Goal: Task Accomplishment & Management: Manage account settings

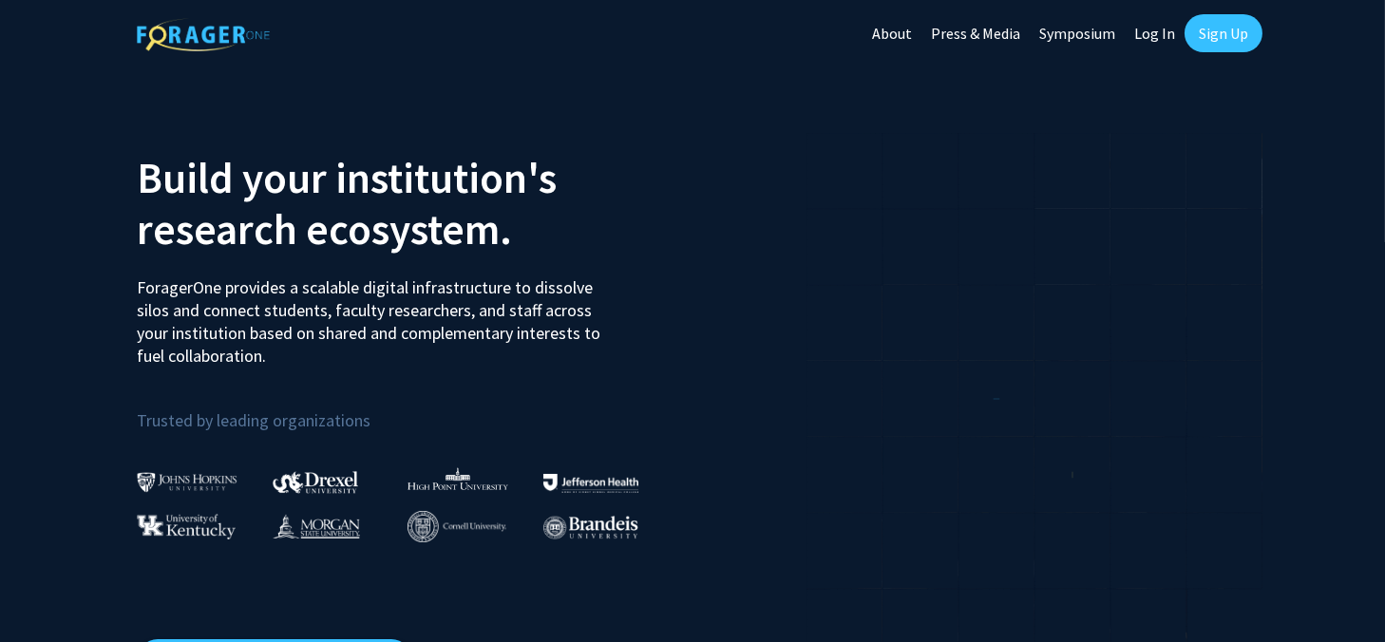
click at [706, 344] on div at bounding box center [978, 427] width 570 height 627
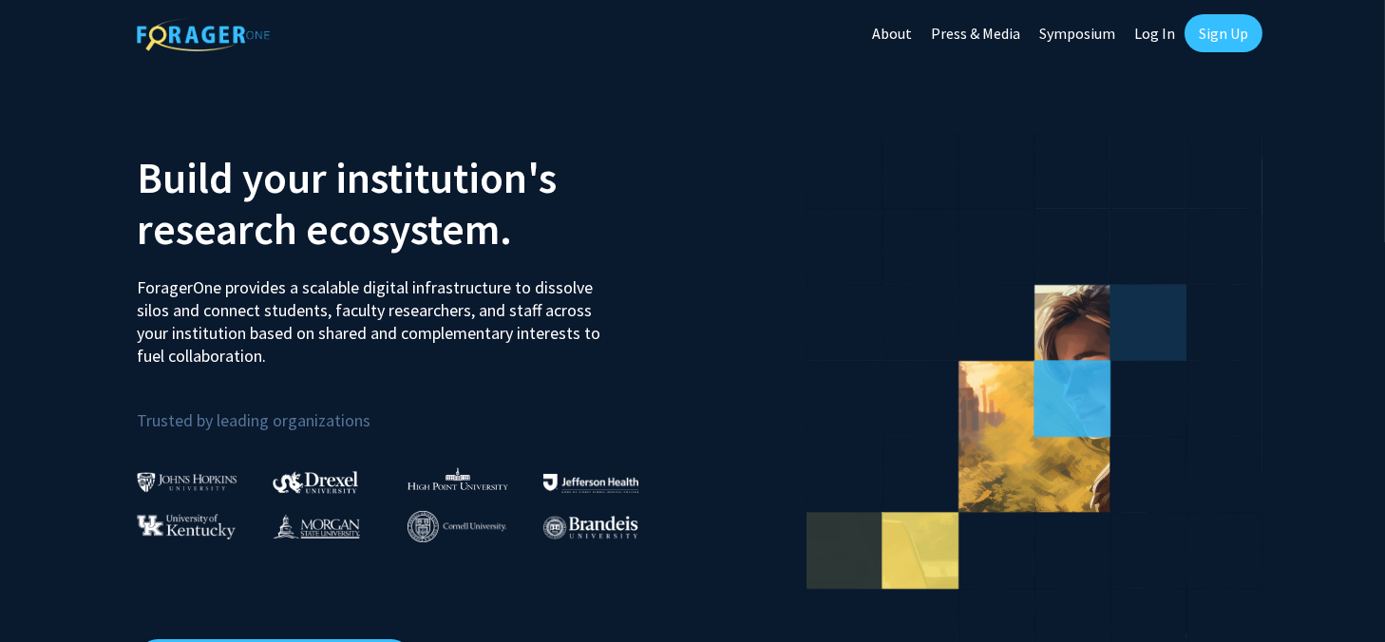
click at [727, 336] on div at bounding box center [978, 427] width 570 height 627
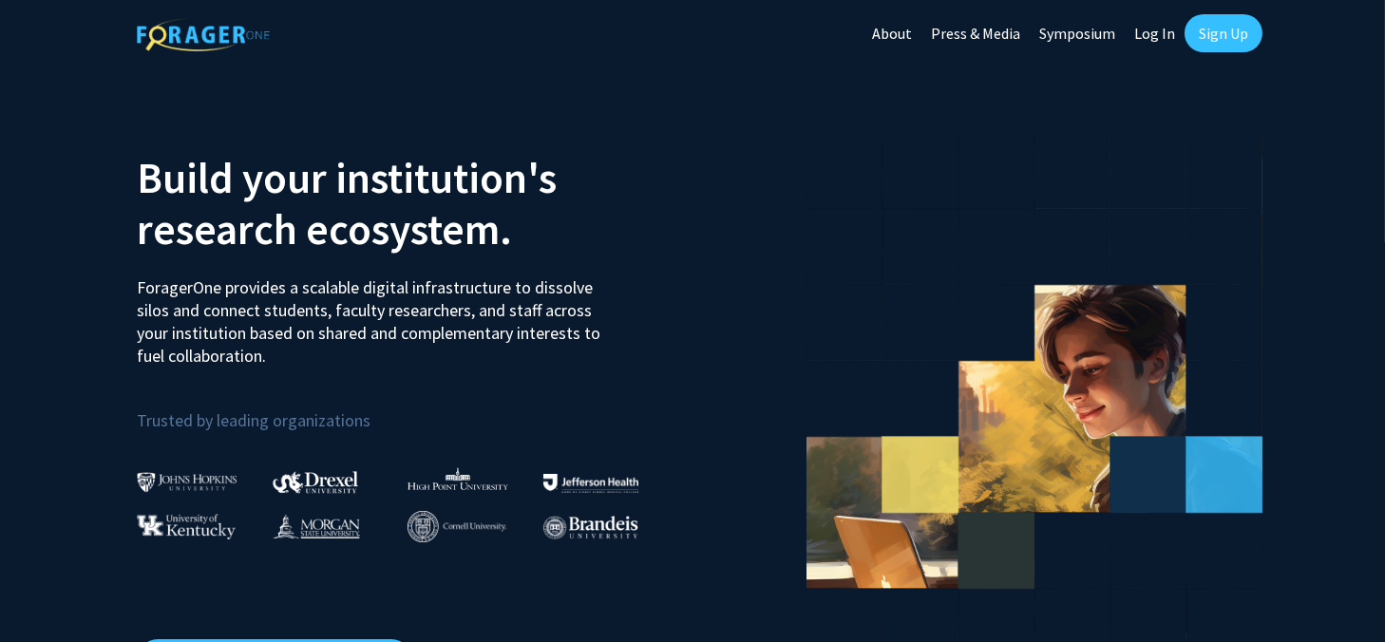
click at [724, 336] on div at bounding box center [978, 427] width 570 height 627
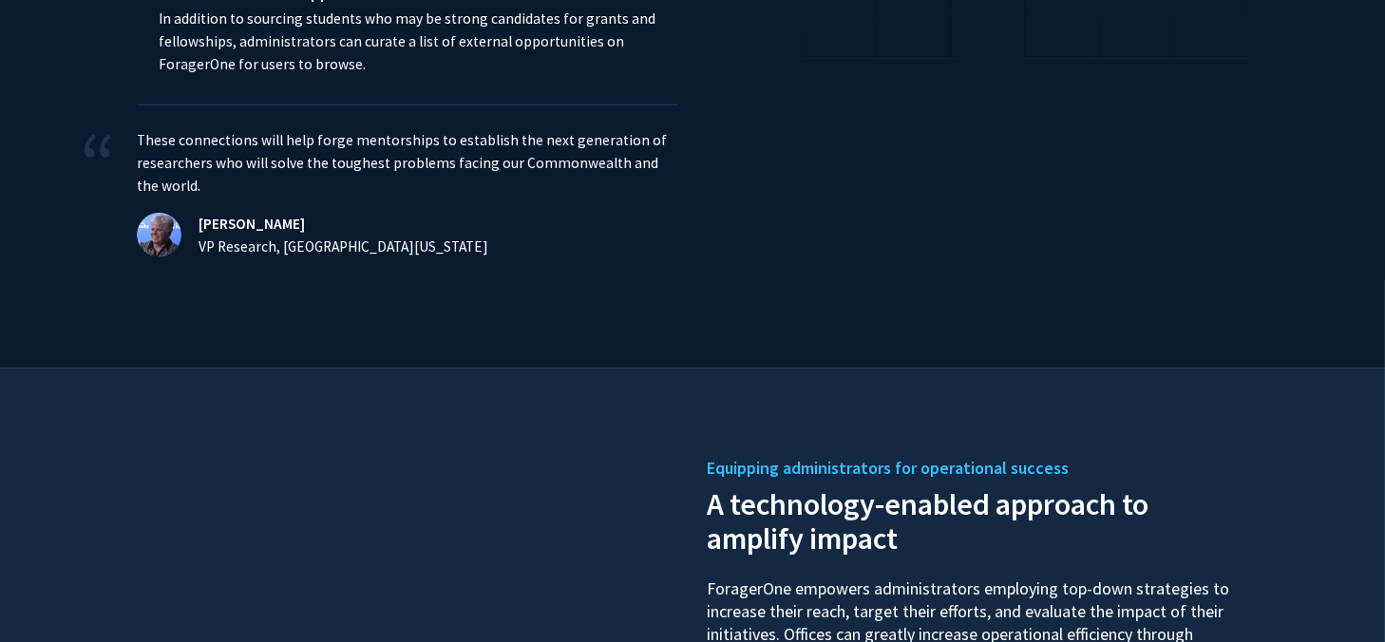
scroll to position [2661, 0]
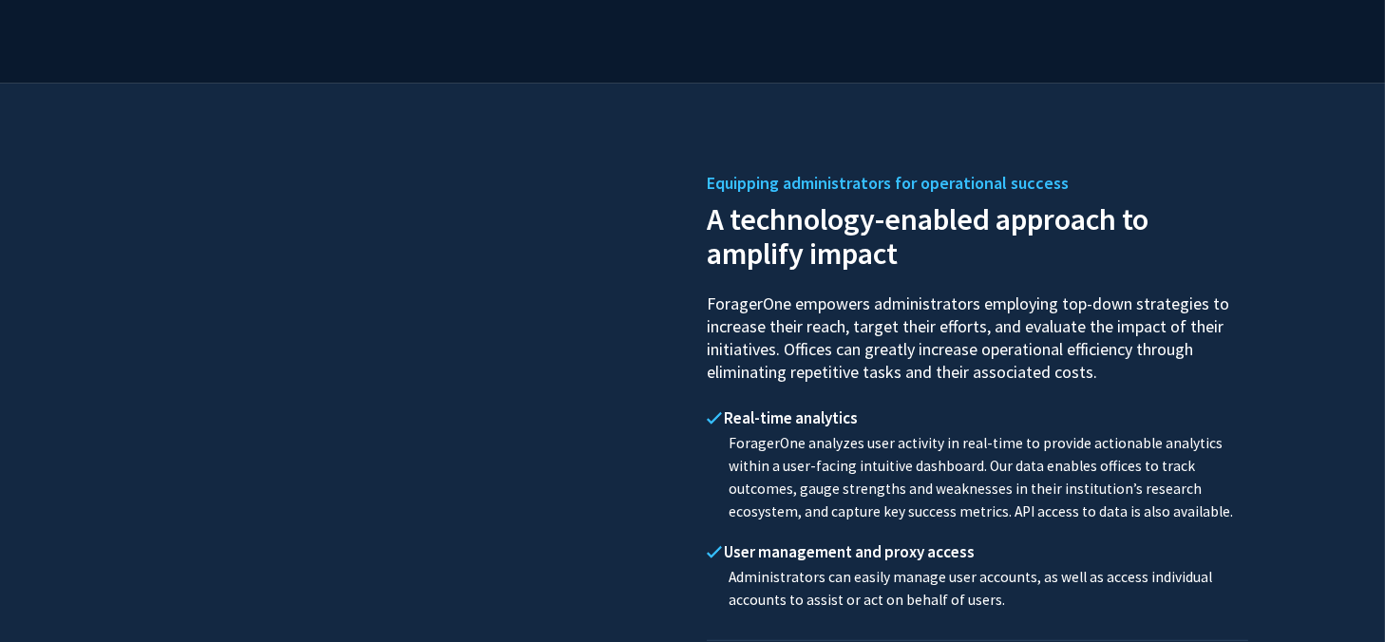
click at [648, 358] on div at bounding box center [408, 506] width 570 height 654
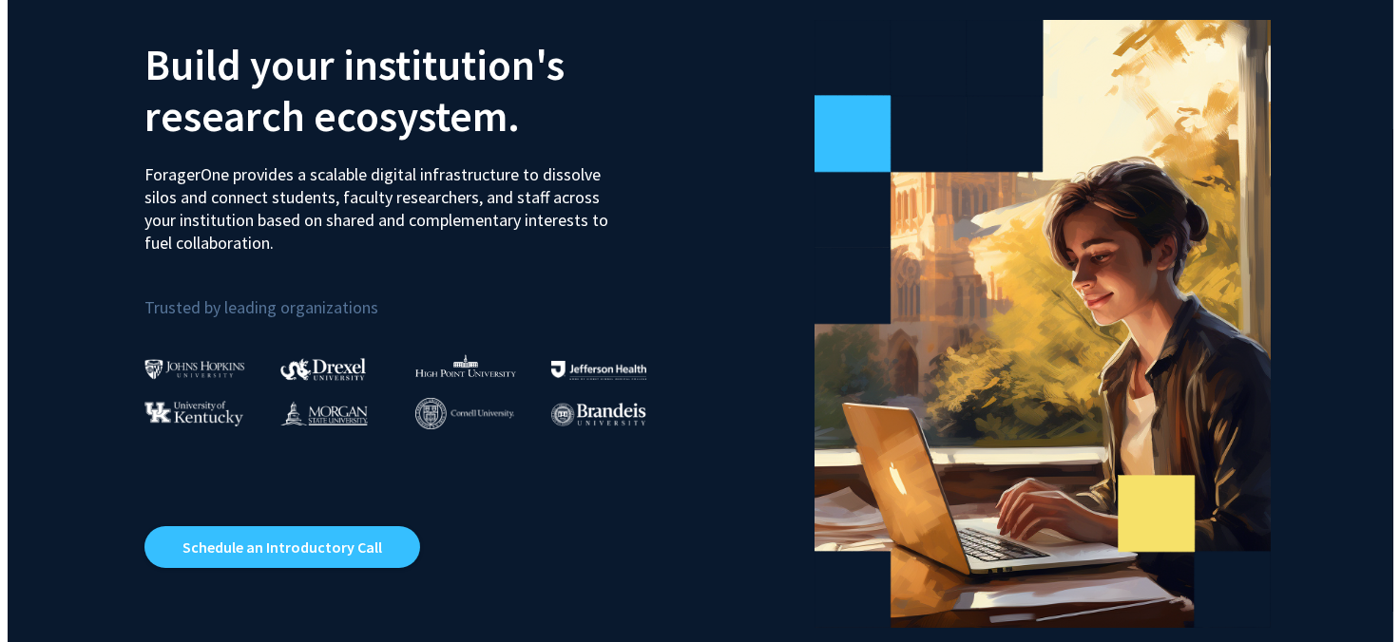
scroll to position [0, 0]
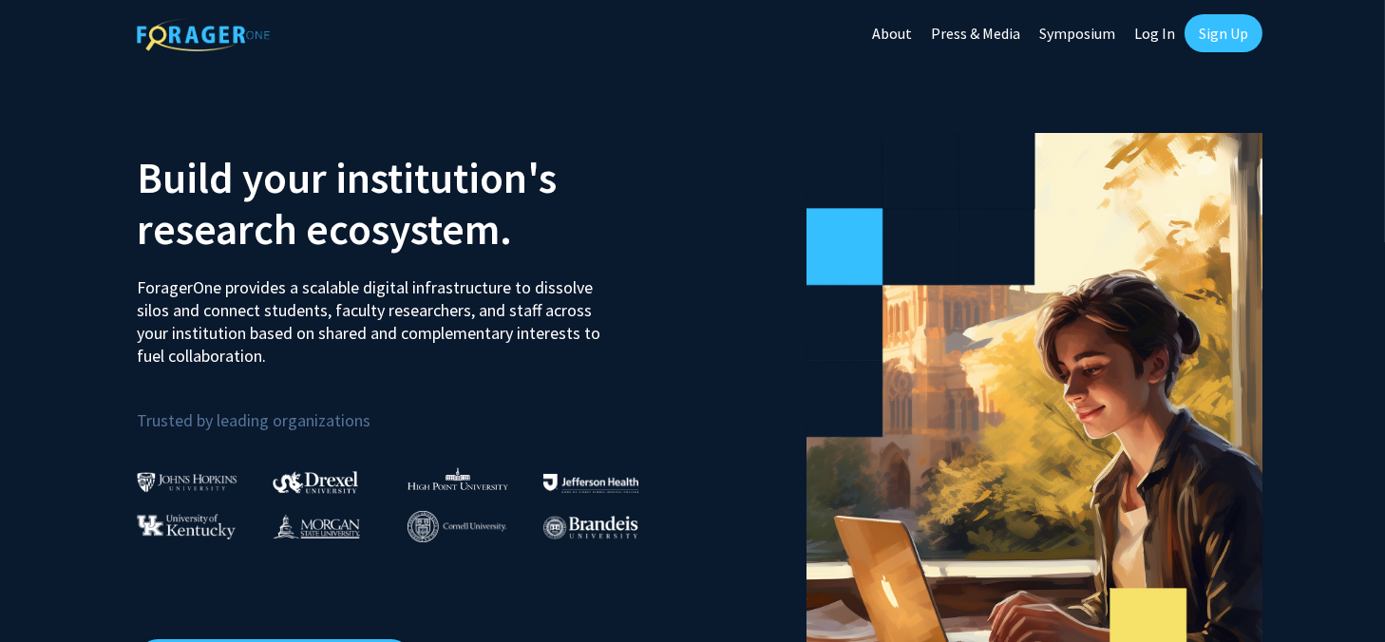
click at [1149, 38] on link "Log In" at bounding box center [1155, 33] width 60 height 67
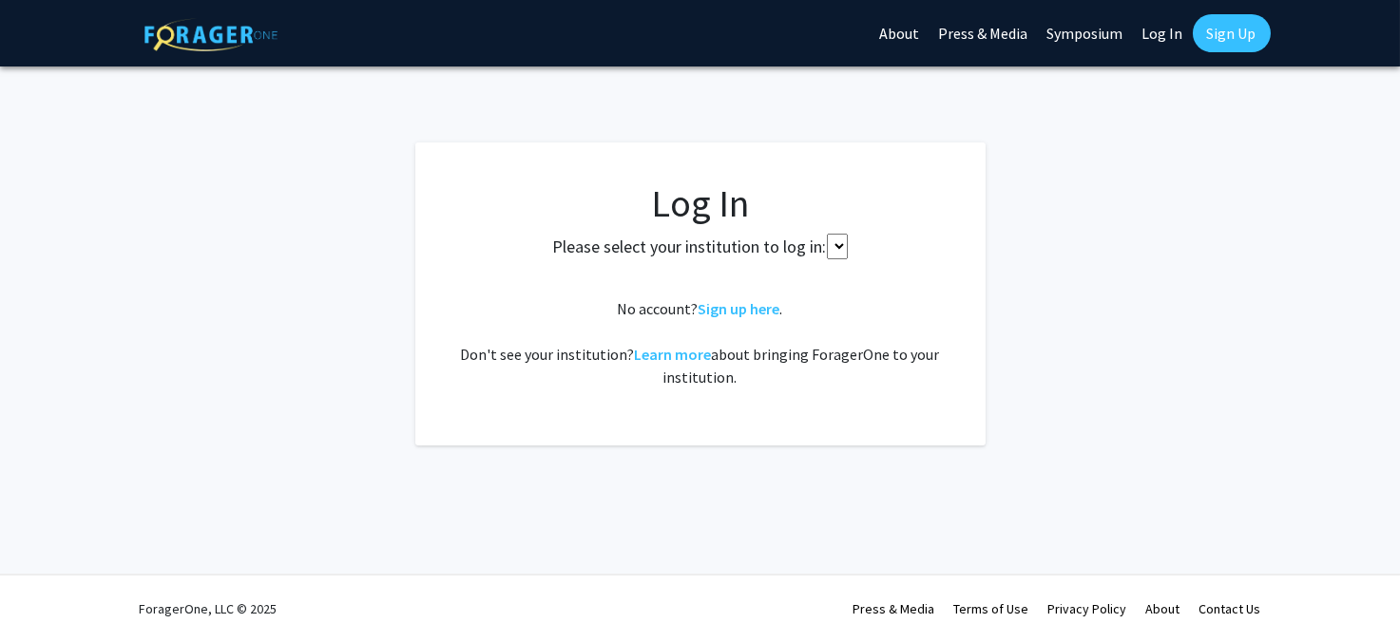
select select
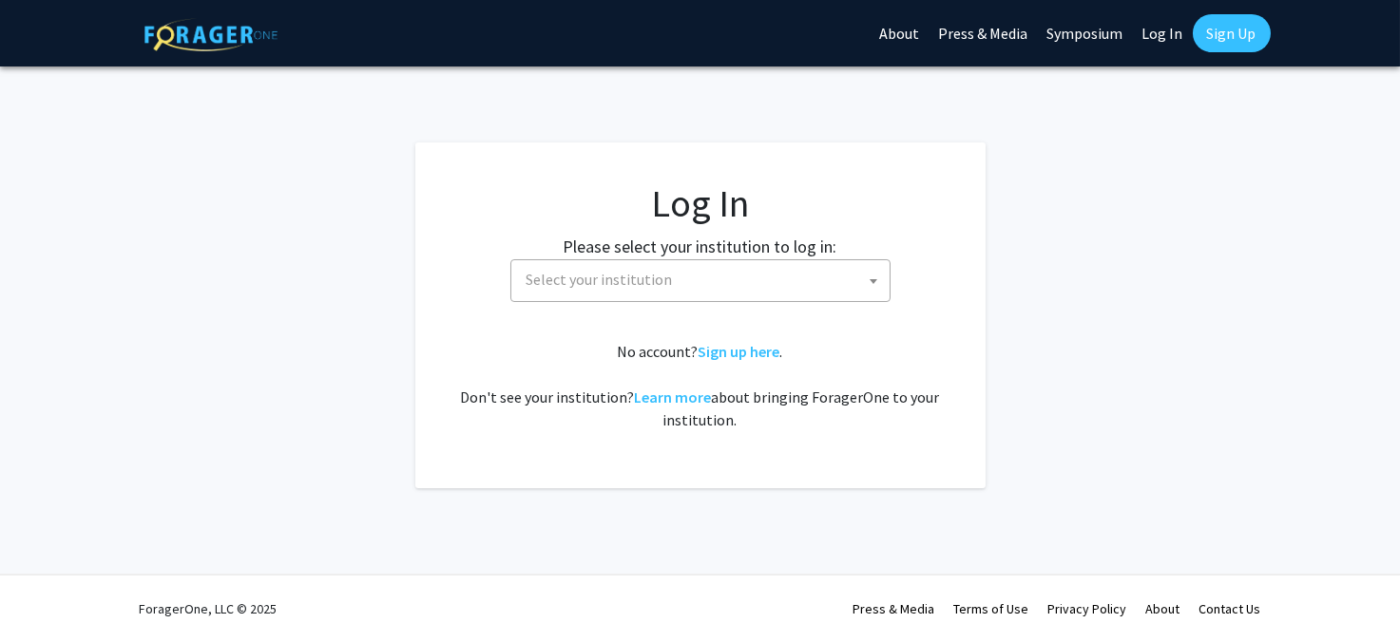
click at [756, 272] on span "Select your institution" at bounding box center [704, 279] width 371 height 39
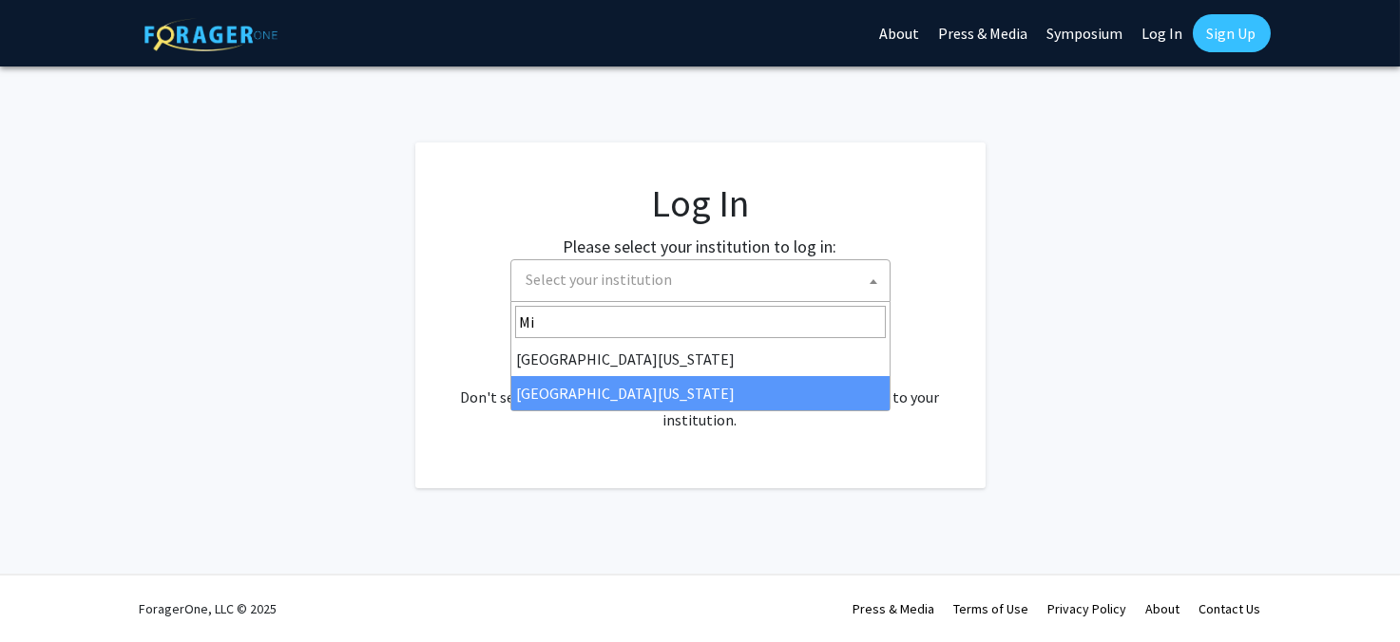
type input "Mi"
select select "33"
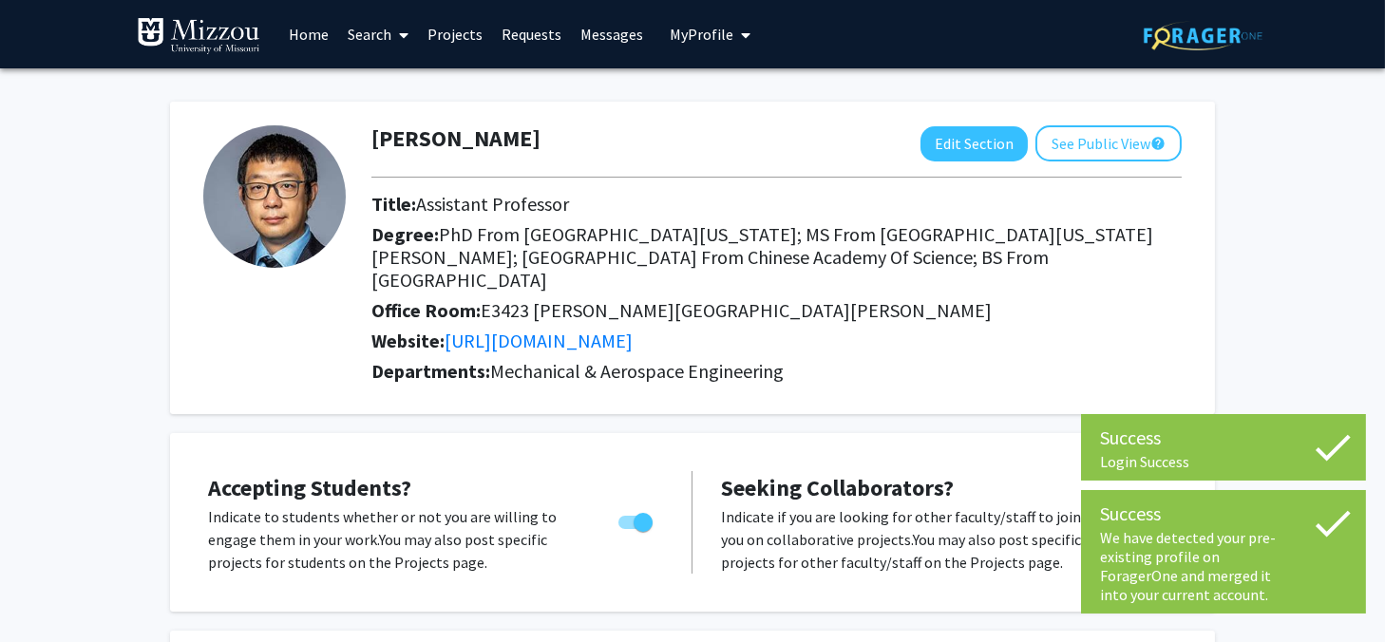
click at [848, 330] on h2 "Website: http://www.zhaiyaoresearch.org/" at bounding box center [777, 341] width 811 height 23
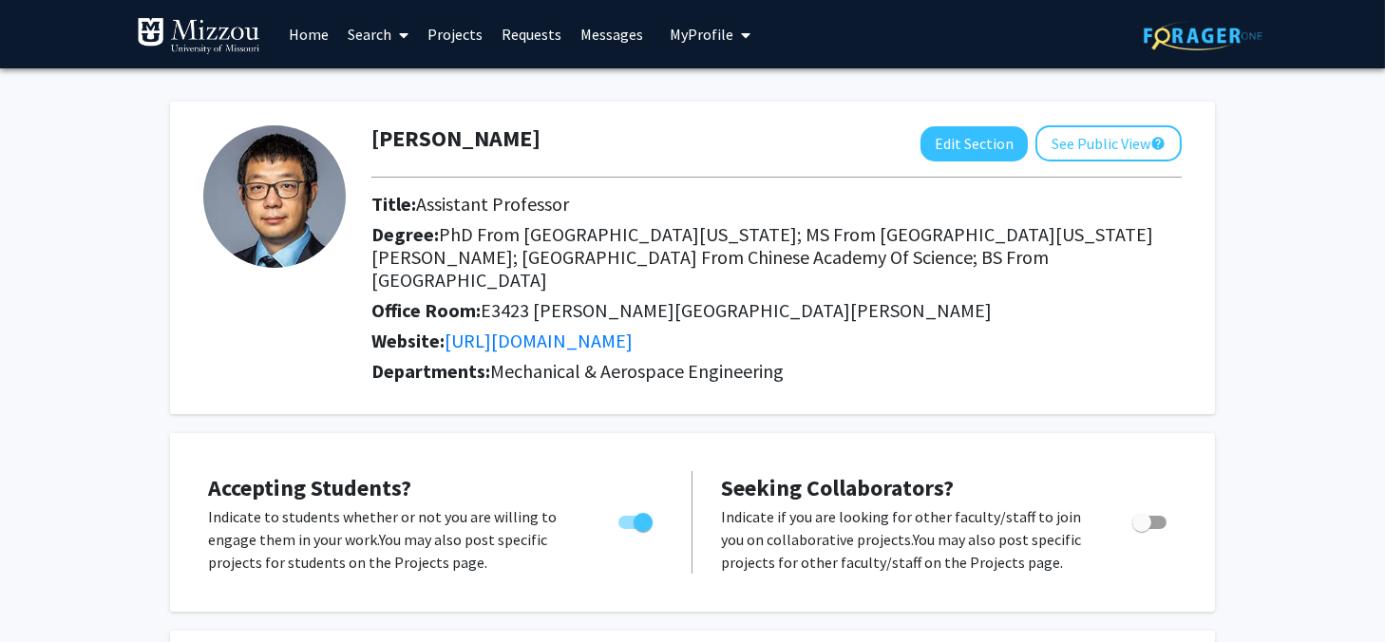
click at [1083, 334] on div "Website: http://www.zhaiyaoresearch.org/" at bounding box center [776, 345] width 839 height 30
drag, startPoint x: 1144, startPoint y: 502, endPoint x: 1177, endPoint y: 504, distance: 33.3
click at [1145, 513] on span "Toggle" at bounding box center [1142, 522] width 19 height 19
click at [1142, 529] on input "Toggle" at bounding box center [1141, 529] width 1 height 1
checkbox input "true"
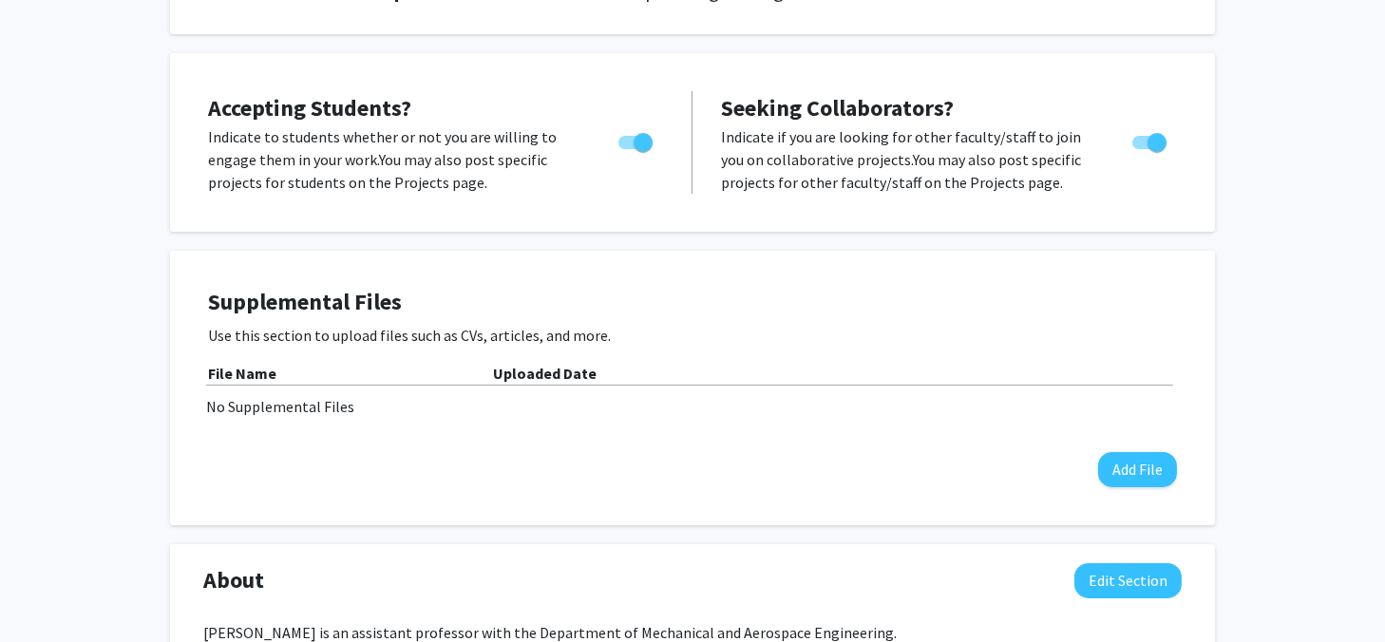
click at [746, 411] on div "Supplemental Files Use this section to upload files such as CVs, articles, and …" at bounding box center [692, 388] width 969 height 199
click at [752, 410] on div "Supplemental Files Use this section to upload files such as CVs, articles, and …" at bounding box center [692, 388] width 969 height 199
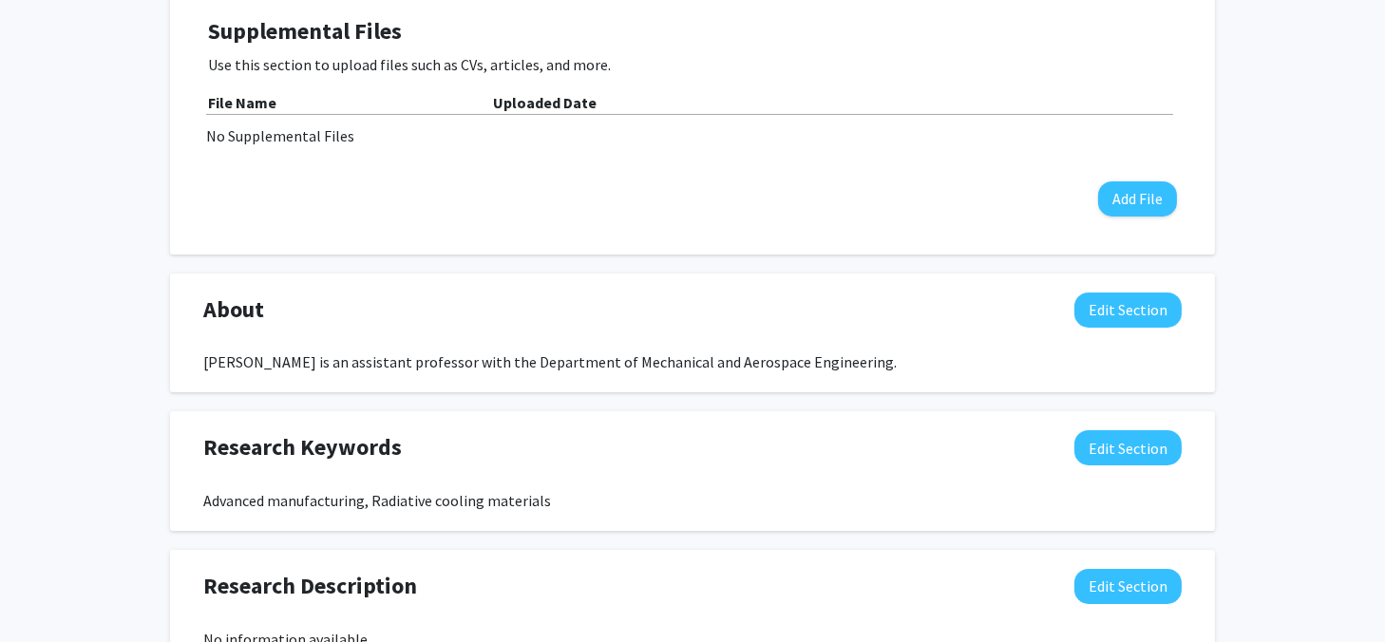
scroll to position [664, 0]
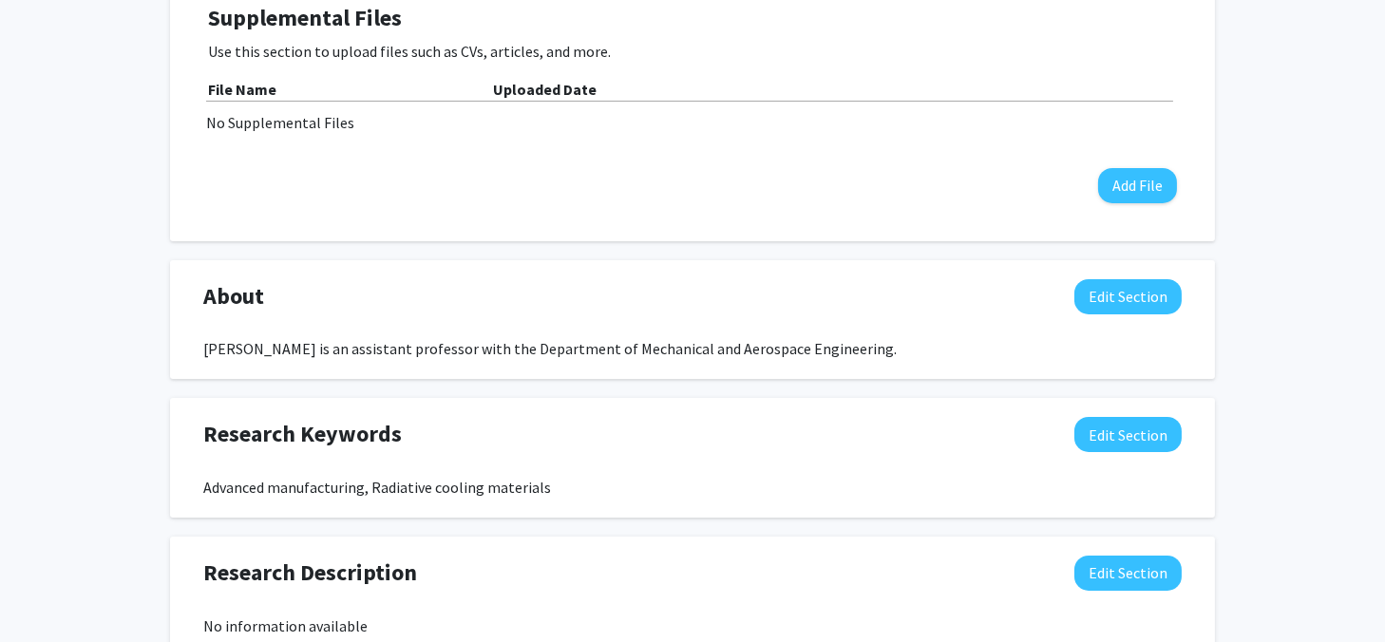
click at [1288, 415] on div "Yao Zhai Edit Section See Public View help Title: Assistant Professor Degree: P…" at bounding box center [692, 302] width 1385 height 1796
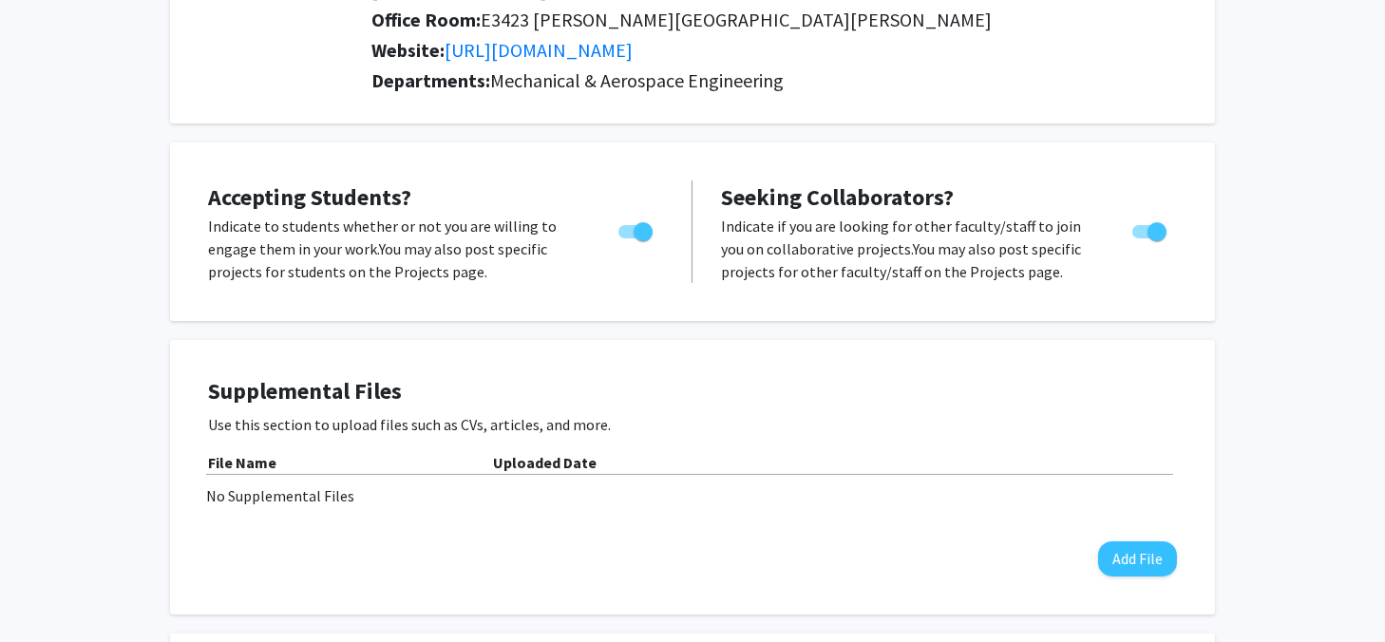
scroll to position [305, 0]
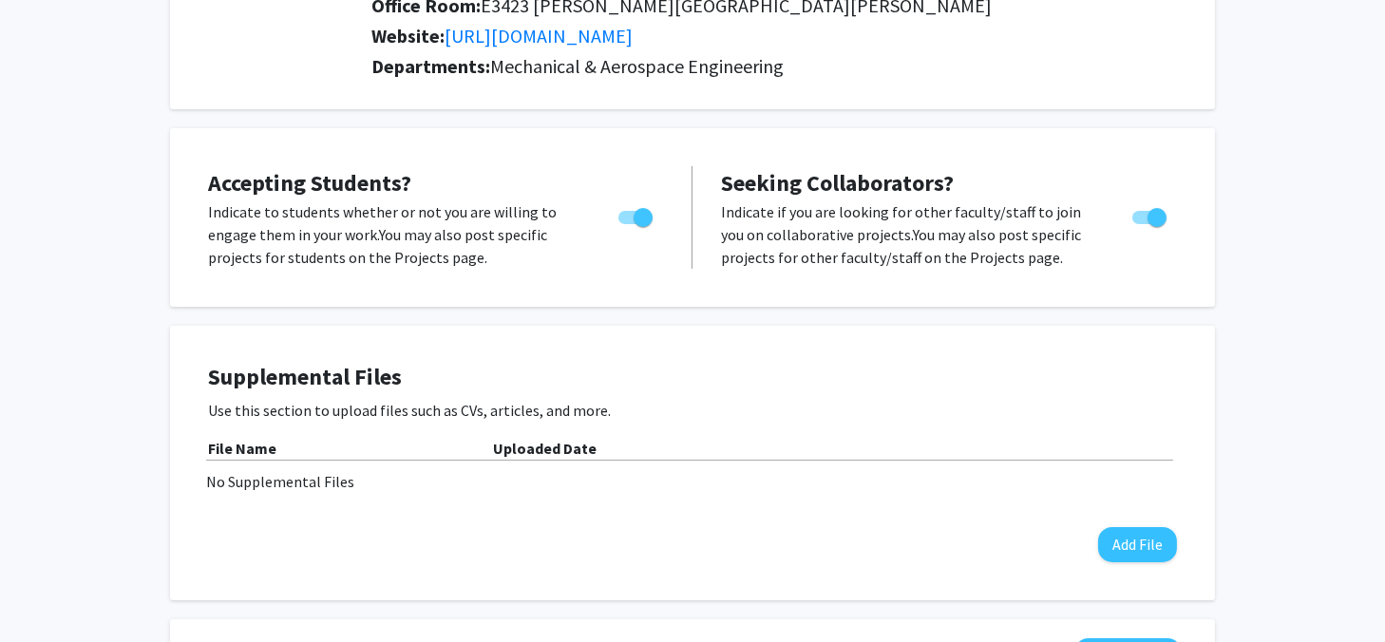
click at [635, 442] on div "File Name Uploaded Date No Supplemental Files" at bounding box center [692, 465] width 969 height 56
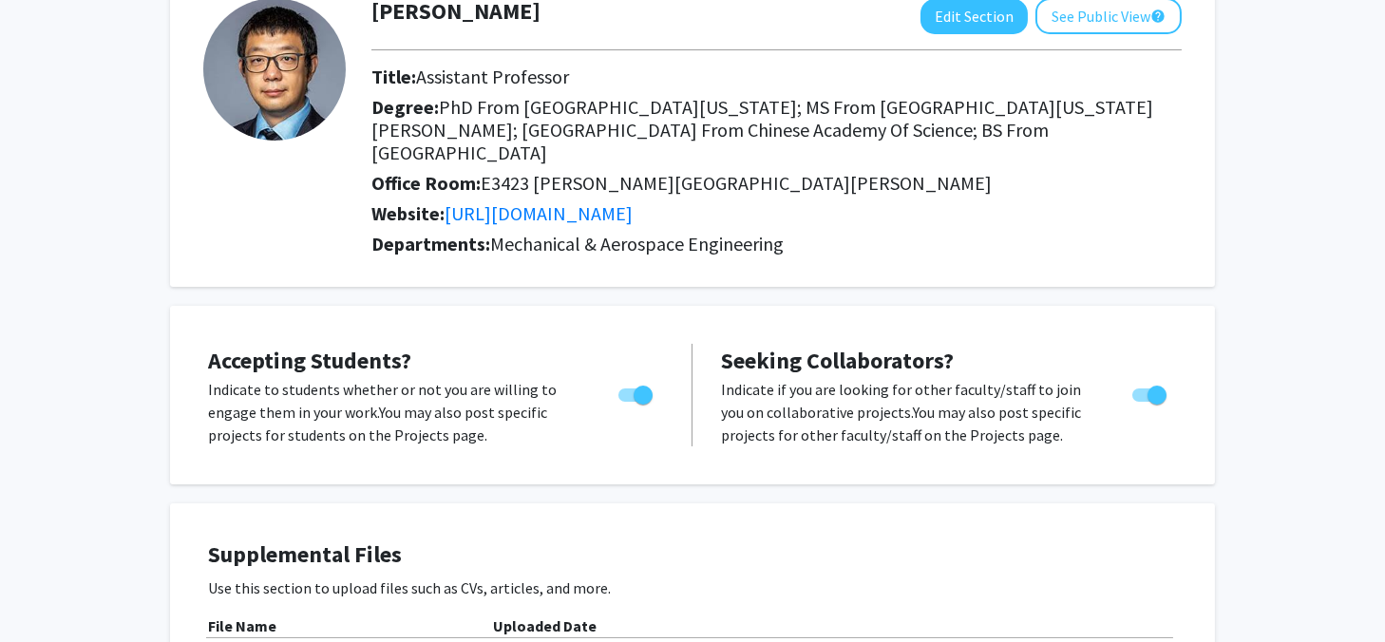
scroll to position [20, 0]
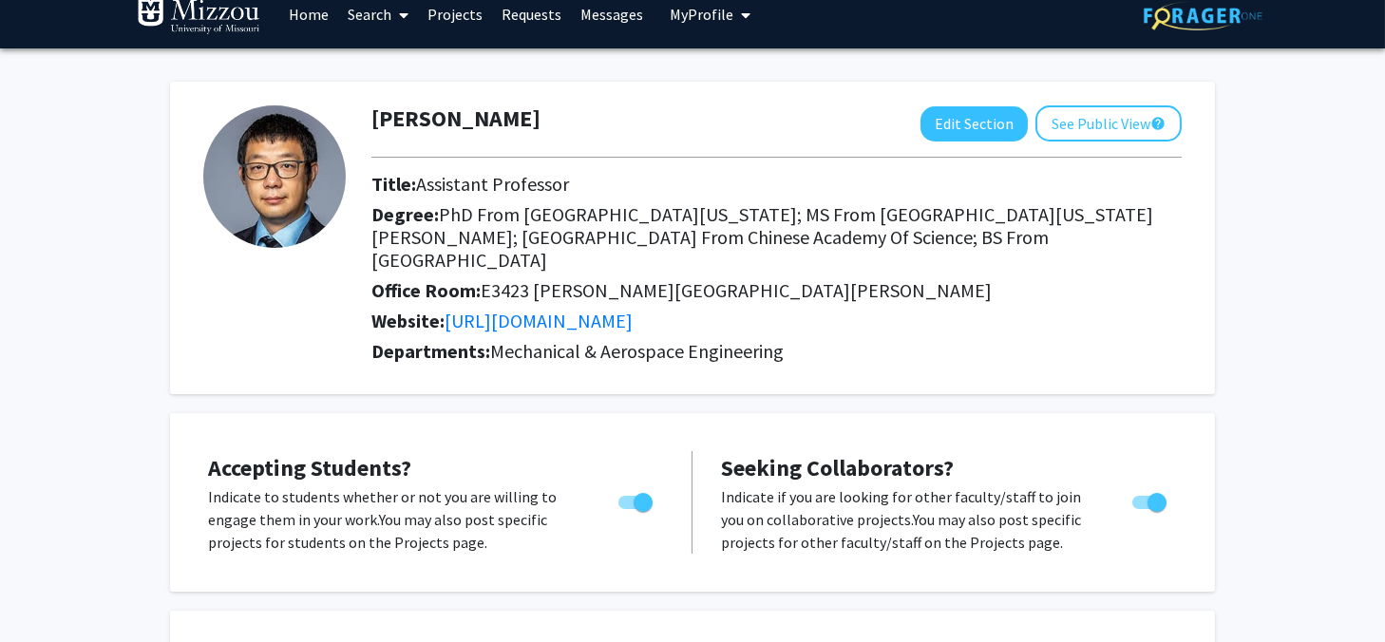
click at [504, 513] on p "Indicate to students whether or not you are willing to engage them in your work…" at bounding box center [395, 520] width 374 height 68
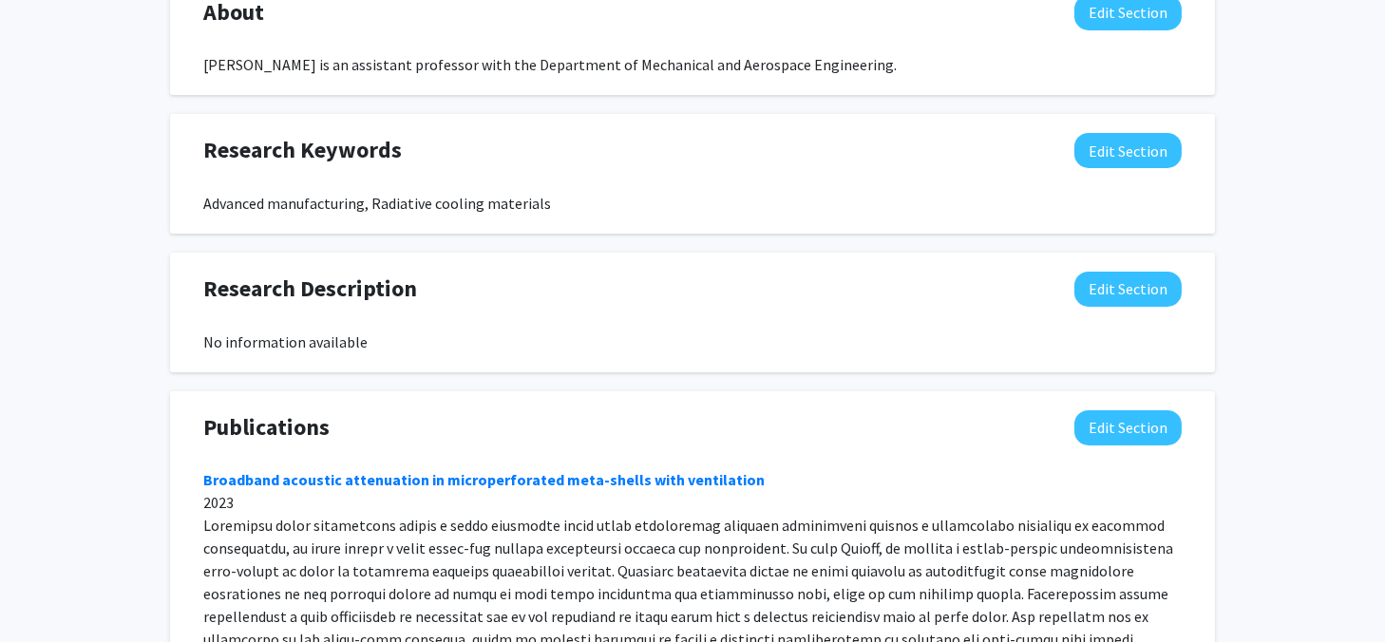
scroll to position [875, 0]
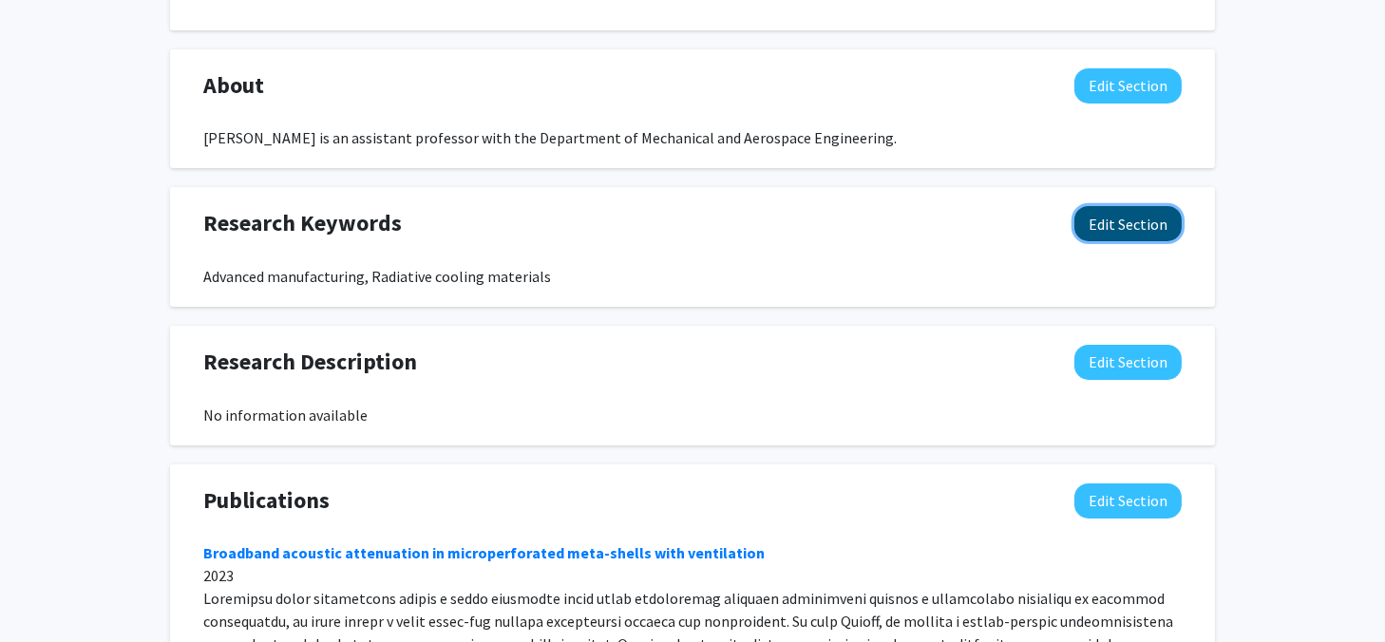
click at [1127, 206] on button "Edit Section" at bounding box center [1128, 223] width 107 height 35
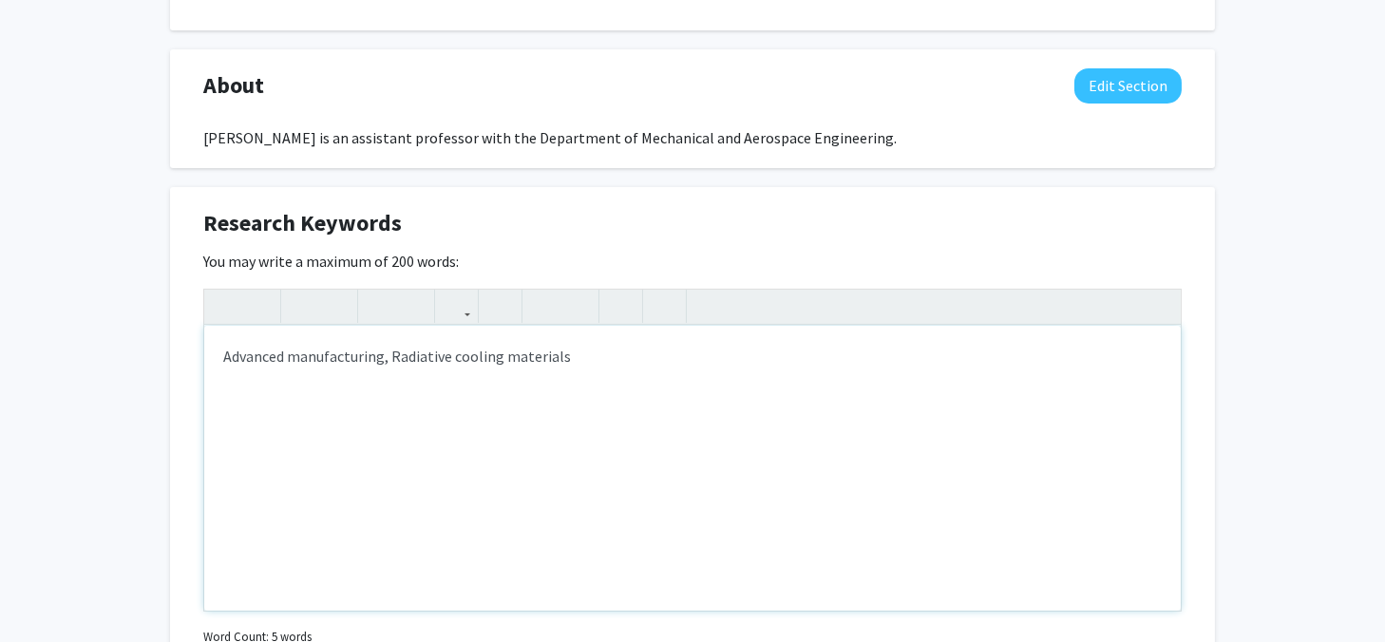
click at [571, 354] on div "Advanced manufacturing, Radiative cooling materials" at bounding box center [692, 468] width 977 height 285
drag, startPoint x: 390, startPoint y: 334, endPoint x: 163, endPoint y: 334, distance: 226.1
click at [163, 334] on div "Yao Zhai Edit Section See Public View help Title: Assistant Professor Degree: P…" at bounding box center [692, 298] width 1385 height 2210
type textarea "n"
click at [102, 375] on div "Yao Zhai Edit Section See Public View help Title: Assistant Professor Degree: P…" at bounding box center [692, 298] width 1385 height 2210
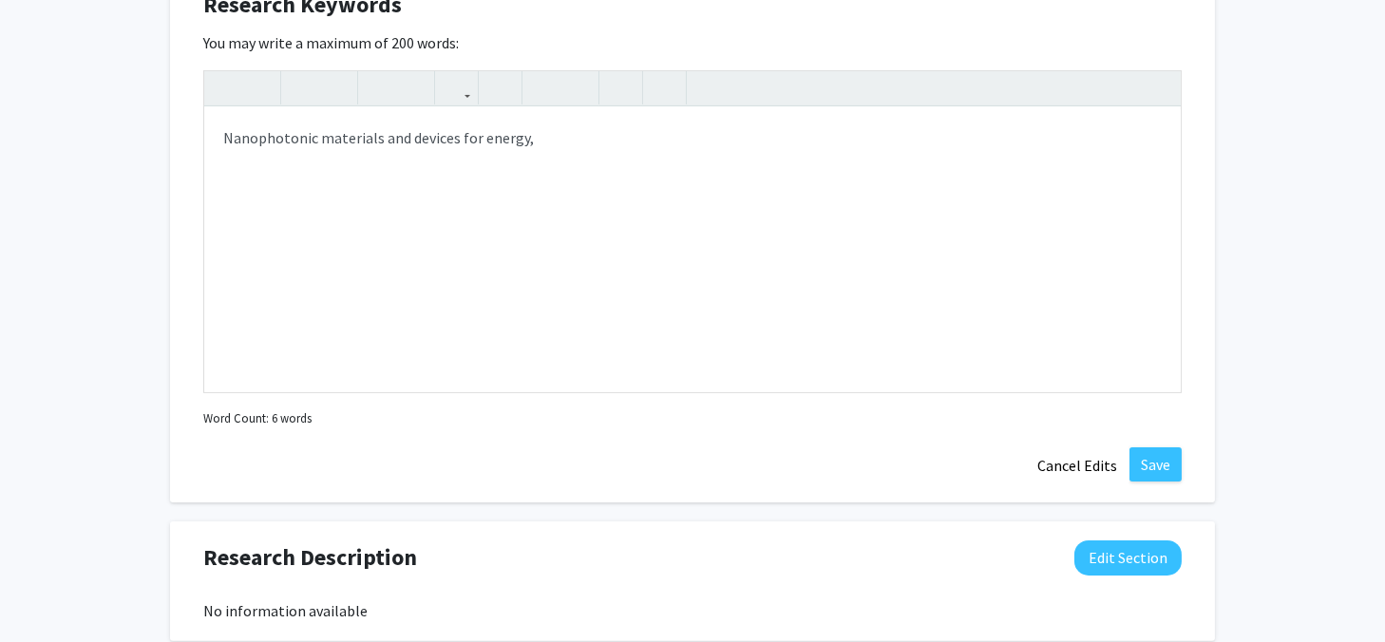
scroll to position [1255, 0]
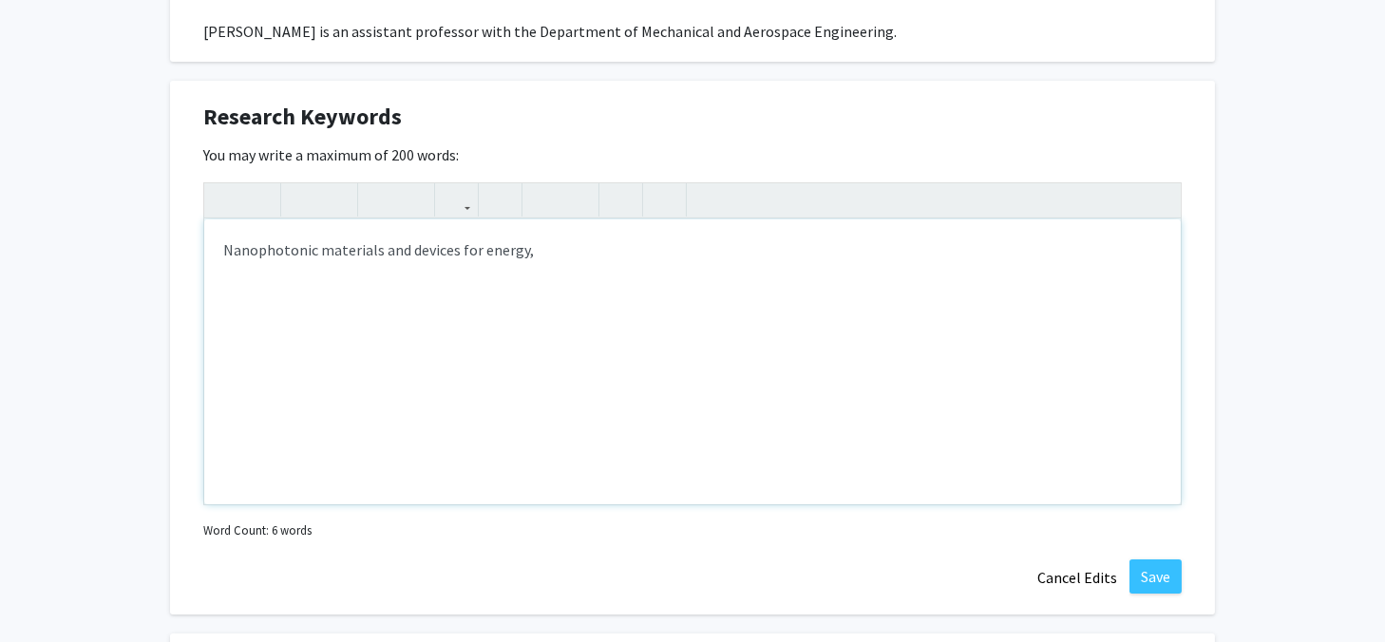
scroll to position [970, 0]
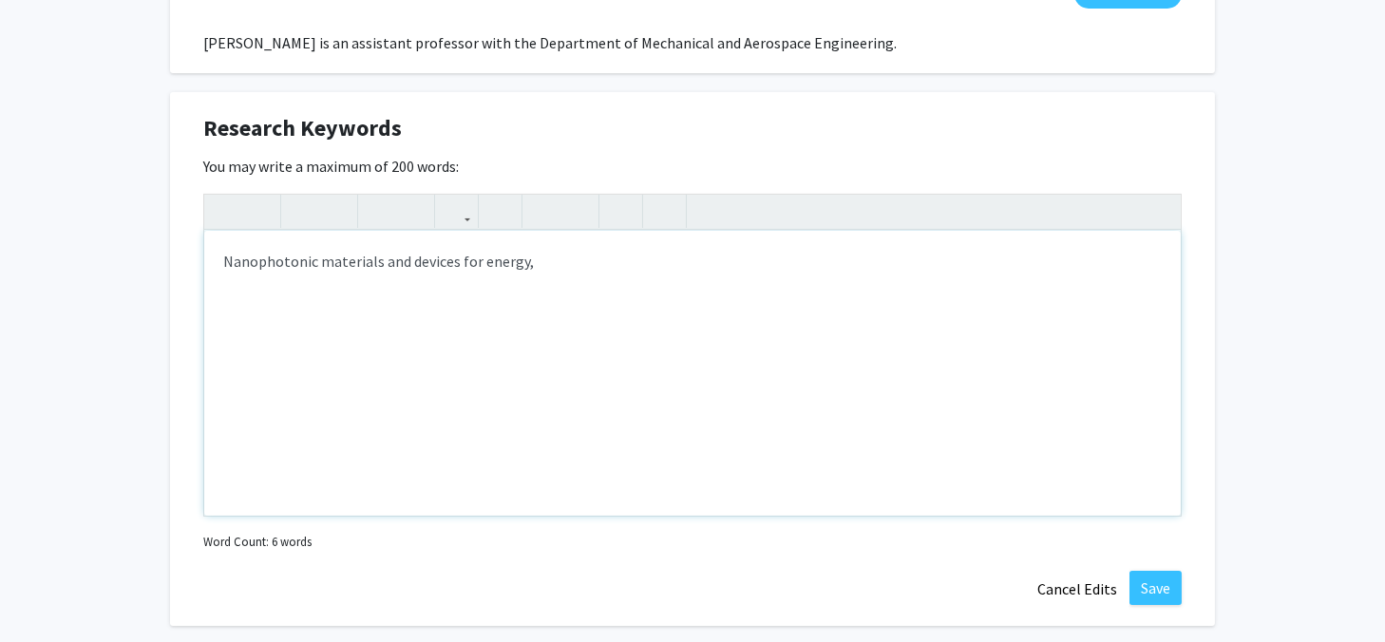
click at [459, 244] on div "Nanophotonic materials and devices for energy," at bounding box center [692, 373] width 977 height 285
drag, startPoint x: 565, startPoint y: 244, endPoint x: 316, endPoint y: 239, distance: 249.0
click at [316, 239] on div "Nanophotonic materials and devices for energy," at bounding box center [692, 373] width 977 height 285
click at [1164, 571] on button "Save" at bounding box center [1156, 588] width 52 height 34
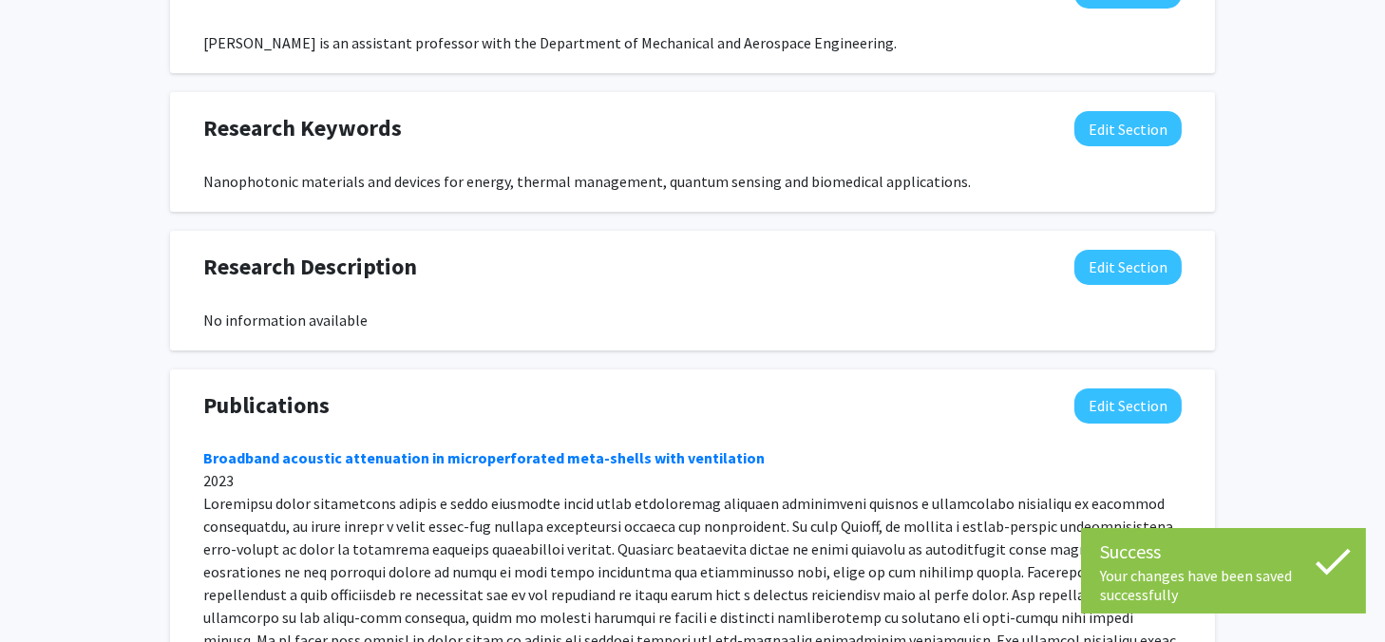
click at [872, 309] on div "No information available" at bounding box center [692, 320] width 979 height 23
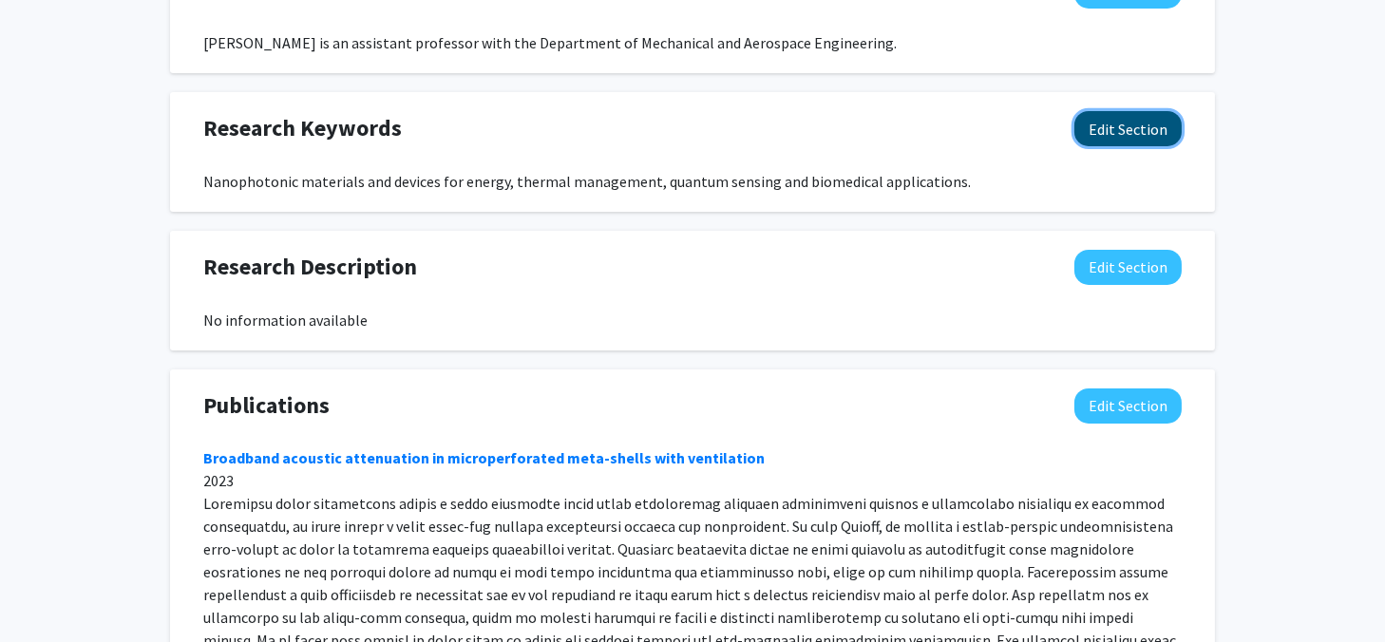
click at [1151, 111] on button "Edit Section" at bounding box center [1128, 128] width 107 height 35
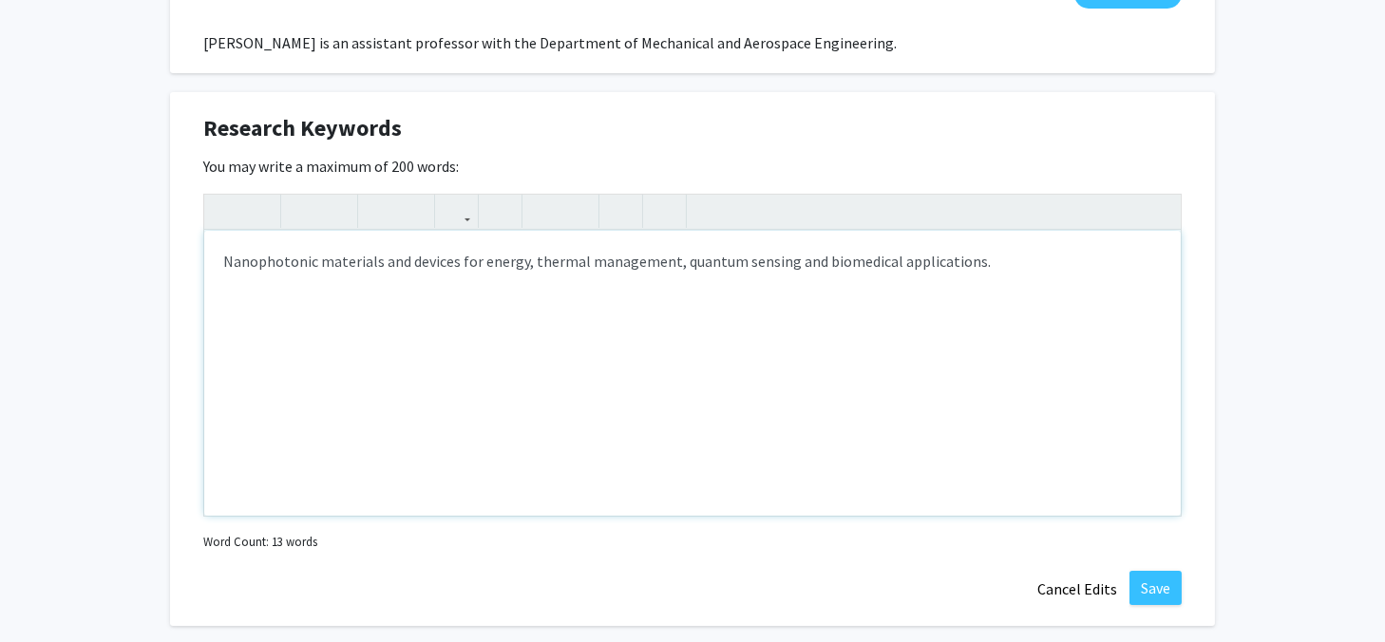
click at [815, 237] on div "Nanophotonic materials and devices for energy, thermal management, quantum sens…" at bounding box center [692, 373] width 977 height 285
type textarea "Nanophotonics, radiative cooling, superconducting nanowire single photon detect…"
click at [1173, 571] on button "Save" at bounding box center [1156, 588] width 52 height 34
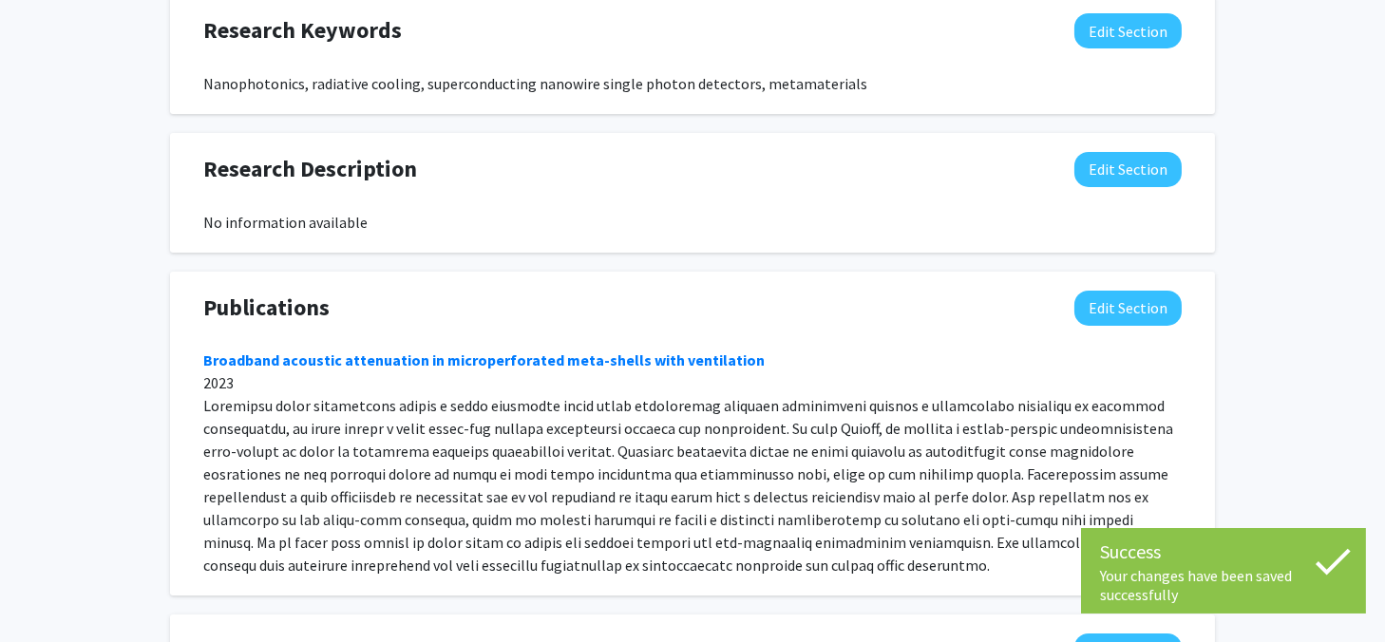
scroll to position [1160, 0]
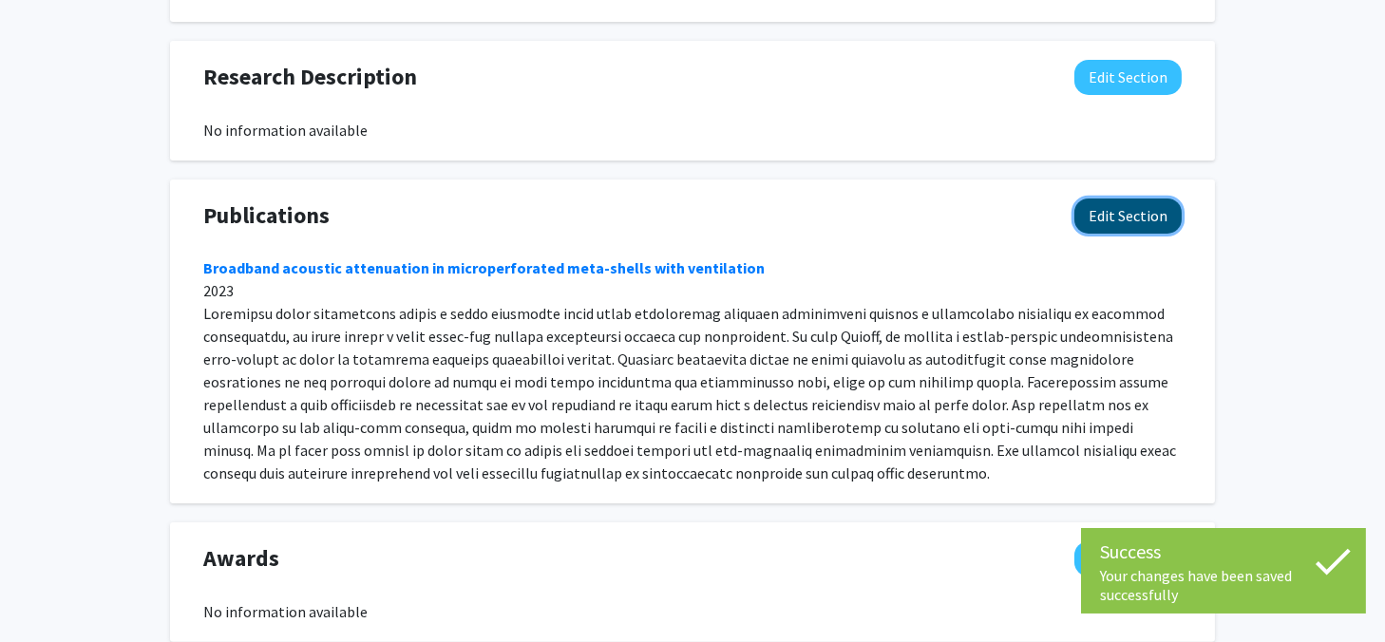
click at [1161, 199] on button "Edit Section" at bounding box center [1128, 216] width 107 height 35
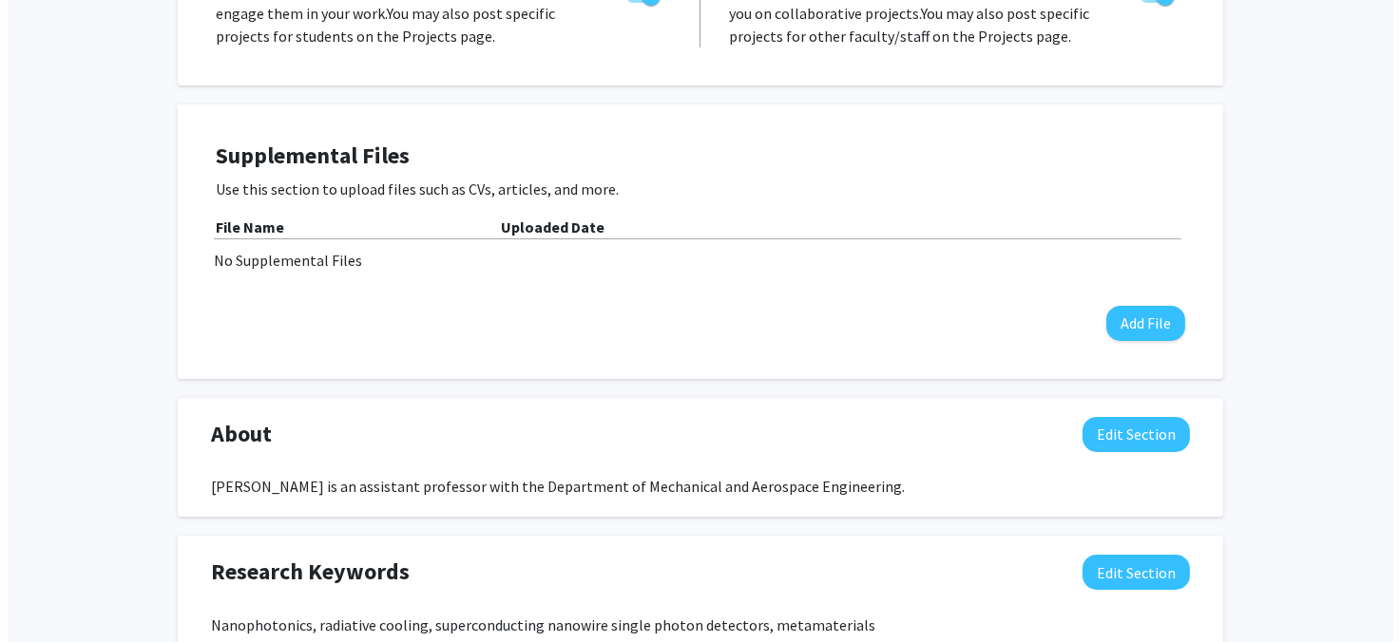
scroll to position [512, 0]
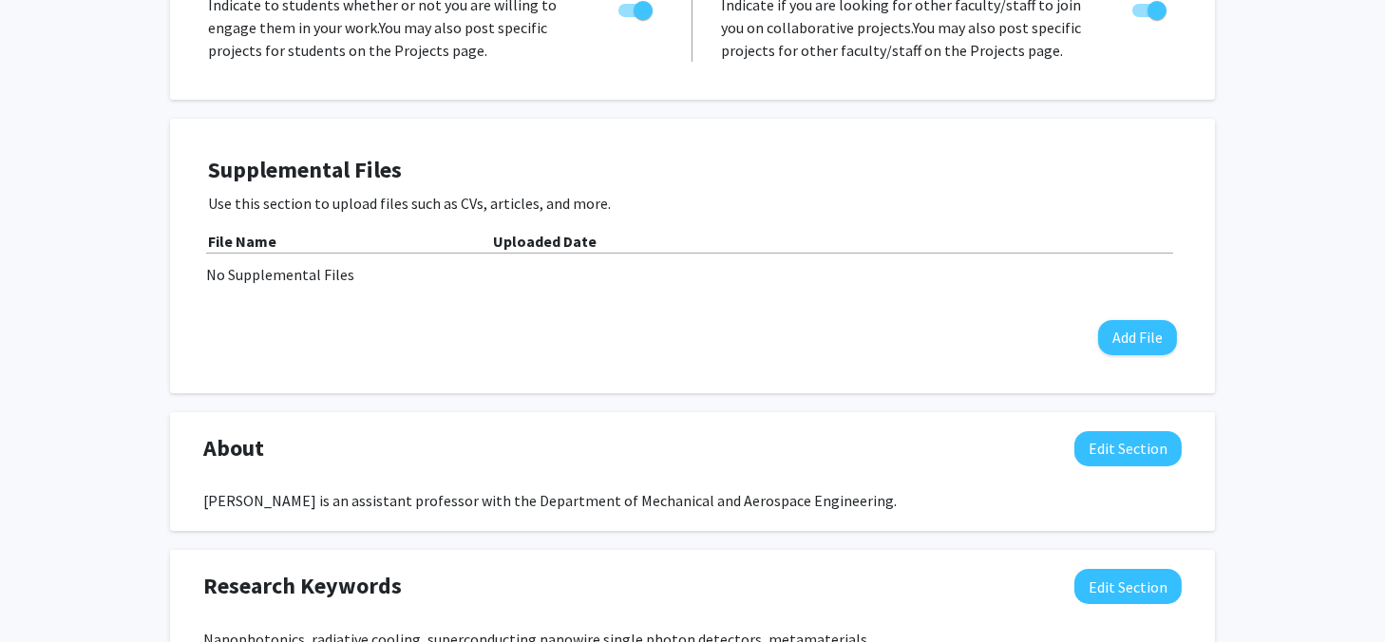
click at [196, 319] on div "Supplemental Files Use this section to upload files such as CVs, articles, and …" at bounding box center [692, 256] width 1007 height 237
click at [1132, 320] on button "Add File" at bounding box center [1137, 337] width 79 height 35
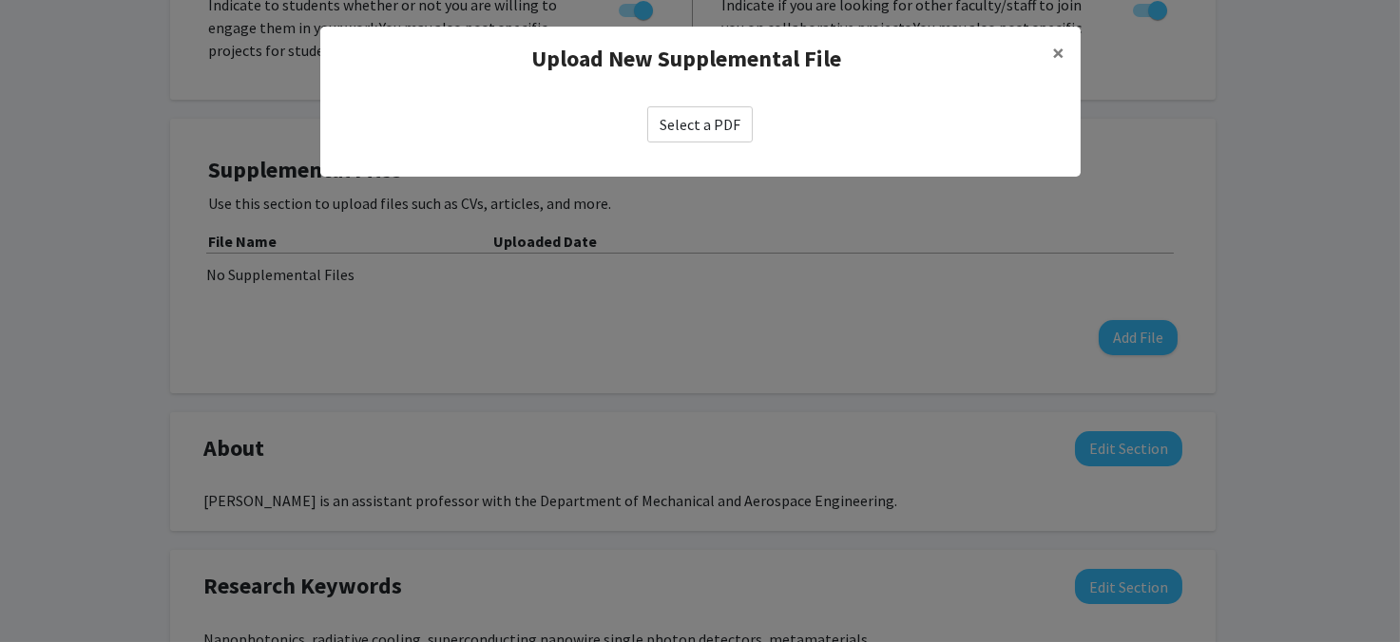
click at [723, 130] on label "Select a PDF" at bounding box center [699, 124] width 105 height 36
click at [0, 0] on input "Select a PDF" at bounding box center [0, 0] width 0 height 0
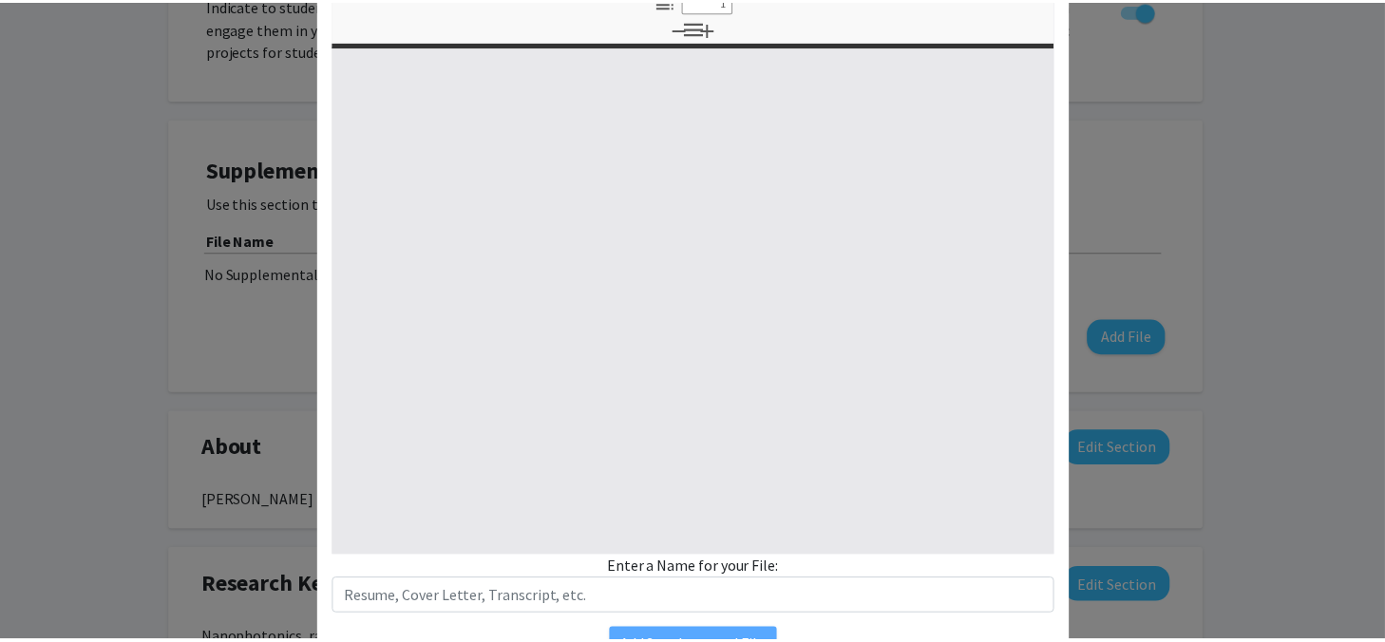
scroll to position [257, 0]
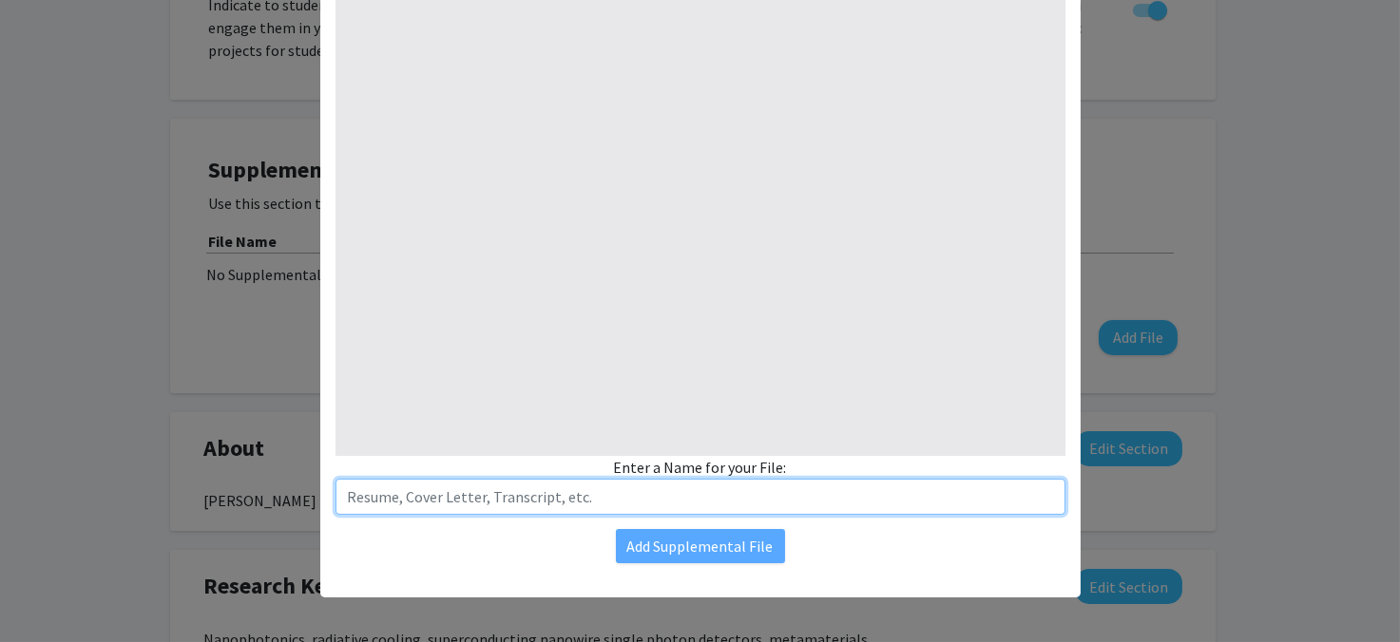
click at [611, 496] on input "text" at bounding box center [700, 497] width 730 height 36
type input "Resume"
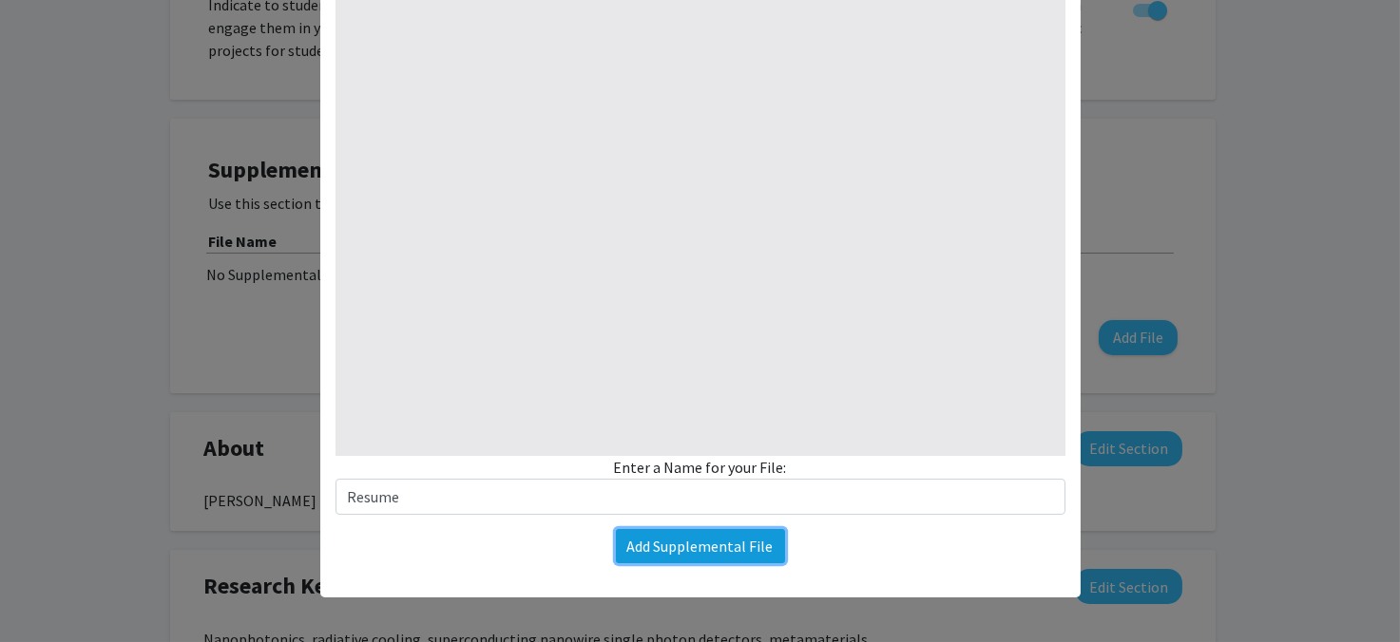
click at [683, 541] on button "Add Supplemental File" at bounding box center [700, 546] width 169 height 34
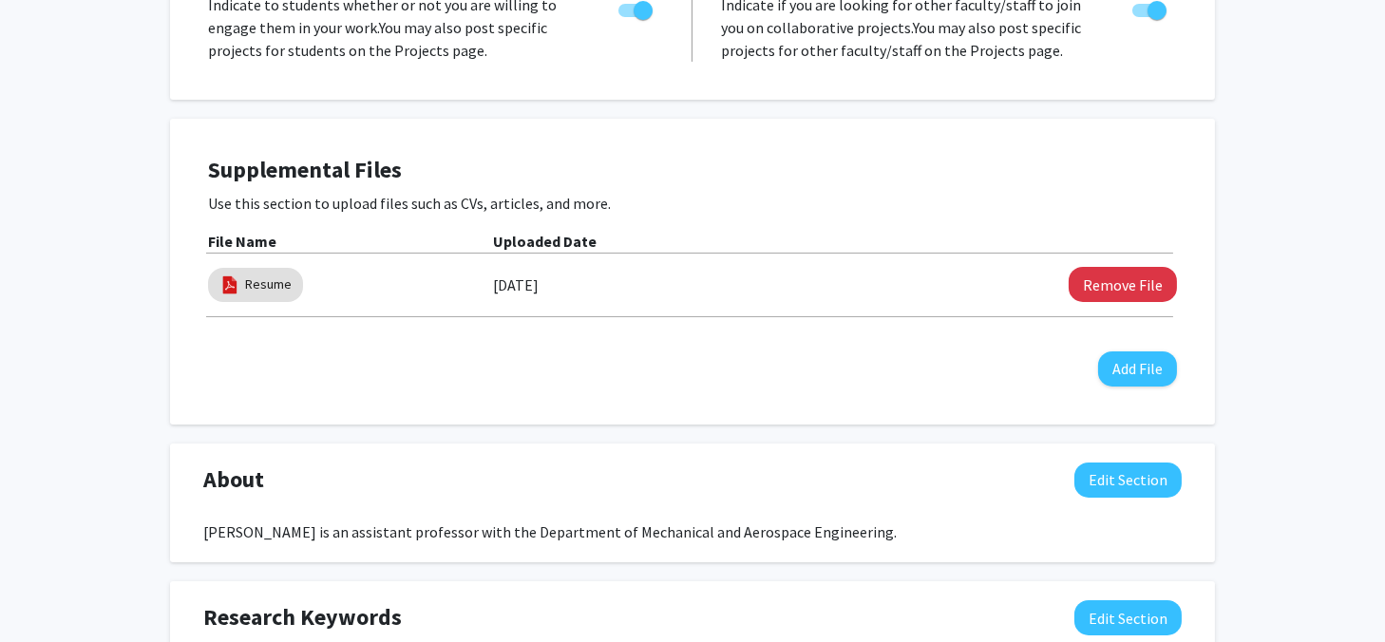
click at [1223, 341] on div "Yao Zhai Edit Section See Public View help Title: Assistant Professor Degree: P…" at bounding box center [692, 574] width 1385 height 2036
click at [1253, 342] on div "Yao Zhai Edit Section See Public View help Title: Assistant Professor Degree: P…" at bounding box center [692, 574] width 1385 height 2036
click at [1256, 343] on div "Yao Zhai Edit Section See Public View help Title: Assistant Professor Degree: P…" at bounding box center [692, 574] width 1385 height 2036
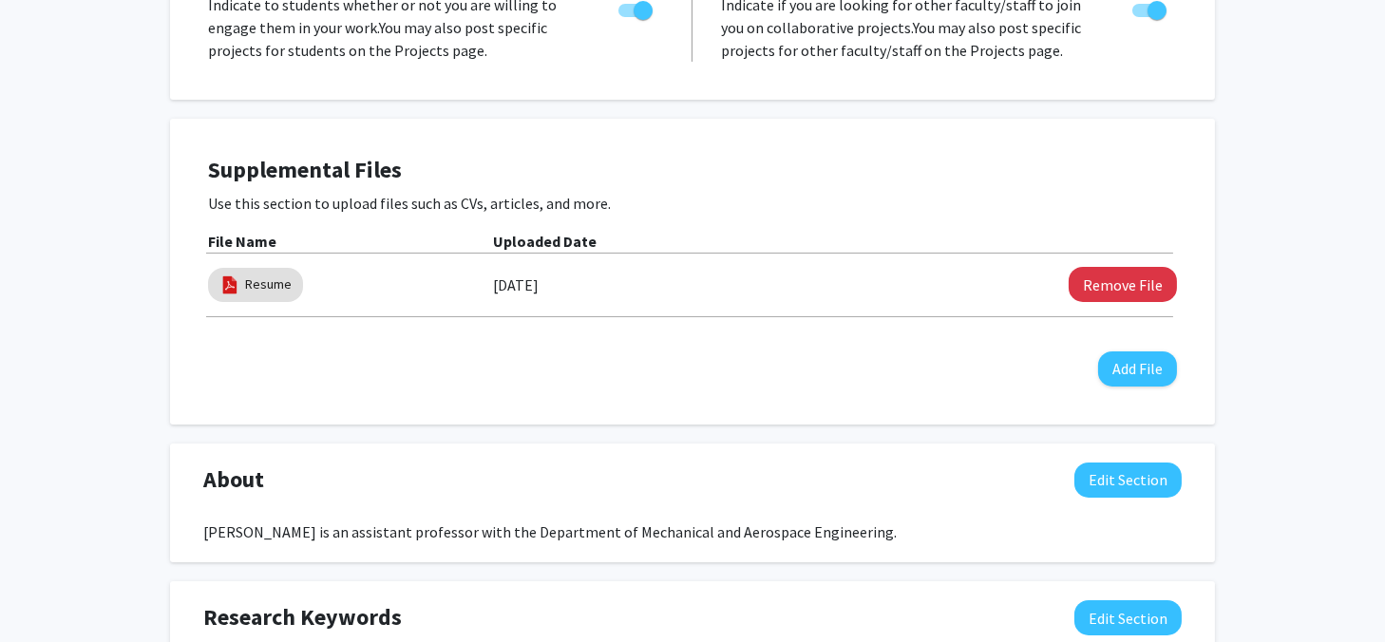
click at [1256, 349] on div "Yao Zhai Edit Section See Public View help Title: Assistant Professor Degree: P…" at bounding box center [692, 574] width 1385 height 2036
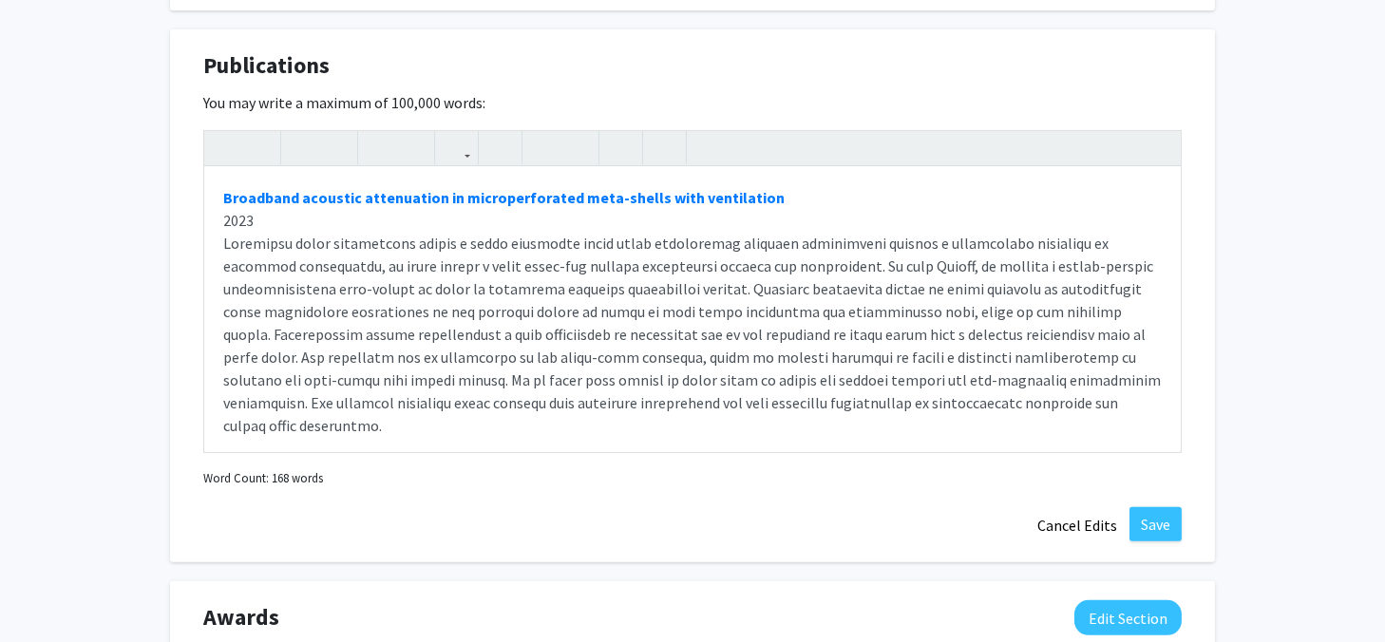
scroll to position [1367, 0]
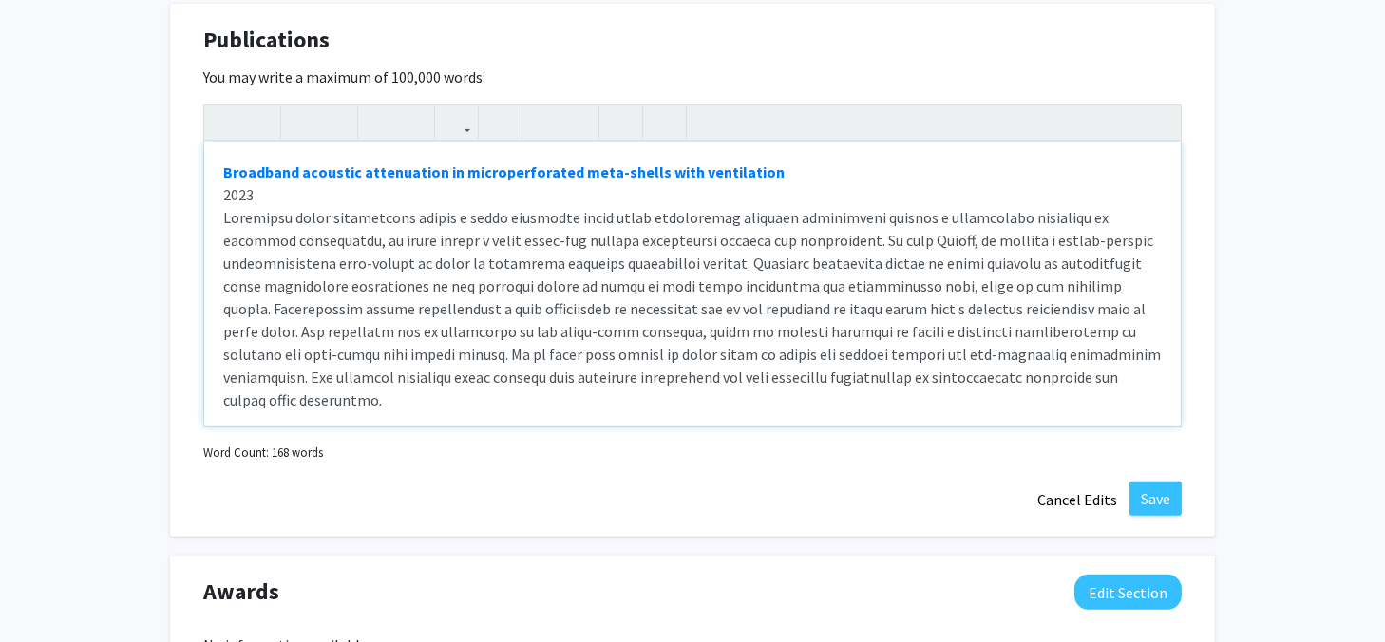
click at [1012, 355] on div "Broadband acoustic attenuation in microperforated meta-shells with ventilation …" at bounding box center [692, 284] width 977 height 285
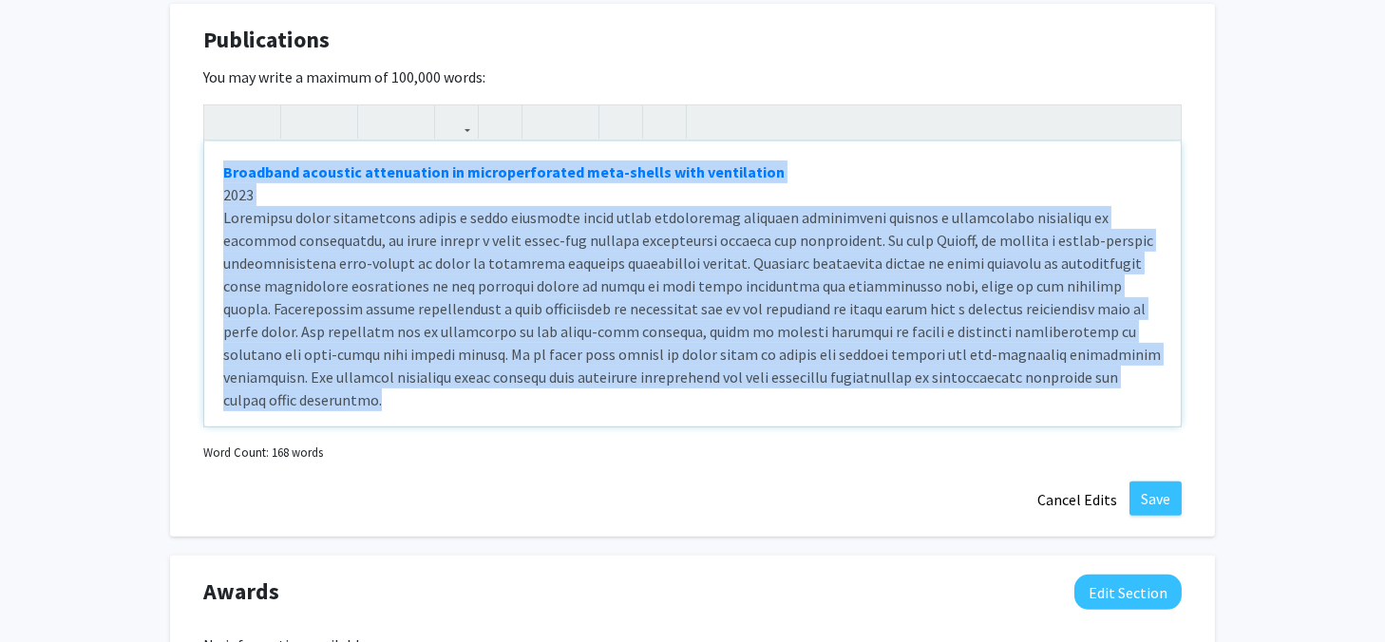
drag, startPoint x: 1021, startPoint y: 357, endPoint x: 202, endPoint y: 139, distance: 846.8
click at [202, 139] on div "Publications Edit Section You may write a maximum of 100,000 words: Broadband a…" at bounding box center [692, 271] width 1045 height 534
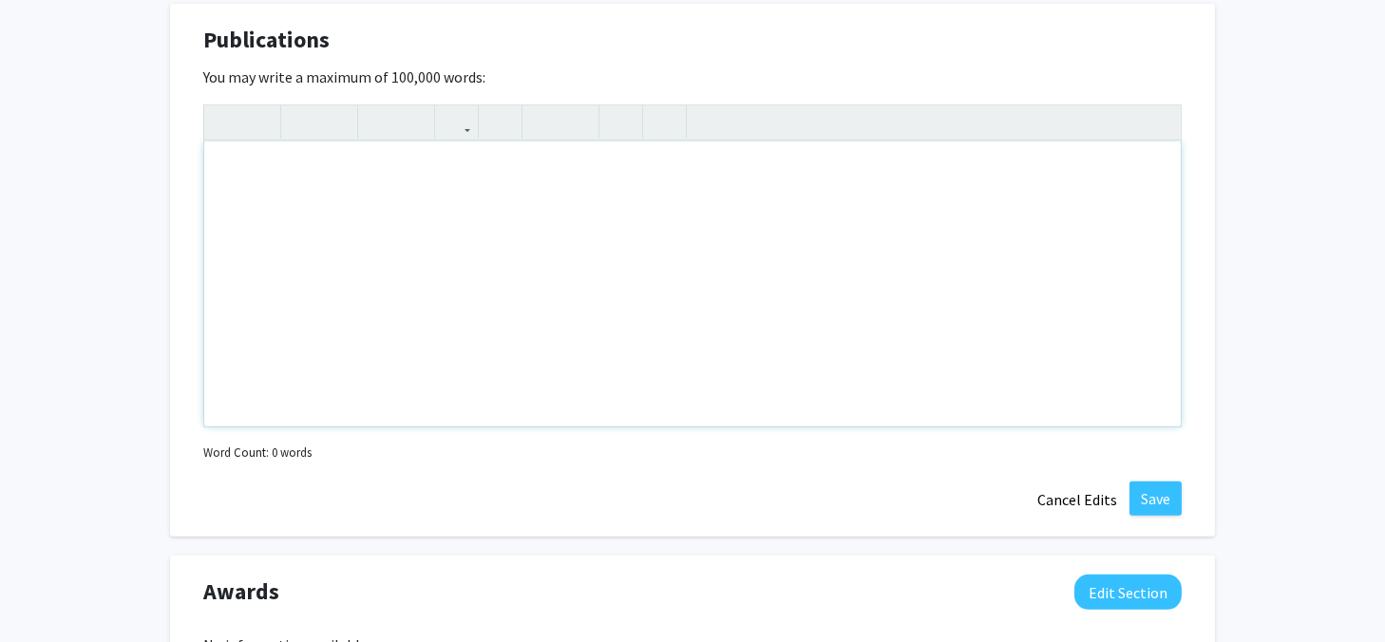
click at [264, 169] on div "Note to users with screen readers: Please deactivate our accessibility plugin f…" at bounding box center [692, 284] width 977 height 285
click at [287, 181] on div "Note to users with screen readers: Please deactivate our accessibility plugin f…" at bounding box center [692, 284] width 977 height 285
click at [425, 242] on div "Note to users with screen readers: Please deactivate our accessibility plugin f…" at bounding box center [692, 284] width 977 height 285
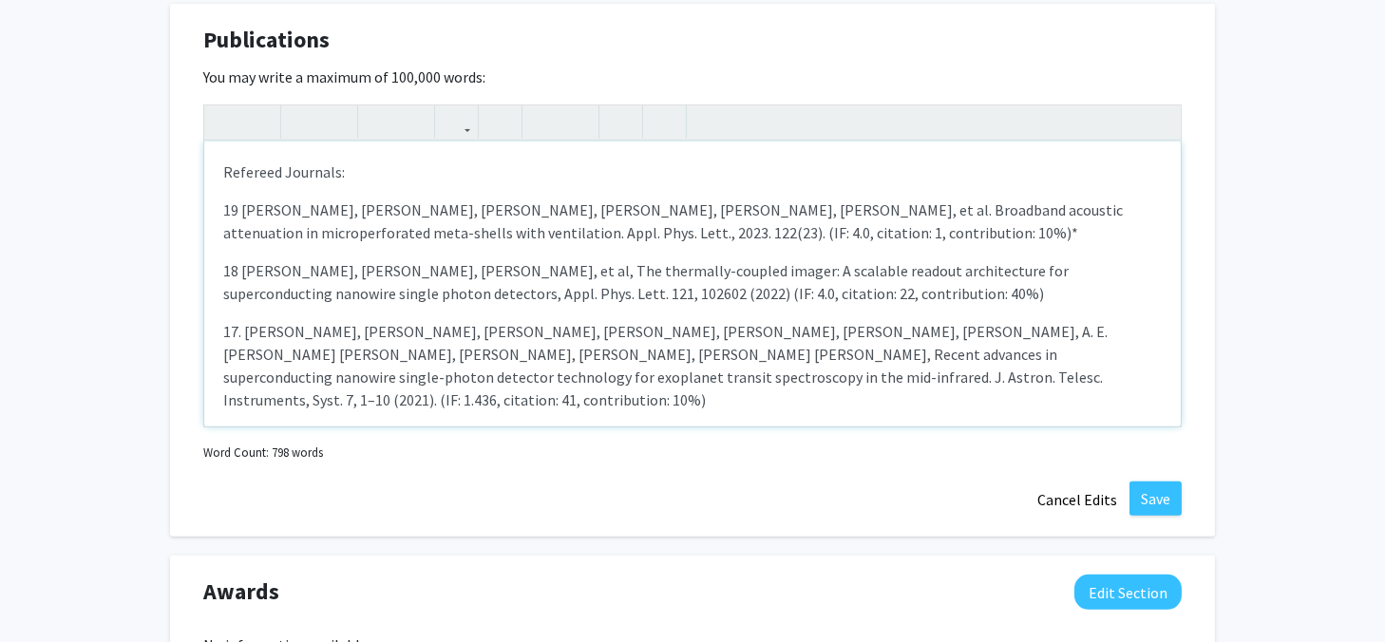
click at [652, 259] on p "18 A. McCaughan, Y. Zhai, B. Korzh, et al, The thermally-coupled imager: A scal…" at bounding box center [692, 282] width 939 height 46
click at [658, 204] on p "19 J. Chen, Y. Zhang, Y. Yu, Y. Zhai, H. Nguyen, S. Tracy, et al. Broadband aco…" at bounding box center [692, 222] width 939 height 46
drag, startPoint x: 280, startPoint y: 145, endPoint x: 203, endPoint y: 147, distance: 77.0
click at [207, 147] on div "Refereed Journals:  19 J. Chen, Y. Zhang, Y. Yu, Y. Zhai, H. Nguyen, S. Tracy,…" at bounding box center [692, 284] width 977 height 285
click at [250, 161] on p "Journals" at bounding box center [692, 172] width 939 height 23
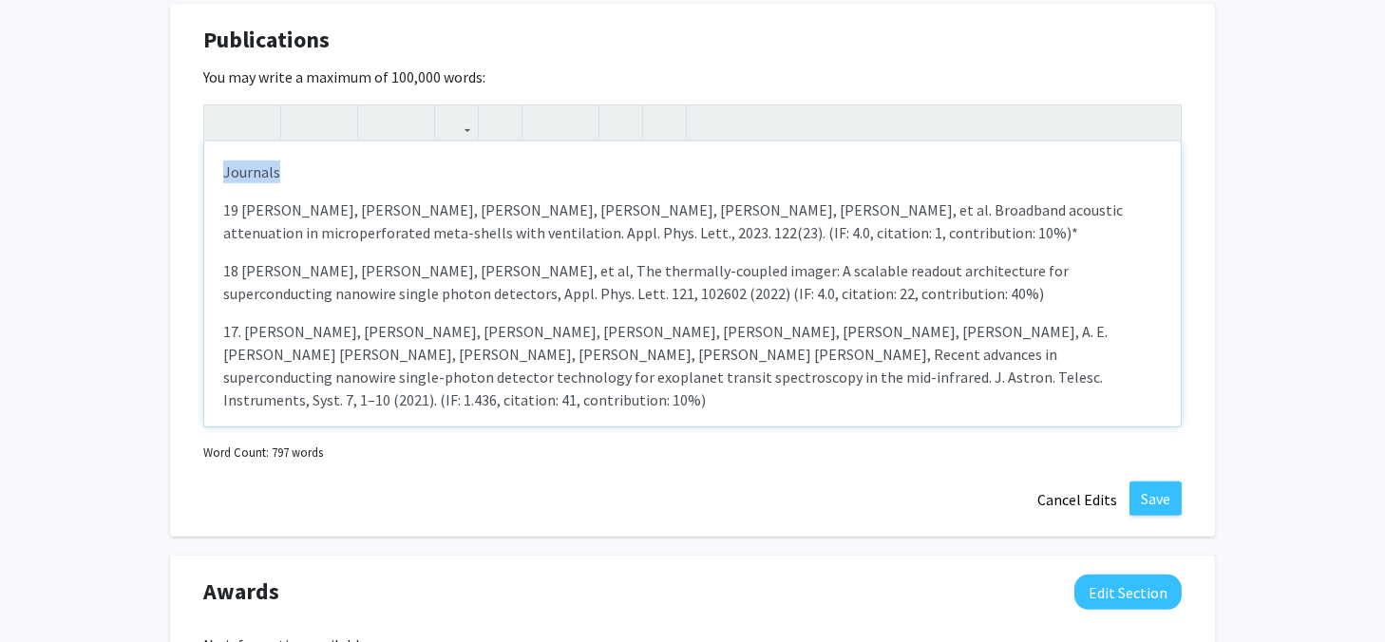
click at [250, 161] on p "Journals" at bounding box center [692, 172] width 939 height 23
click at [295, 106] on use "button" at bounding box center [295, 106] width 0 height 0
click at [295, 219] on p "19 J. Chen, Y. Zhang, Y. Yu, Y. Zhai, H. Nguyen, S. Tracy, et al. Broadband aco…" at bounding box center [692, 222] width 939 height 46
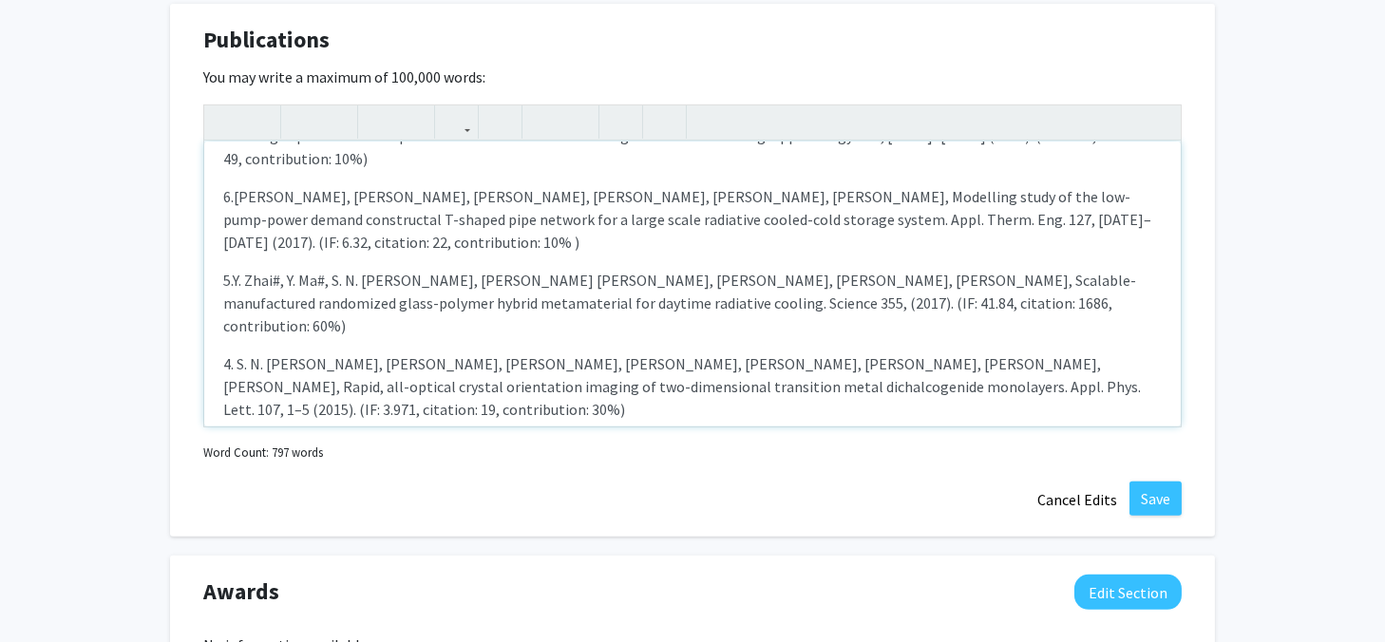
scroll to position [1037, 0]
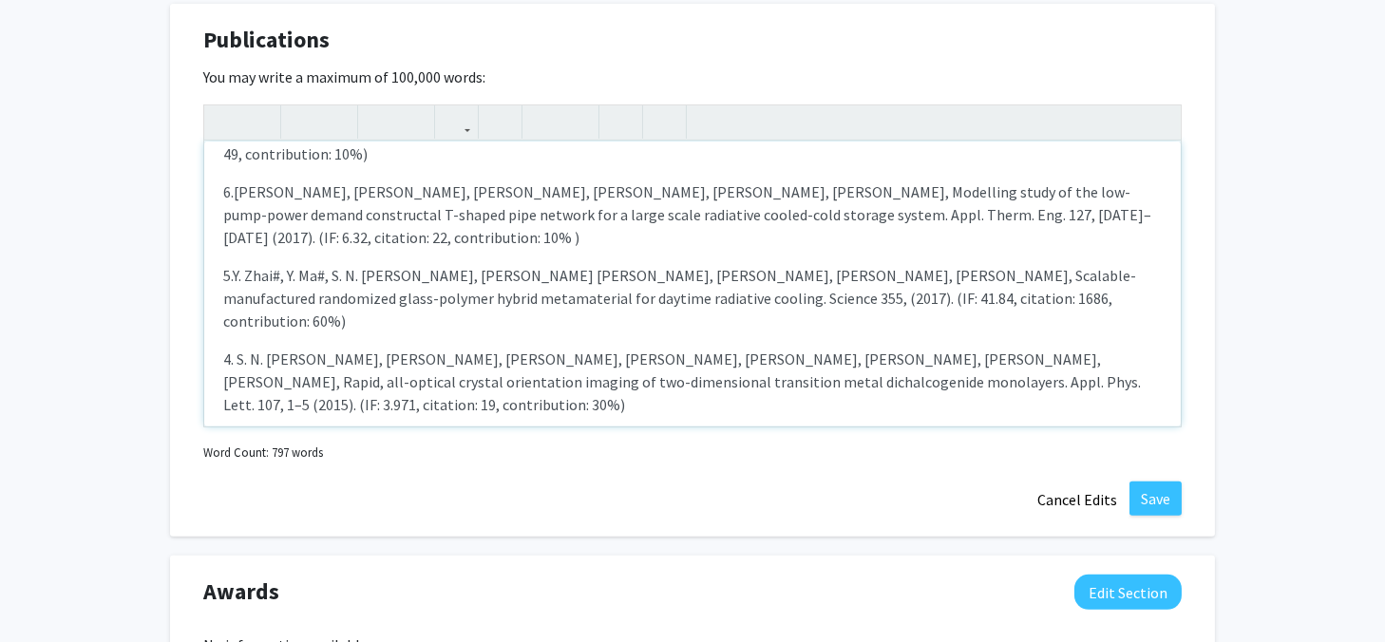
click at [785, 576] on p "1. Y. Zhai, S. W. Chen, G. H. Ren, On-chip all-optical passive 3.55 Gbit/s NRZ-…" at bounding box center [692, 599] width 939 height 46
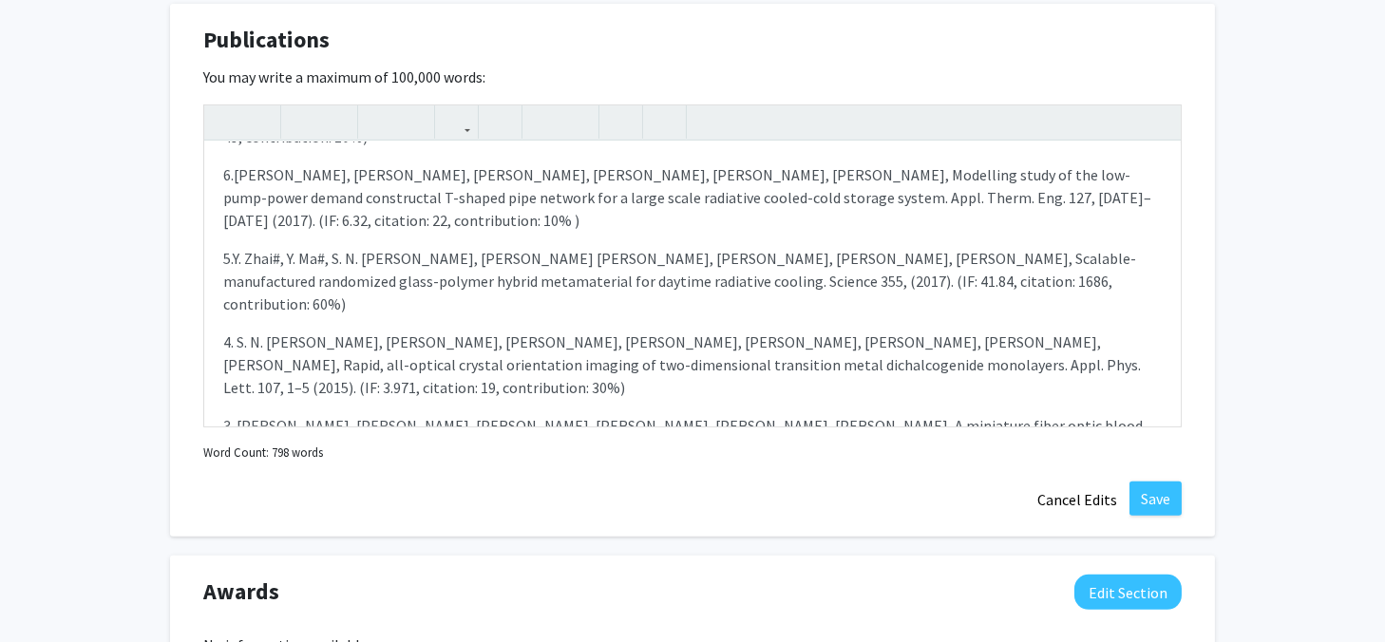
click at [547, 435] on div "Journals 19 J. Chen, Y. Zhang, Y. Yu, Y. Zhai, H. Nguyen, S. Tracy, et al. Broa…" at bounding box center [692, 286] width 979 height 362
click at [548, 435] on div "Journals 19 J. Chen, Y. Zhang, Y. Yu, Y. Zhai, H. Nguyen, S. Tracy, et al. Broa…" at bounding box center [692, 286] width 979 height 362
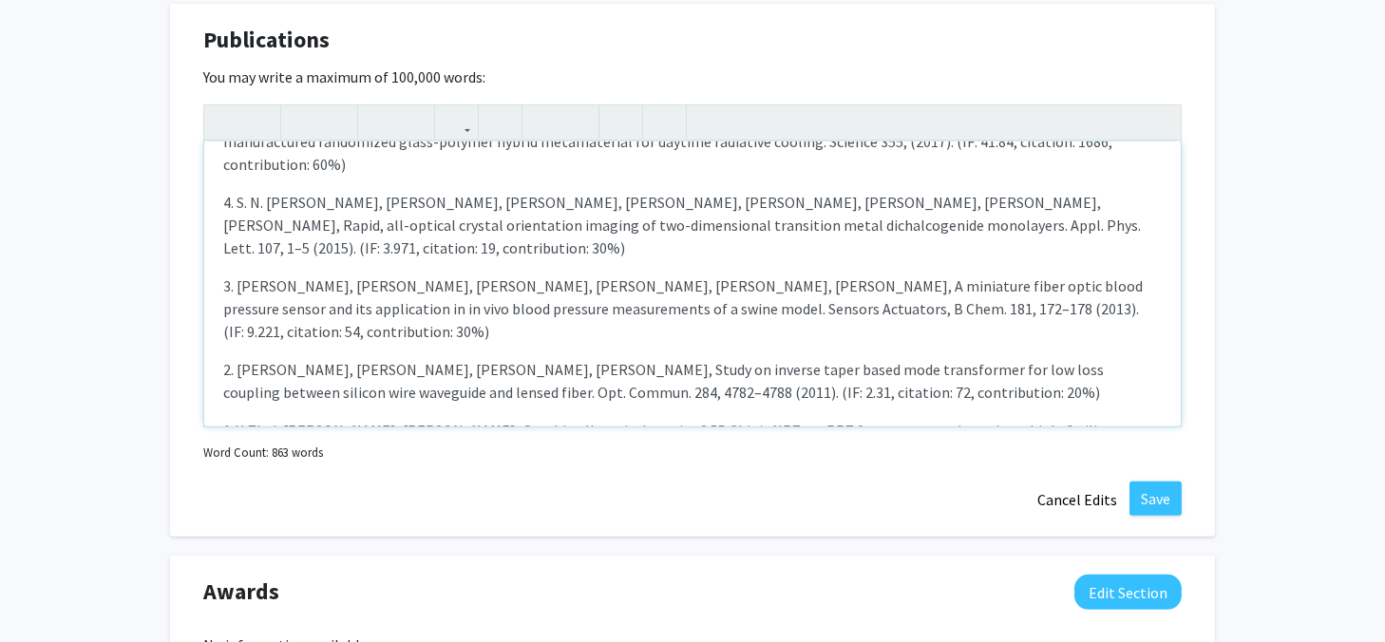
scroll to position [1235, 0]
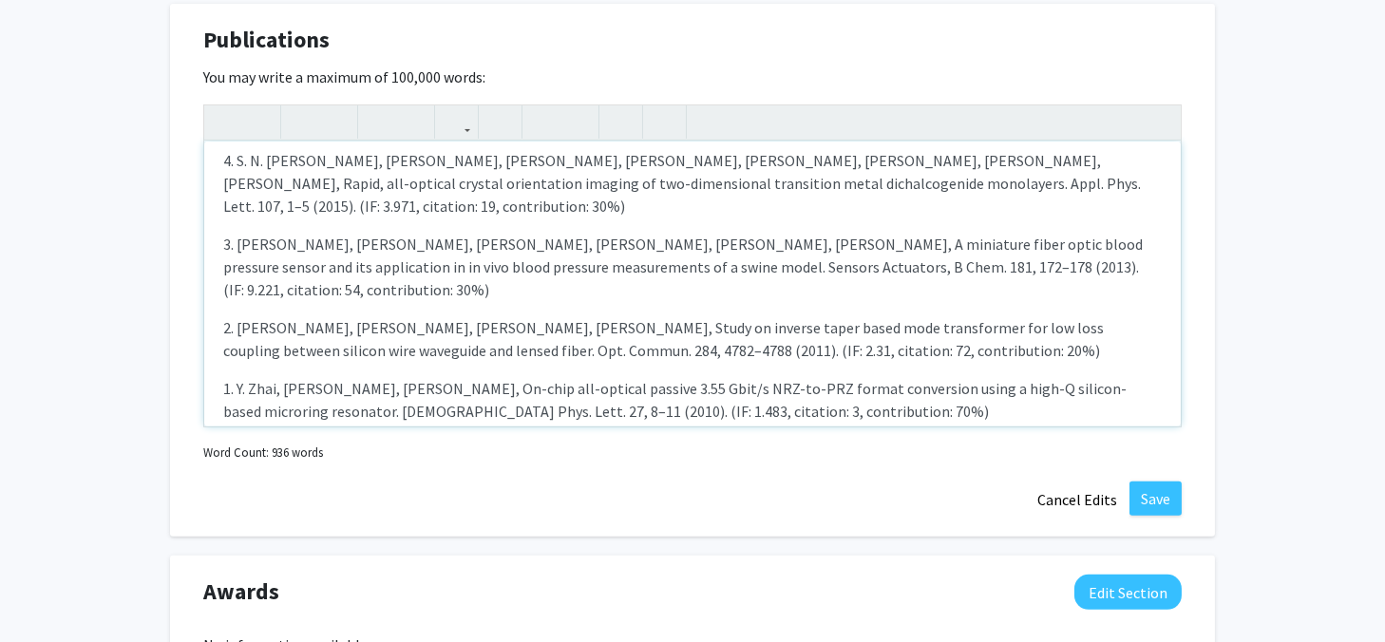
click at [225, 620] on p "4. V.Sazhen, G. Solbrekken, Y Zhai*, Theoretical Modeling of a Thermal Insulati…" at bounding box center [692, 643] width 939 height 46
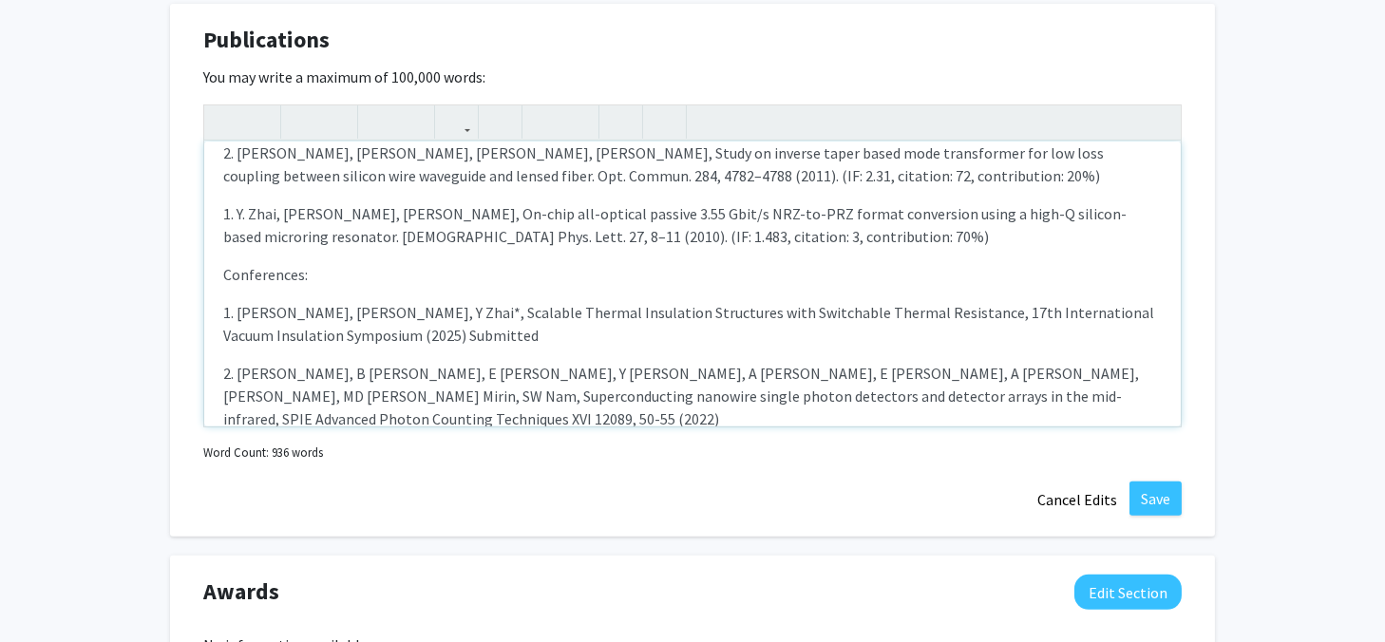
drag, startPoint x: 230, startPoint y: 259, endPoint x: 220, endPoint y: 258, distance: 9.5
click at [220, 258] on div "Journals 19 J. Chen, Y. Zhang, Y. Yu, Y. Zhai, H. Nguyen, S. Tracy, et al. Broa…" at bounding box center [692, 284] width 977 height 285
drag, startPoint x: 228, startPoint y: 295, endPoint x: 215, endPoint y: 295, distance: 13.3
click at [215, 295] on div "Journals 19 J. Chen, Y. Zhang, Y. Yu, Y. Zhai, H. Nguyen, S. Tracy, et al. Broa…" at bounding box center [692, 284] width 977 height 285
click at [219, 295] on div "Journals 19 J. Chen, Y. Zhang, Y. Yu, Y. Zhai, H. Nguyen, S. Tracy, et al. Broa…" at bounding box center [692, 284] width 977 height 285
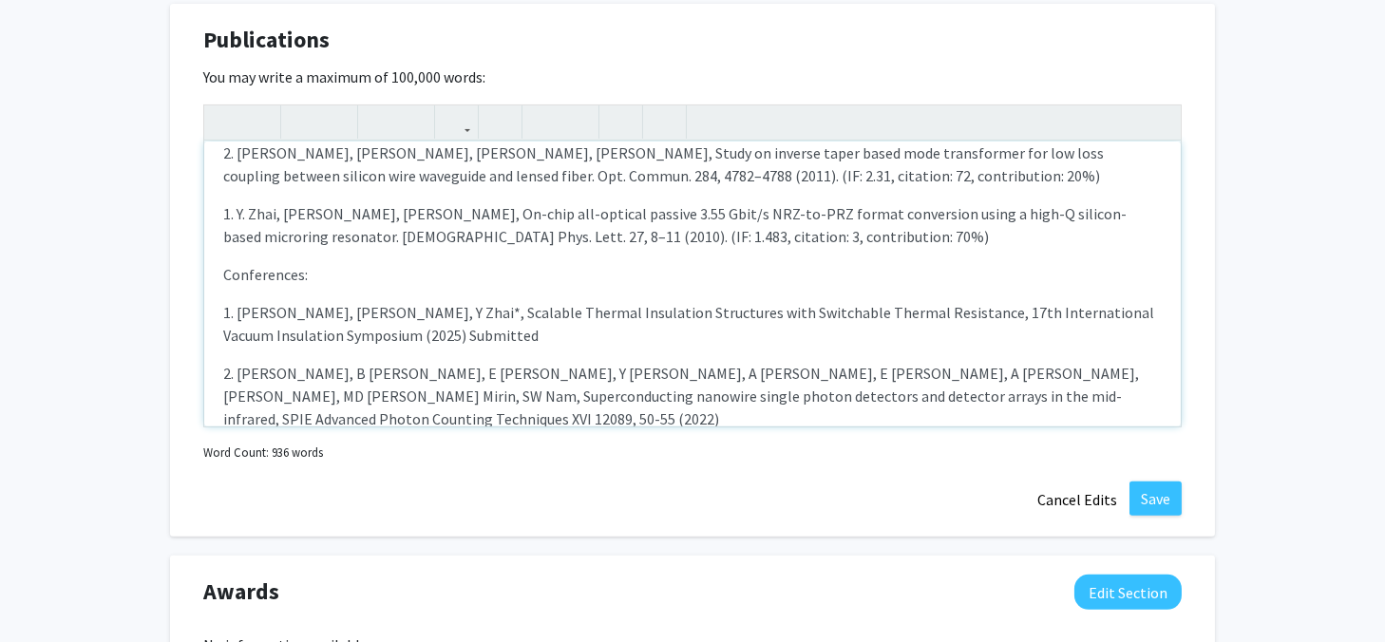
click at [229, 544] on p "5. Y. Zhai, et al. Large scale random metamaterial for effective day-time radia…" at bounding box center [692, 555] width 939 height 23
click at [221, 219] on div "Journals 19 J. Chen, Y. Zhang, Y. Yu, Y. Zhai, H. Nguyen, S. Tracy, et al. Broa…" at bounding box center [692, 284] width 977 height 285
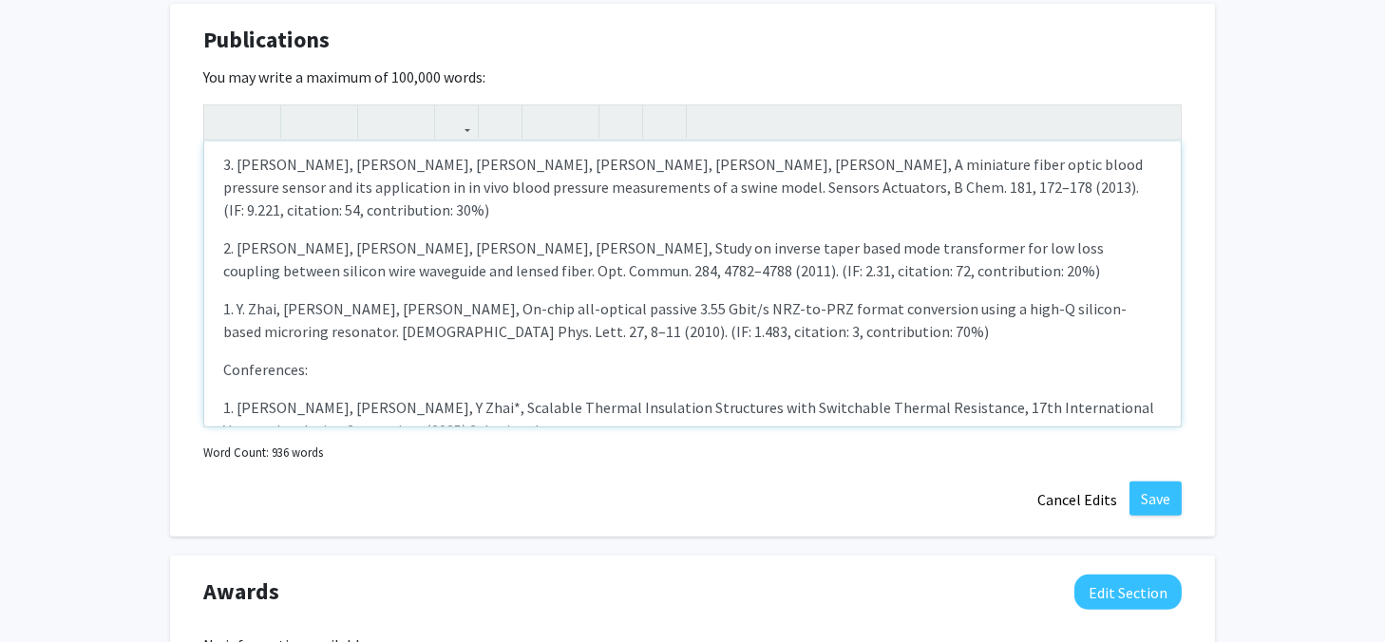
click at [225, 541] on p "3. V.Sazhen, G. Solbrekken, Y Zhai*, Theoretical Modeling of a Thermal Insulati…" at bounding box center [692, 564] width 939 height 46
click at [226, 457] on p "2. VB Verma, B Korzh, E Wollman, Y Zhai, A Walter, E Schmidt, A Lita, J Allmara…" at bounding box center [692, 491] width 939 height 68
drag, startPoint x: 229, startPoint y: 132, endPoint x: 219, endPoint y: 127, distance: 11.5
click at [219, 142] on div "Journals 19 J. Chen, Y. Zhang, Y. Yu, Y. Zhai, H. Nguyen, S. Tracy, et al. Broa…" at bounding box center [692, 284] width 977 height 285
type textarea "<p><strong>Journals</strong></p><p>19 J. Chen, Y. Zhang, Y. Yu, Y. Zhai, H. Ngu…"
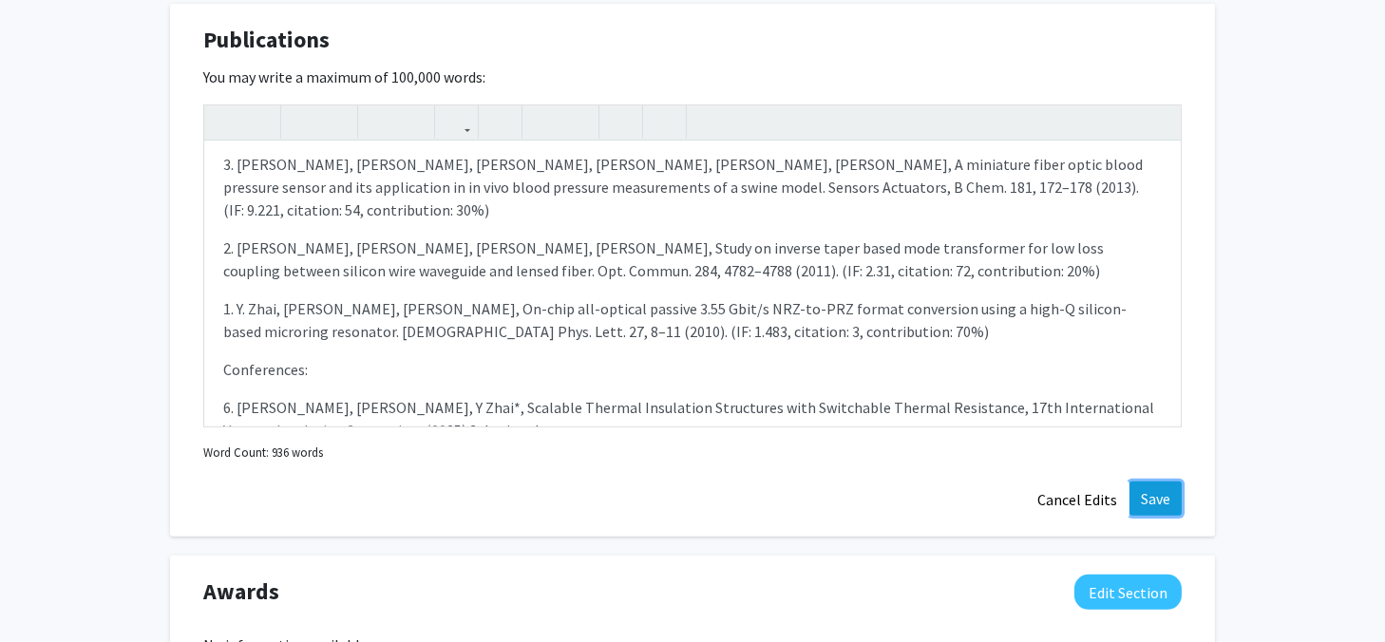
click at [1159, 482] on button "Save" at bounding box center [1156, 499] width 52 height 34
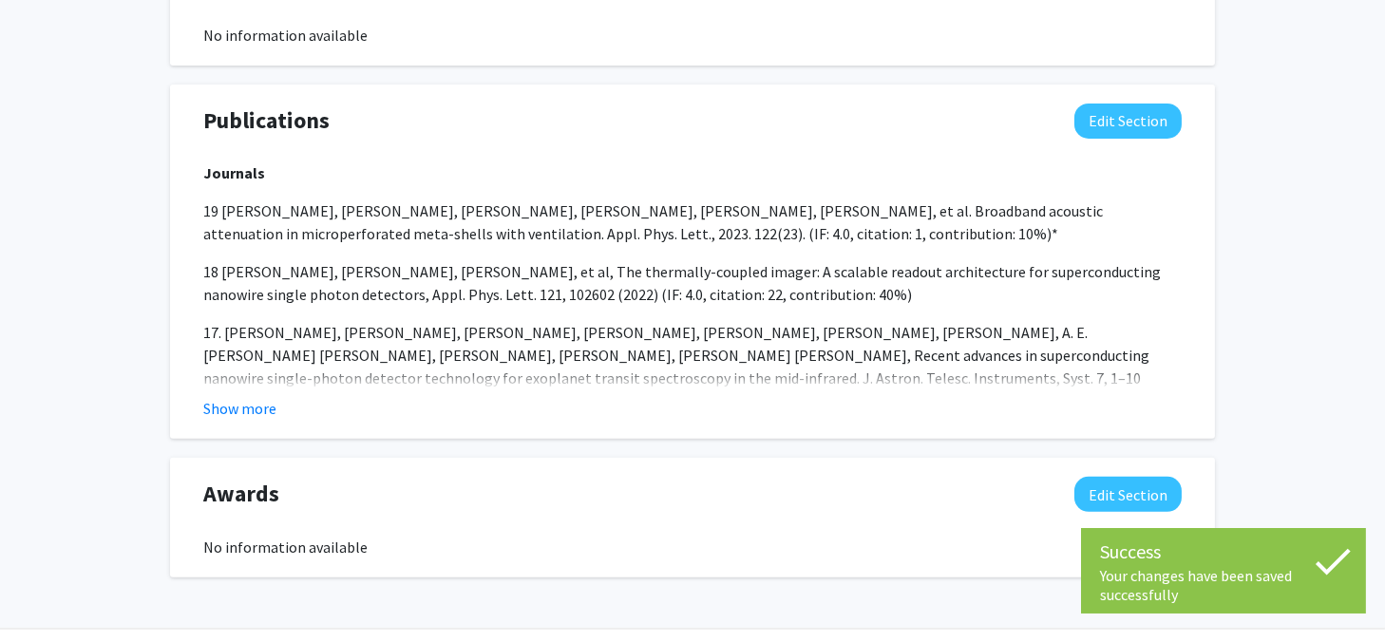
click at [1174, 477] on button "Edit Section" at bounding box center [1128, 494] width 107 height 35
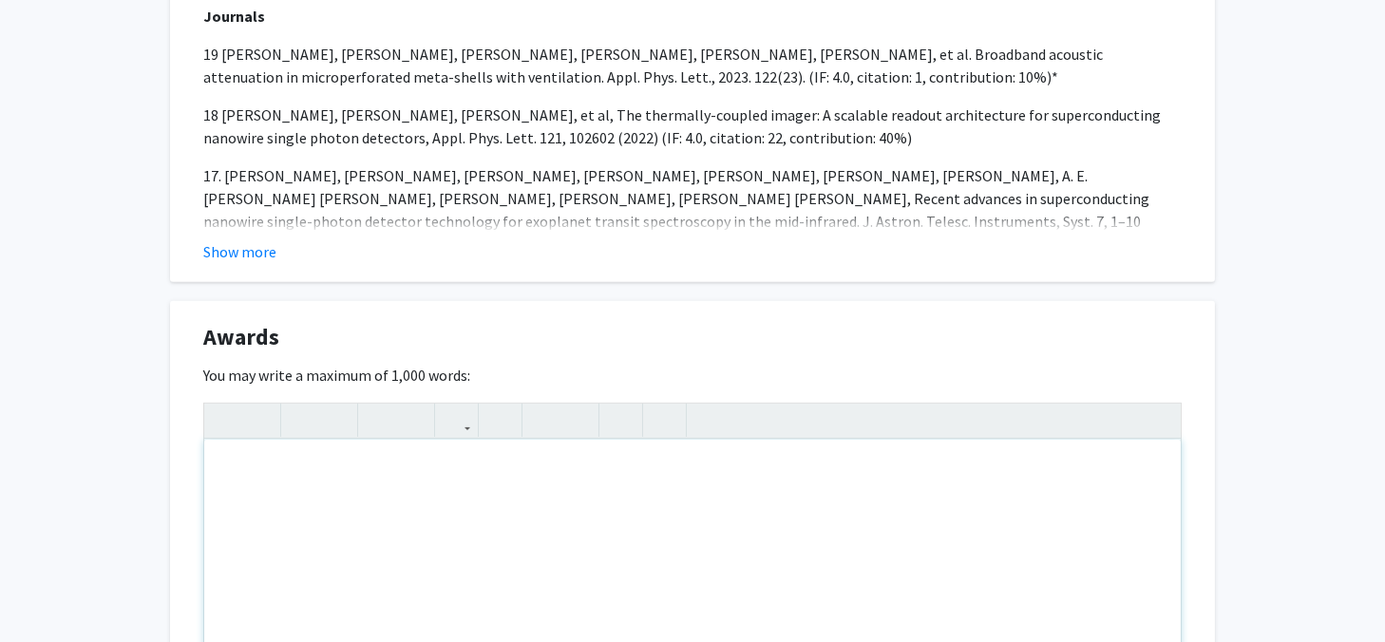
scroll to position [1477, 0]
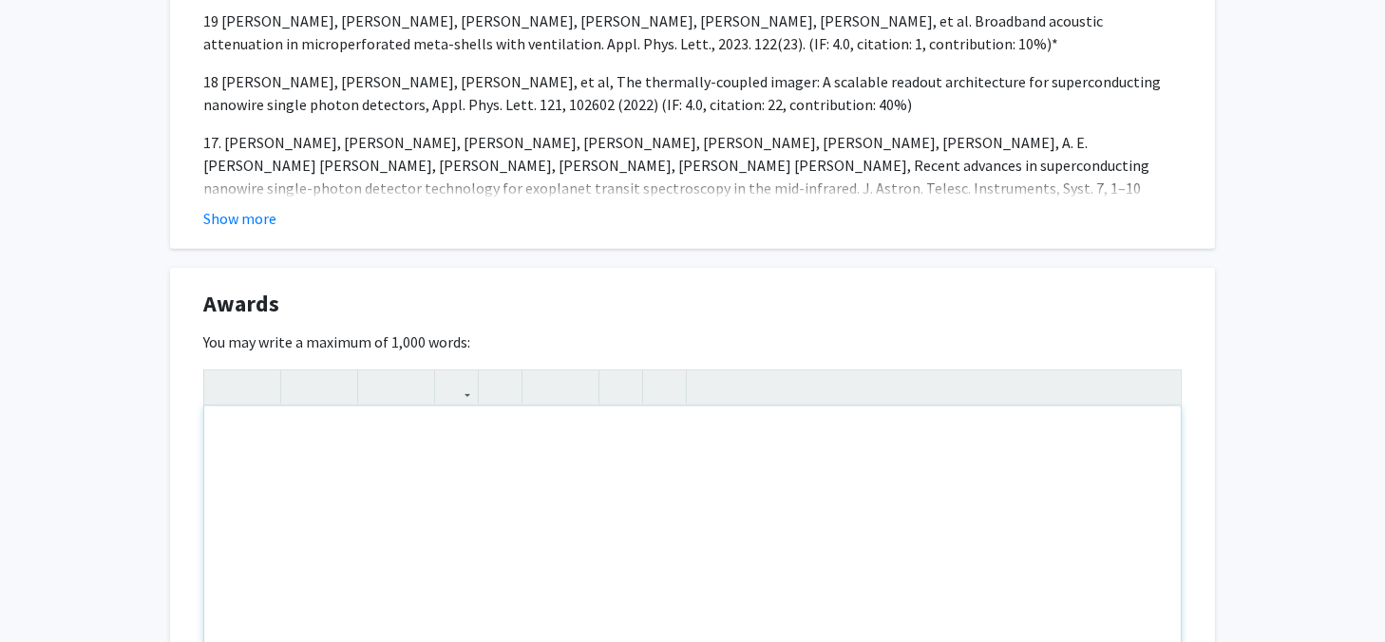
click at [425, 467] on div "Note to users with screen readers: Please deactivate our accessibility plugin f…" at bounding box center [692, 549] width 977 height 285
paste div "Note to users with screen readers: Please deactivate our accessibility plugin f…"
type textarea "<p>• 2019 Chinese government award for outstanding self-financed students abroa…"
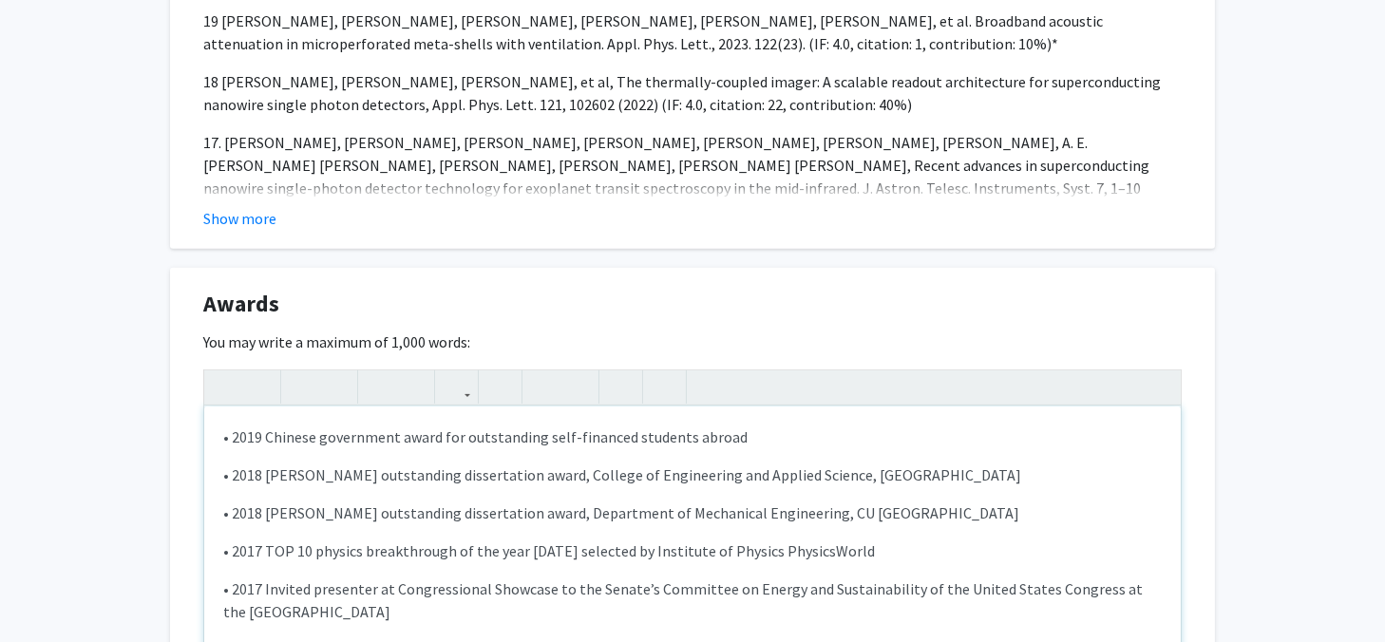
type textarea "<p>• 2019 Chinese government award for outstanding self-financed students abroa…"
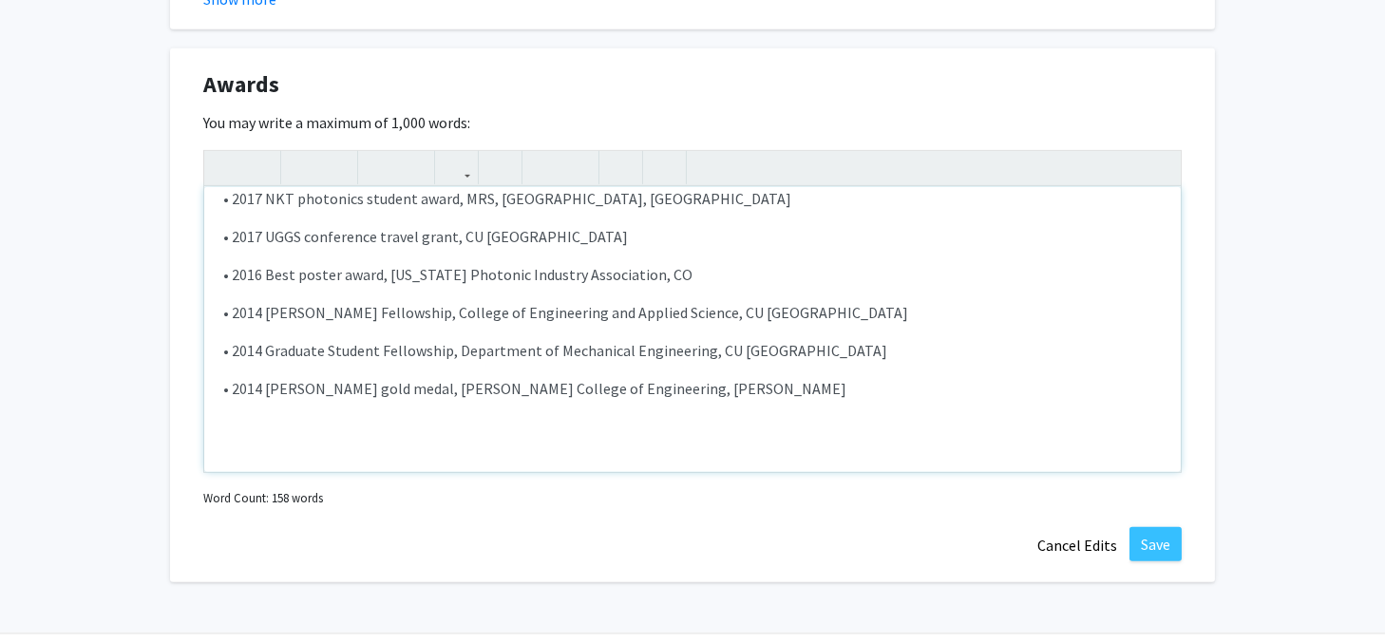
scroll to position [1729, 0]
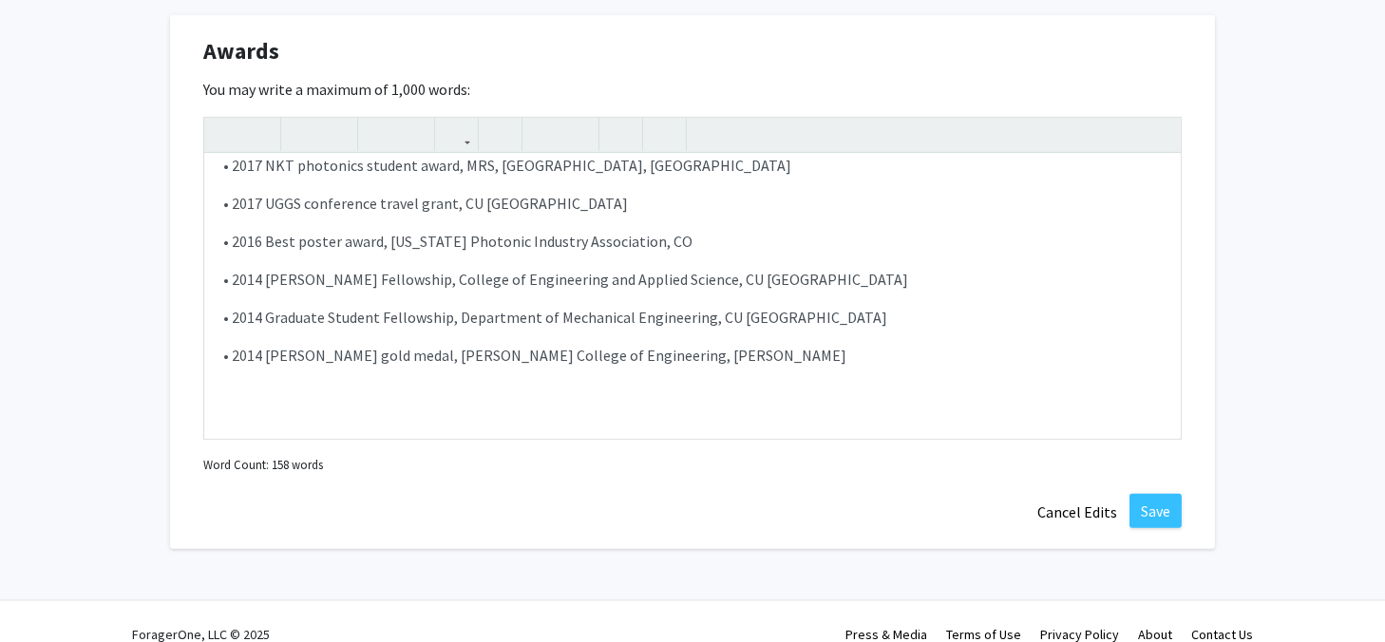
click at [603, 468] on div "Awards Edit Section You may write a maximum of 1,000 words: • 2019 Chinese gove…" at bounding box center [692, 282] width 1045 height 534
click at [1147, 494] on button "Save" at bounding box center [1156, 511] width 52 height 34
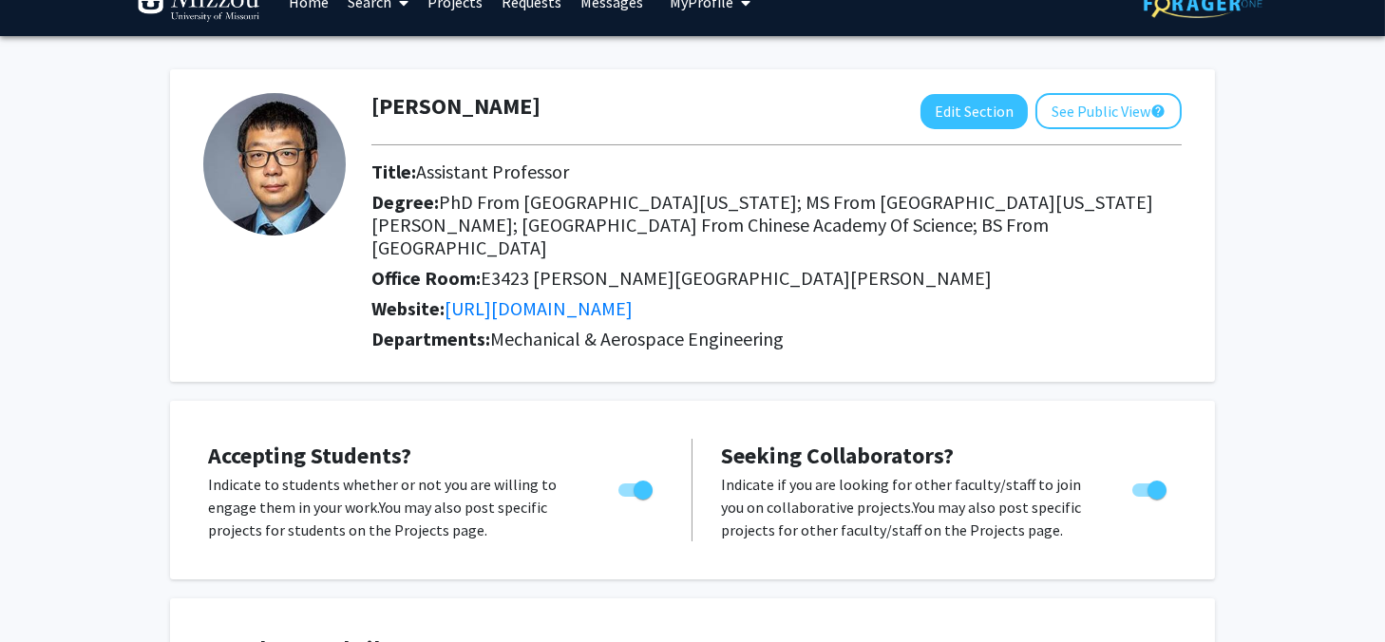
scroll to position [412, 0]
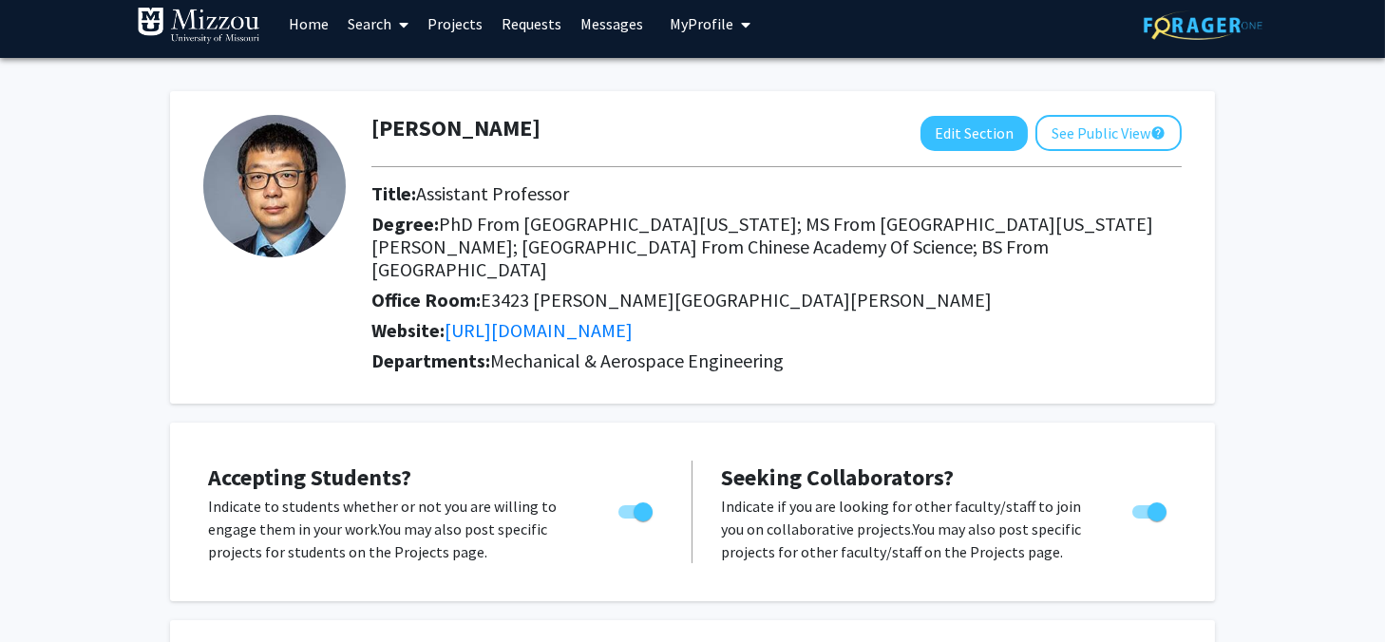
scroll to position [0, 0]
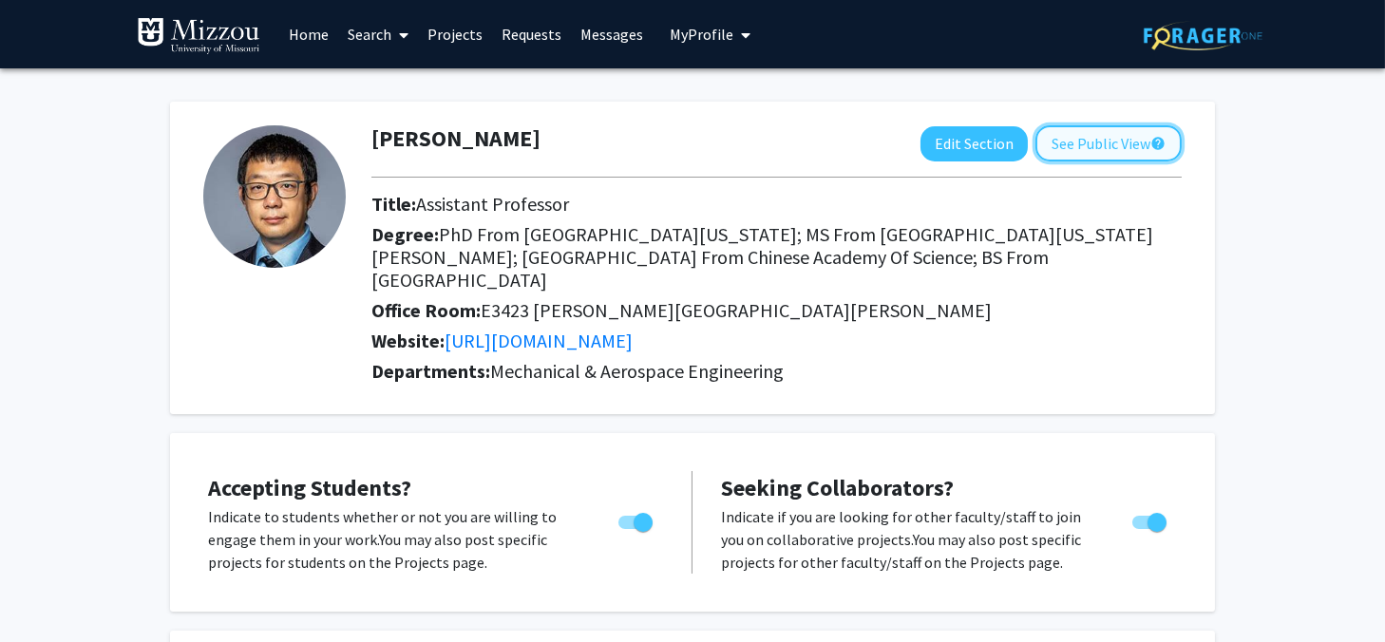
click at [1096, 153] on button "See Public View help" at bounding box center [1109, 143] width 146 height 36
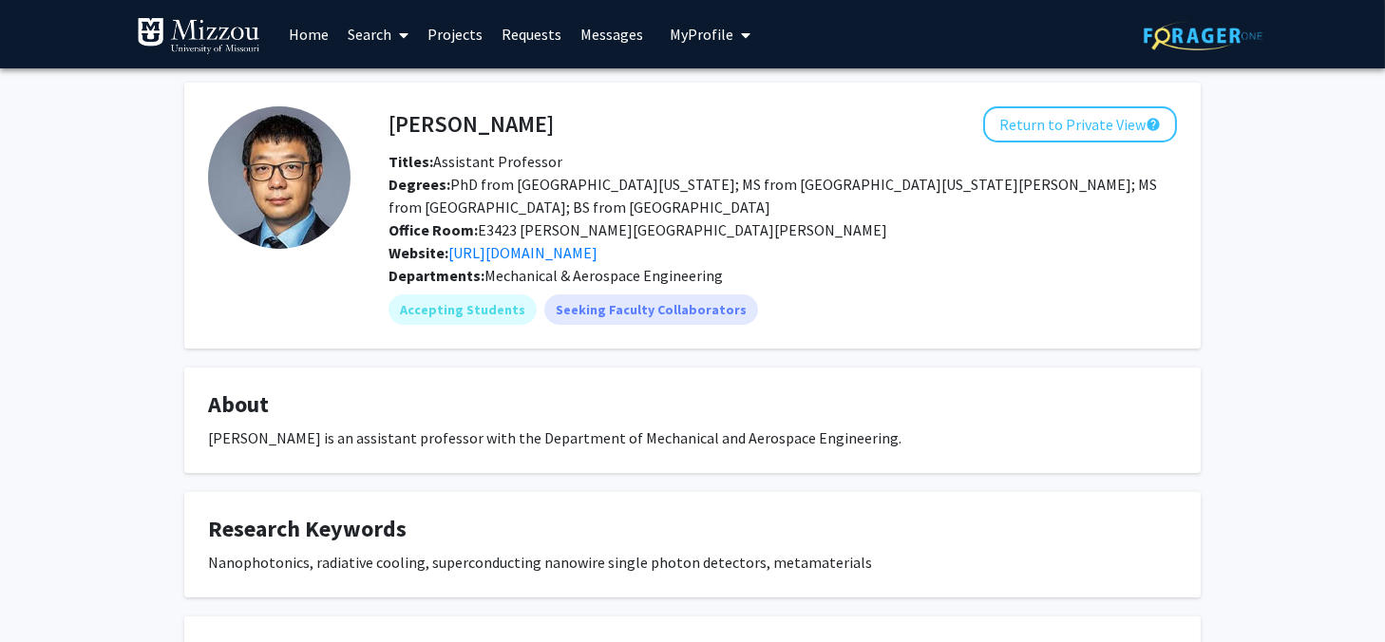
scroll to position [190, 0]
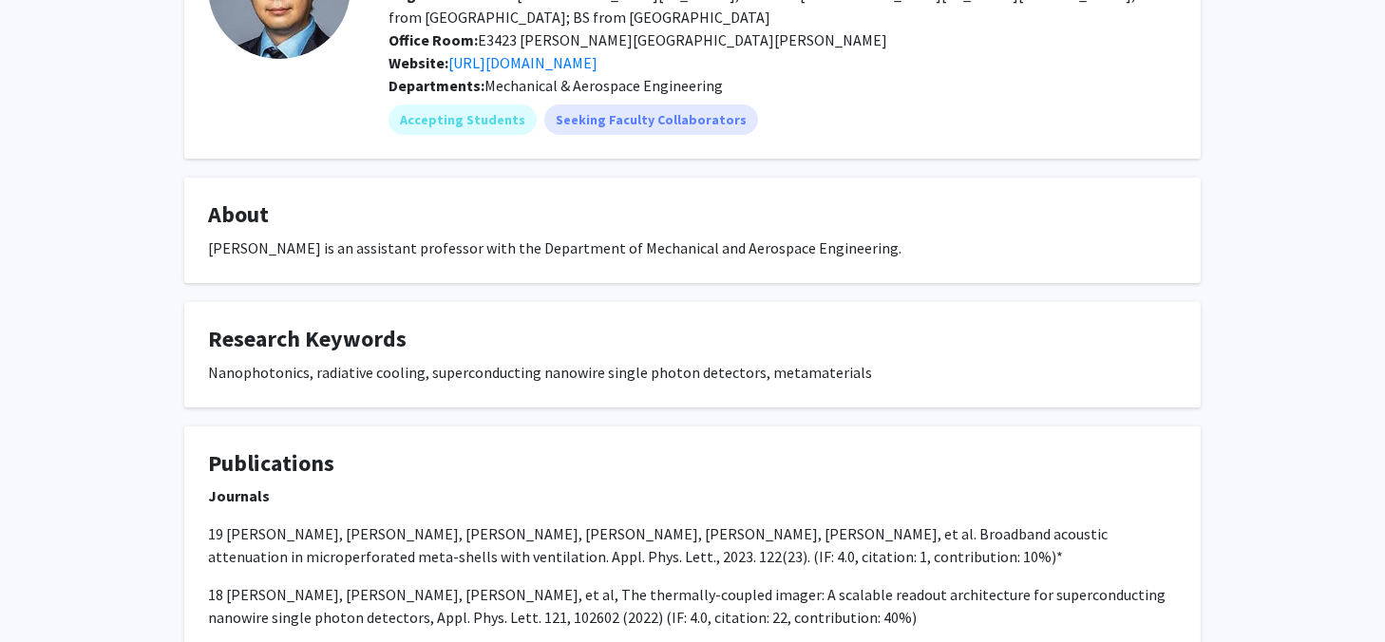
click at [1097, 322] on fg-card "Research Keywords Nanophotonics, radiative cooling, superconducting nanowire si…" at bounding box center [692, 354] width 1017 height 105
click at [1259, 340] on div "Yao Zhai Return to Private View help Titles: Assistant Professor Degrees: PhD f…" at bounding box center [692, 613] width 1385 height 1471
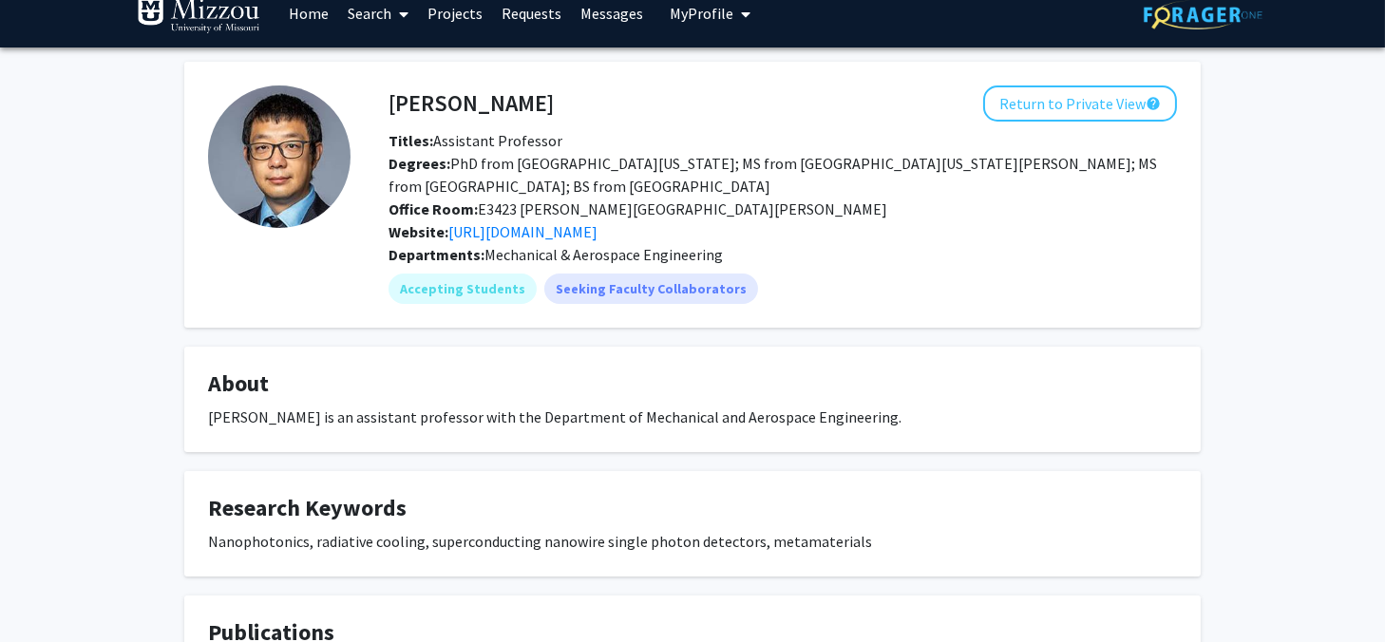
scroll to position [0, 0]
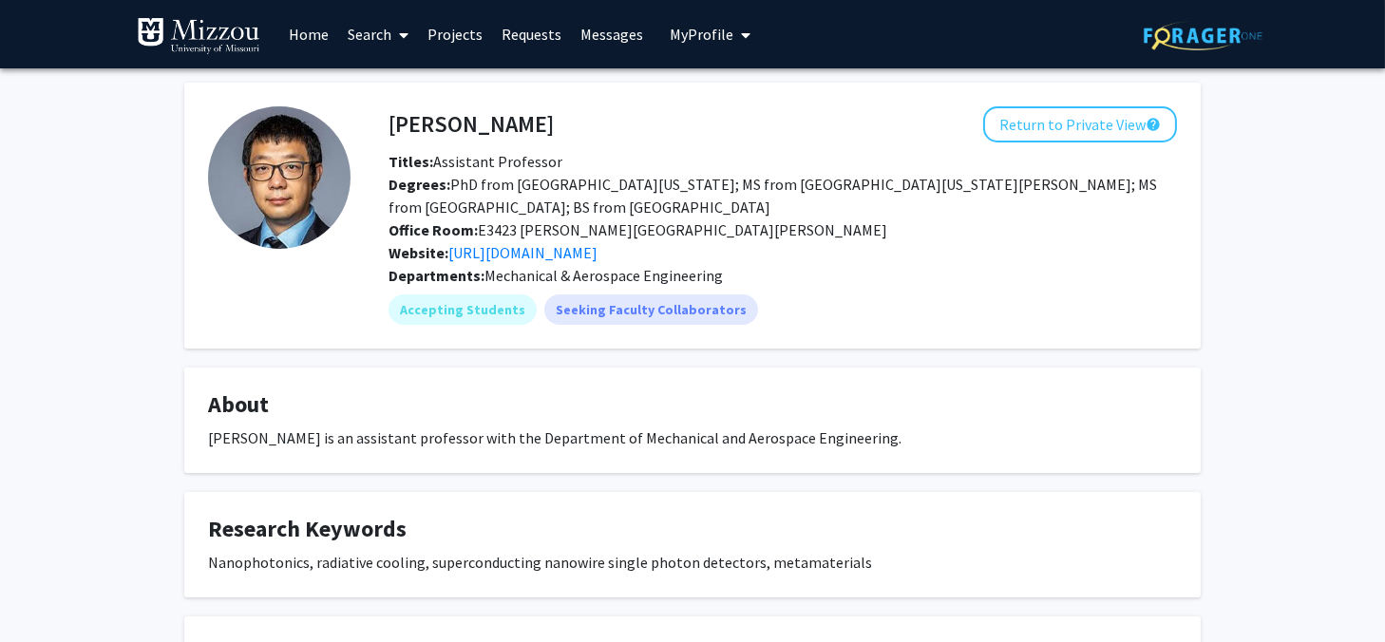
click at [459, 33] on link "Projects" at bounding box center [455, 34] width 74 height 67
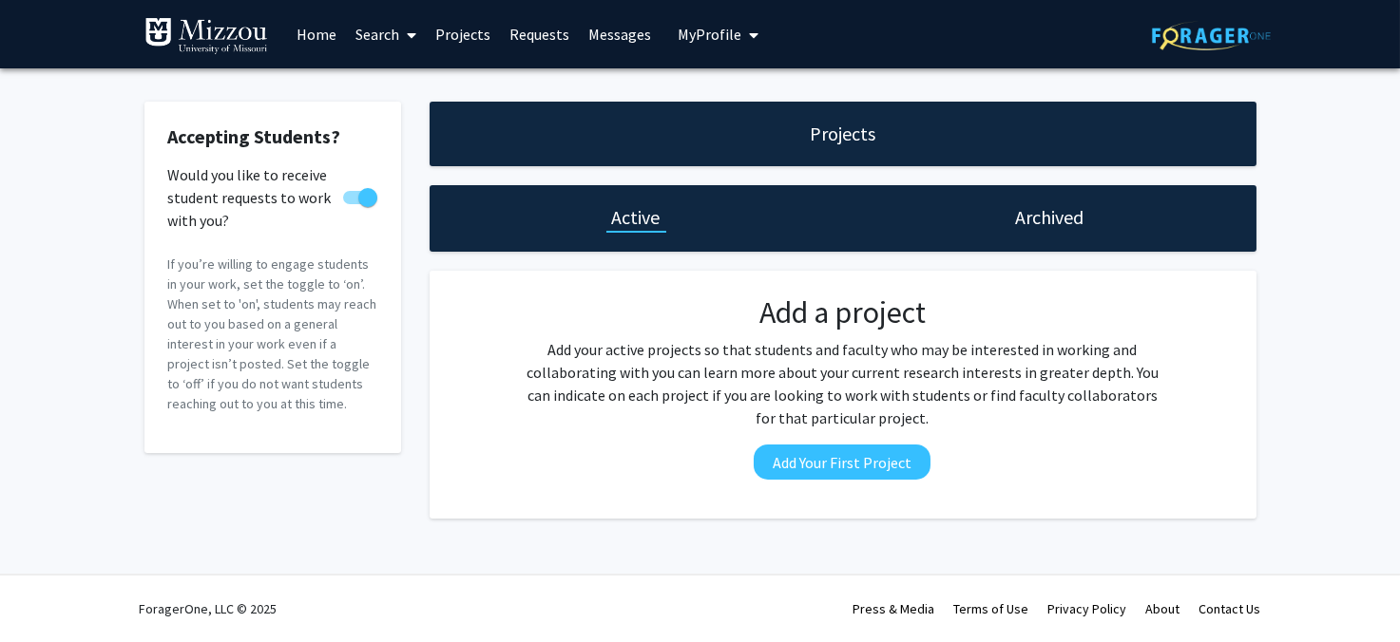
click at [1312, 282] on div "Accepting Students? Would you like to receive student requests to work with you…" at bounding box center [700, 314] width 1400 height 493
click at [1316, 283] on div "Accepting Students? Would you like to receive student requests to work with you…" at bounding box center [700, 314] width 1400 height 493
click at [525, 38] on link "Requests" at bounding box center [539, 34] width 79 height 67
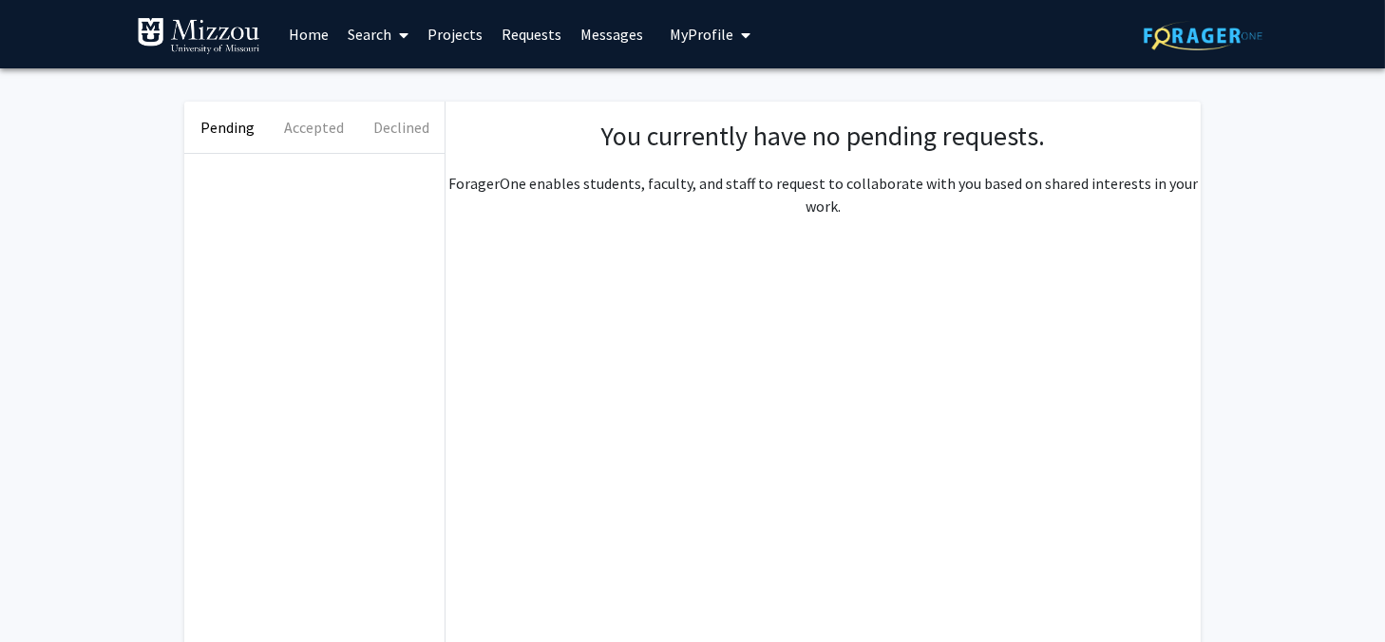
click at [605, 41] on link "Messages" at bounding box center [612, 34] width 82 height 67
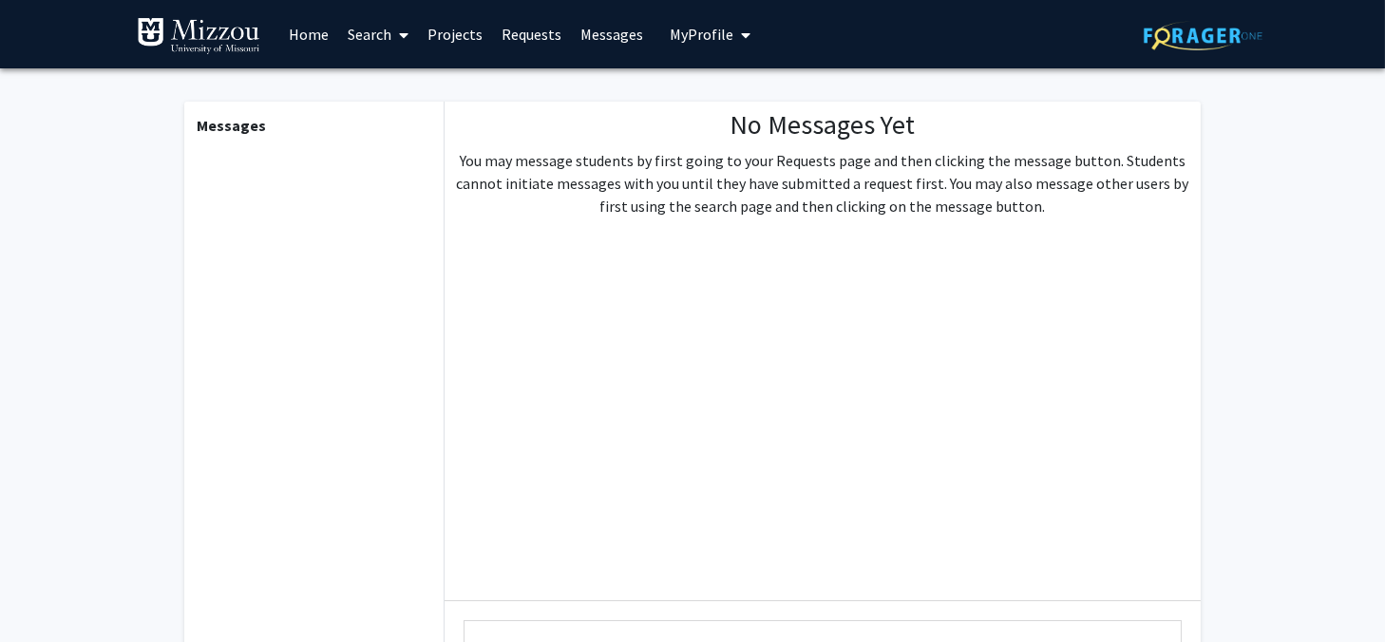
click at [710, 35] on span "My Profile" at bounding box center [702, 34] width 64 height 19
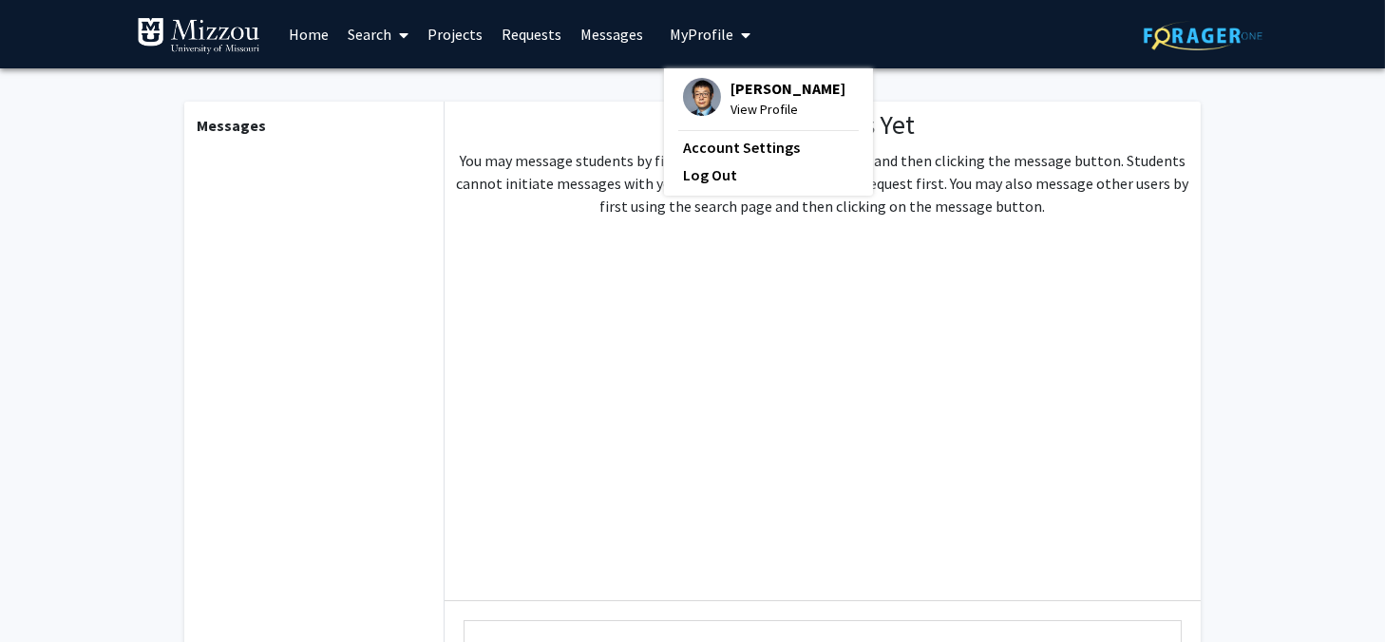
click at [389, 35] on link "Search" at bounding box center [378, 34] width 80 height 67
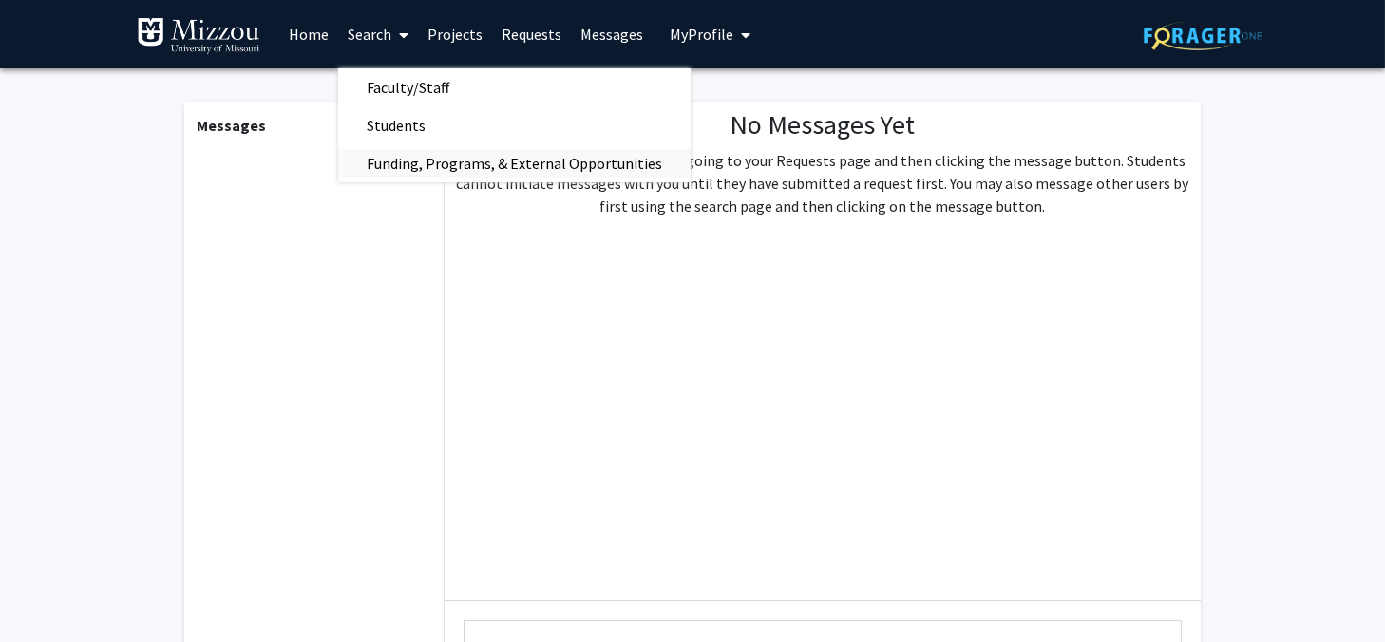
click at [425, 171] on span "Funding, Programs, & External Opportunities" at bounding box center [514, 163] width 353 height 38
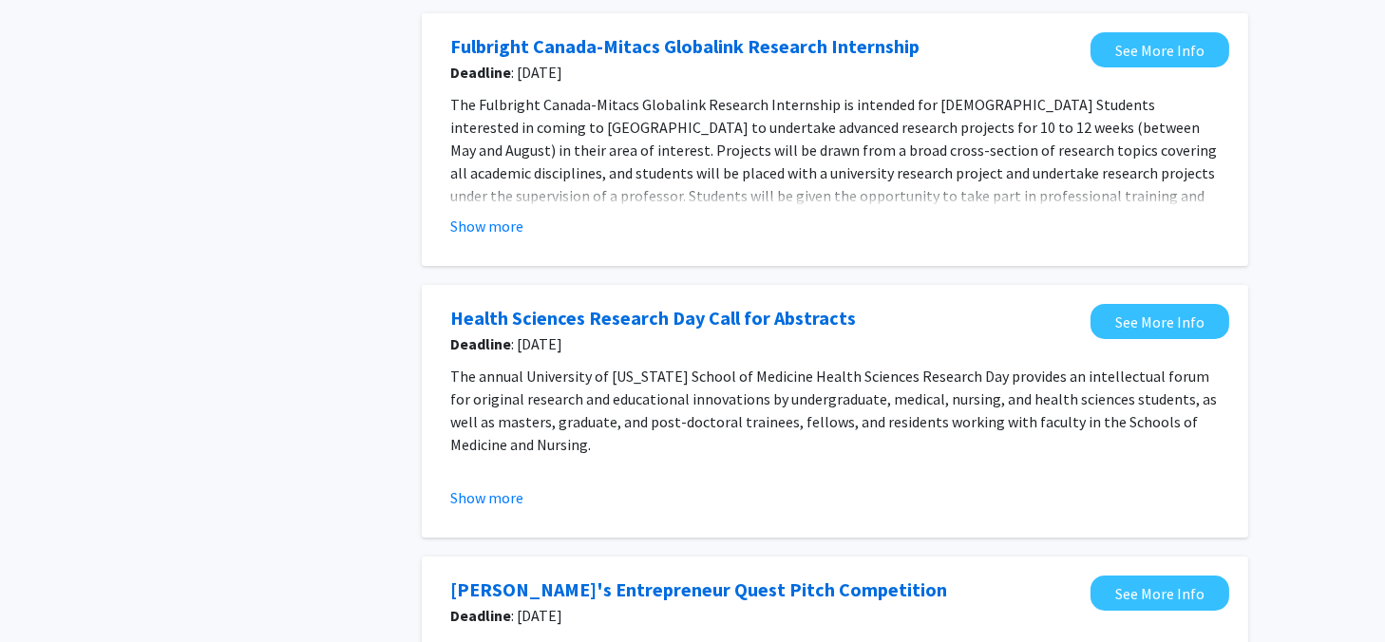
scroll to position [760, 0]
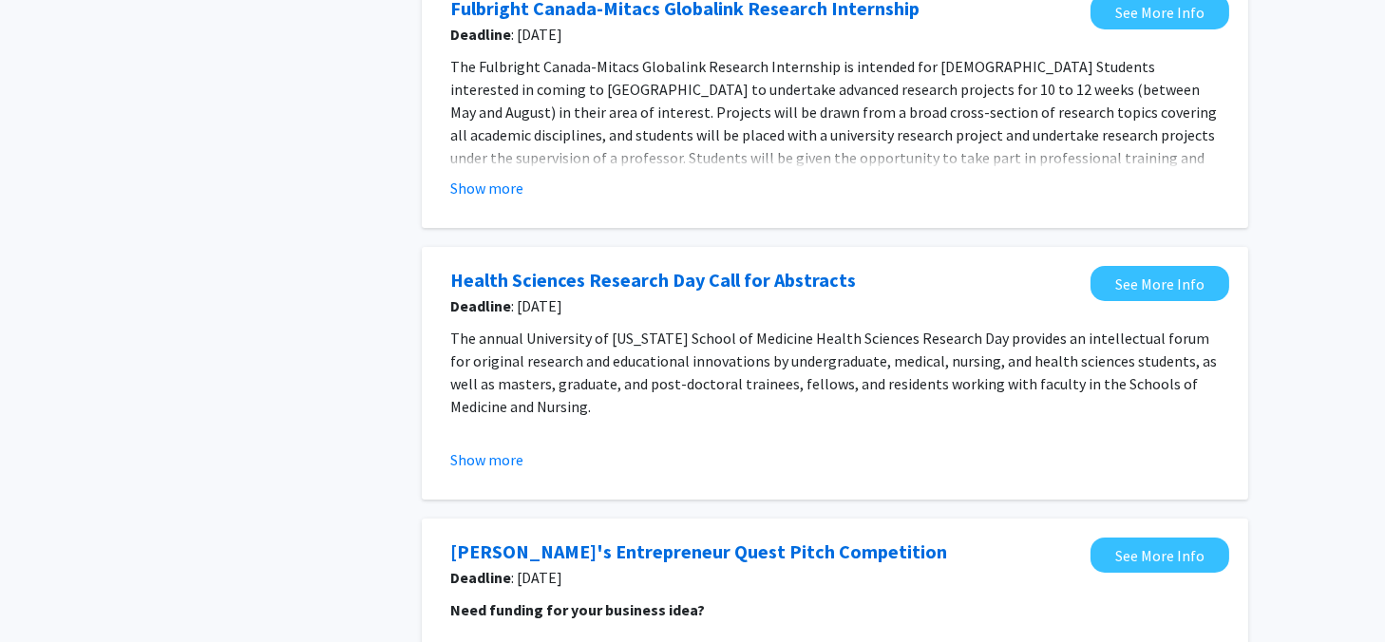
click at [681, 321] on fg-opportunity "Health Sciences Research Day Call for Abstracts Deadline : Sep 9, 2025 See More…" at bounding box center [835, 373] width 789 height 215
click at [366, 323] on div "Tags Opportunity Type Internal External" at bounding box center [265, 86] width 285 height 1526
click at [381, 337] on div "Tags Opportunity Type Internal External" at bounding box center [265, 86] width 285 height 1526
click at [389, 349] on div "Tags Opportunity Type Internal External" at bounding box center [265, 86] width 285 height 1526
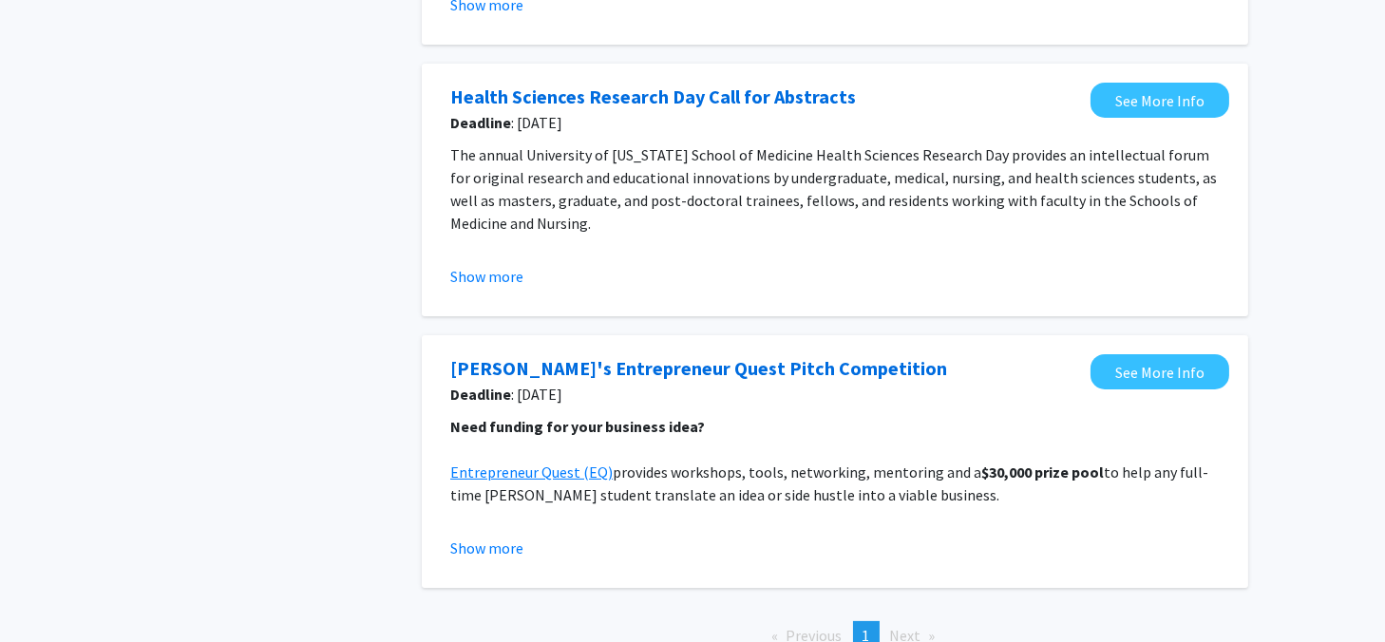
scroll to position [950, 0]
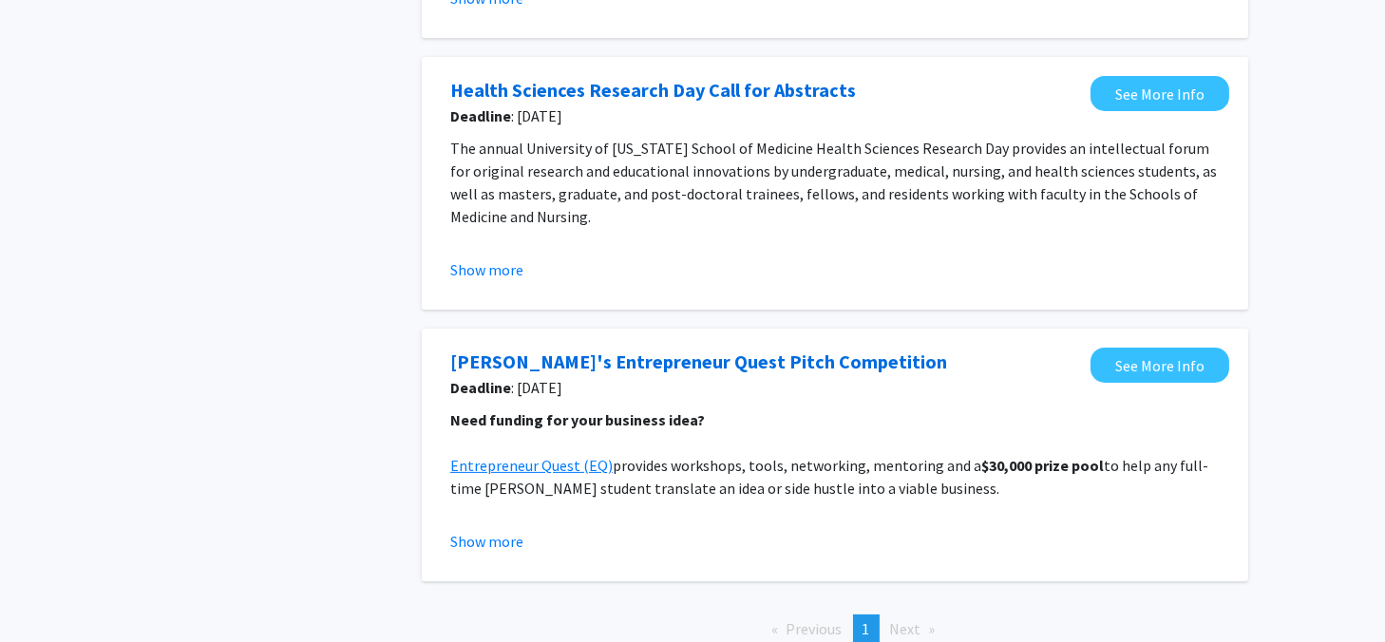
click at [724, 392] on span "Deadline : Sep 5, 2025" at bounding box center [765, 387] width 631 height 23
click at [966, 498] on p "Entrepreneur Quest (EQ) provides workshops, tools, networking, mentoring and a …" at bounding box center [835, 477] width 770 height 46
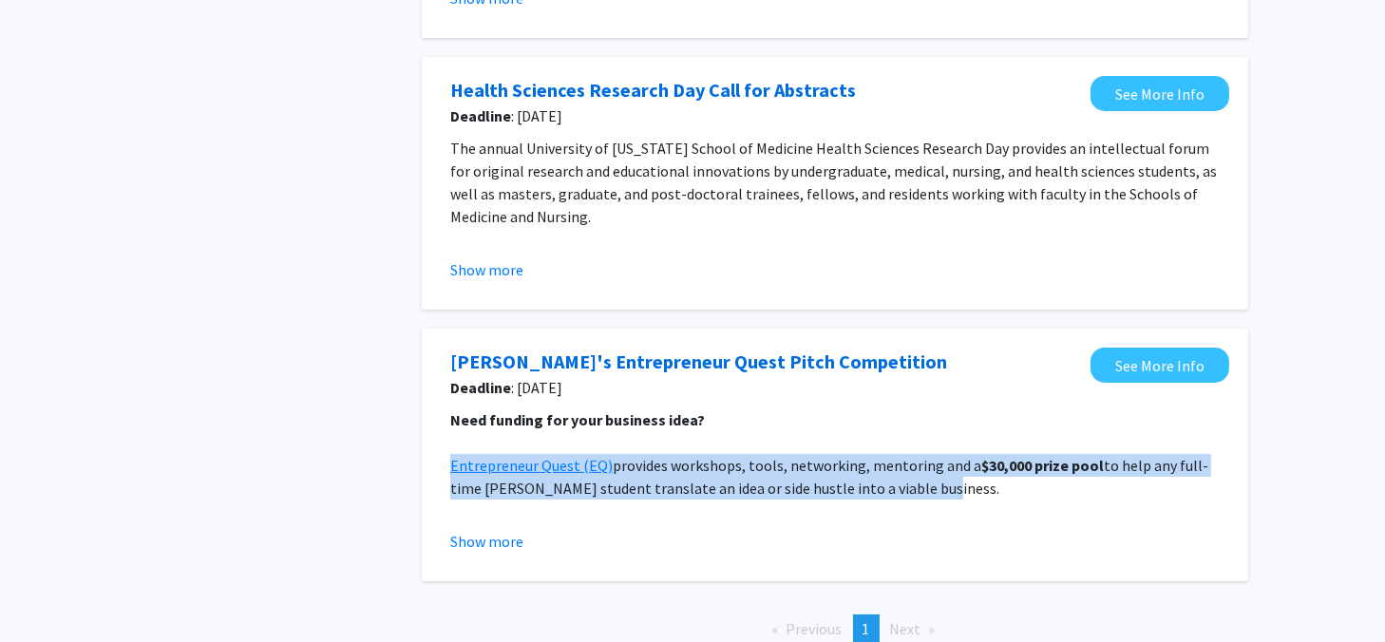
drag, startPoint x: 965, startPoint y: 491, endPoint x: 966, endPoint y: 444, distance: 47.5
click at [979, 488] on p "Entrepreneur Quest (EQ) provides workshops, tools, networking, mentoring and a …" at bounding box center [835, 477] width 770 height 46
drag, startPoint x: 980, startPoint y: 496, endPoint x: 982, endPoint y: 450, distance: 45.6
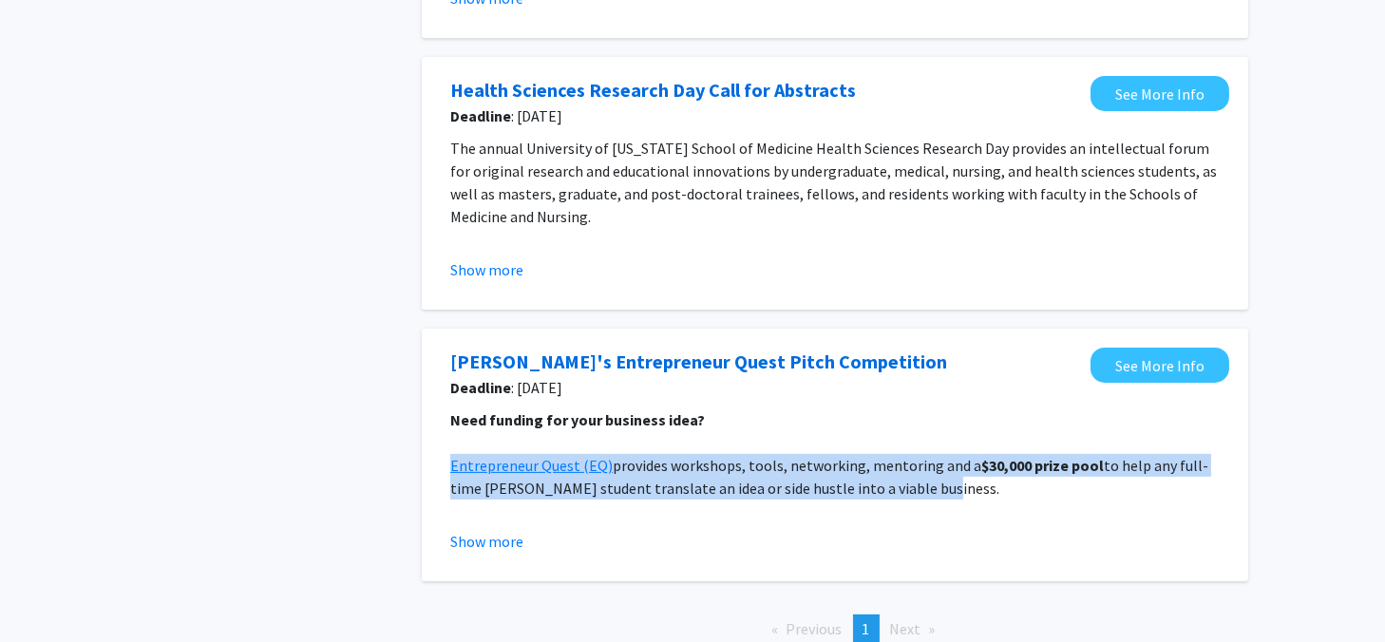
click at [982, 450] on p at bounding box center [835, 442] width 770 height 23
drag, startPoint x: 982, startPoint y: 450, endPoint x: 987, endPoint y: 491, distance: 41.3
click at [987, 491] on p "Entrepreneur Quest (EQ) provides workshops, tools, networking, mentoring and a …" at bounding box center [835, 477] width 770 height 46
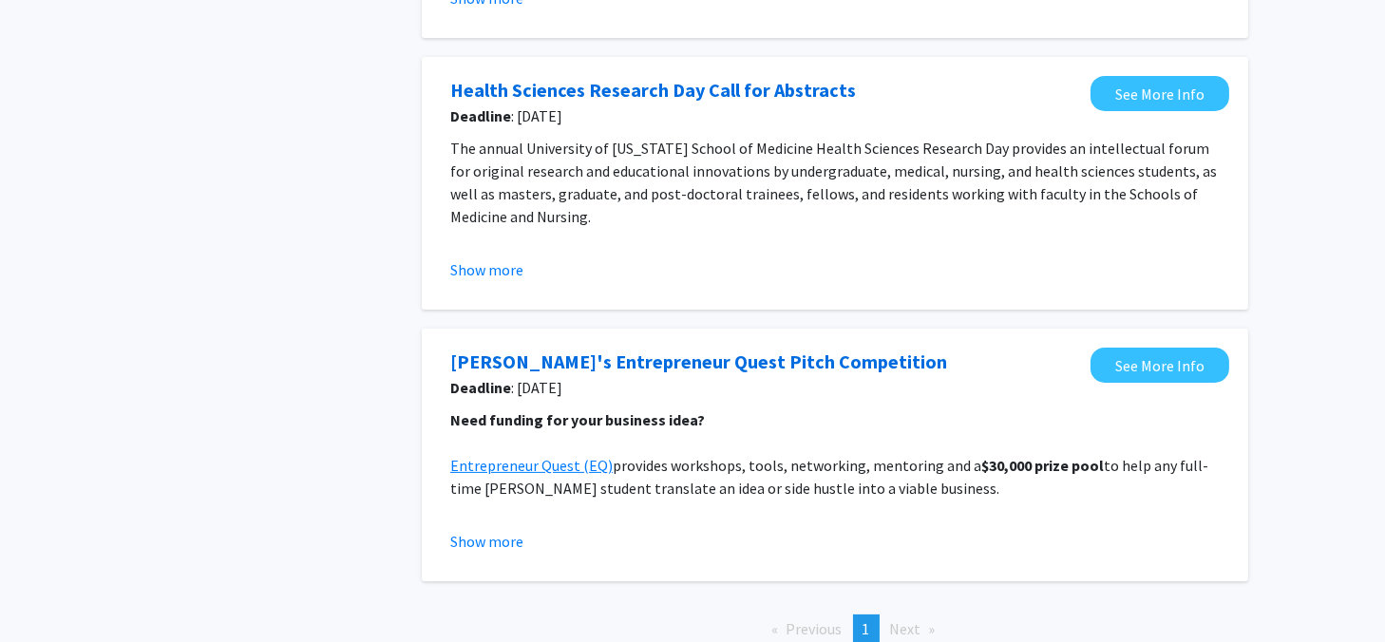
drag, startPoint x: 987, startPoint y: 491, endPoint x: 989, endPoint y: 430, distance: 60.8
click at [989, 431] on p at bounding box center [835, 442] width 770 height 23
click at [998, 484] on p "Entrepreneur Quest (EQ) provides workshops, tools, networking, mentoring and a …" at bounding box center [835, 477] width 770 height 46
click at [860, 409] on p "Need funding for your business idea?" at bounding box center [835, 420] width 770 height 23
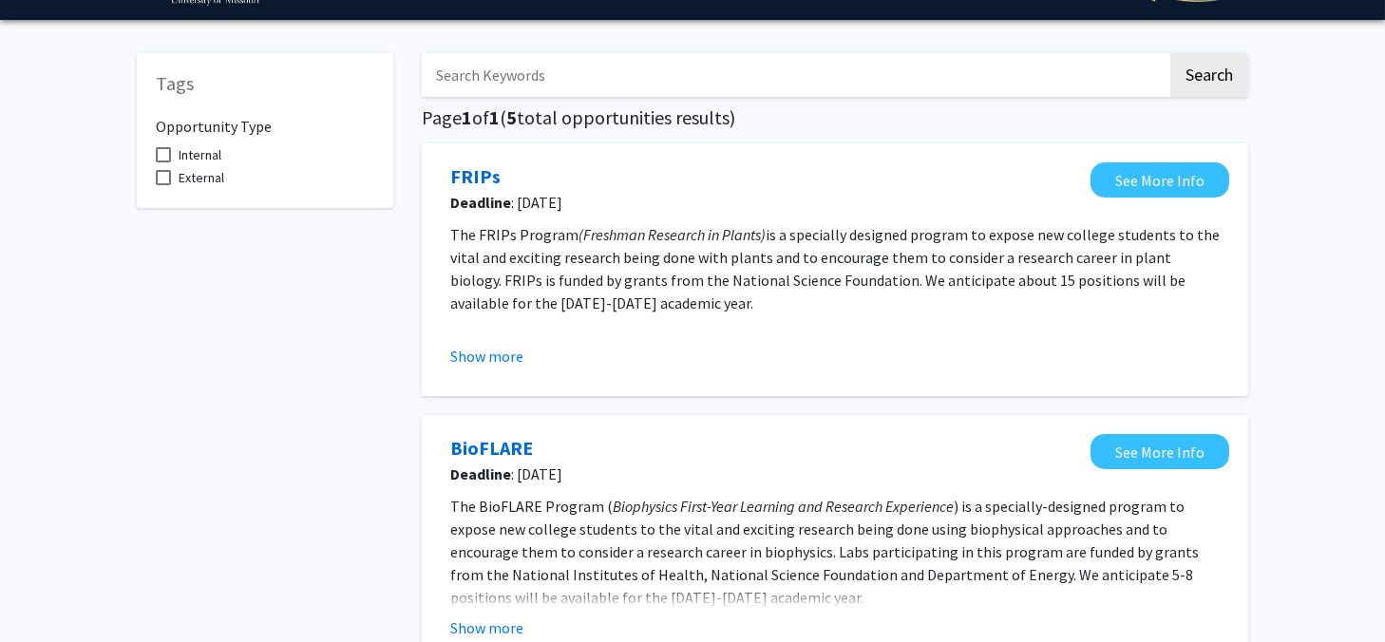
scroll to position [20, 0]
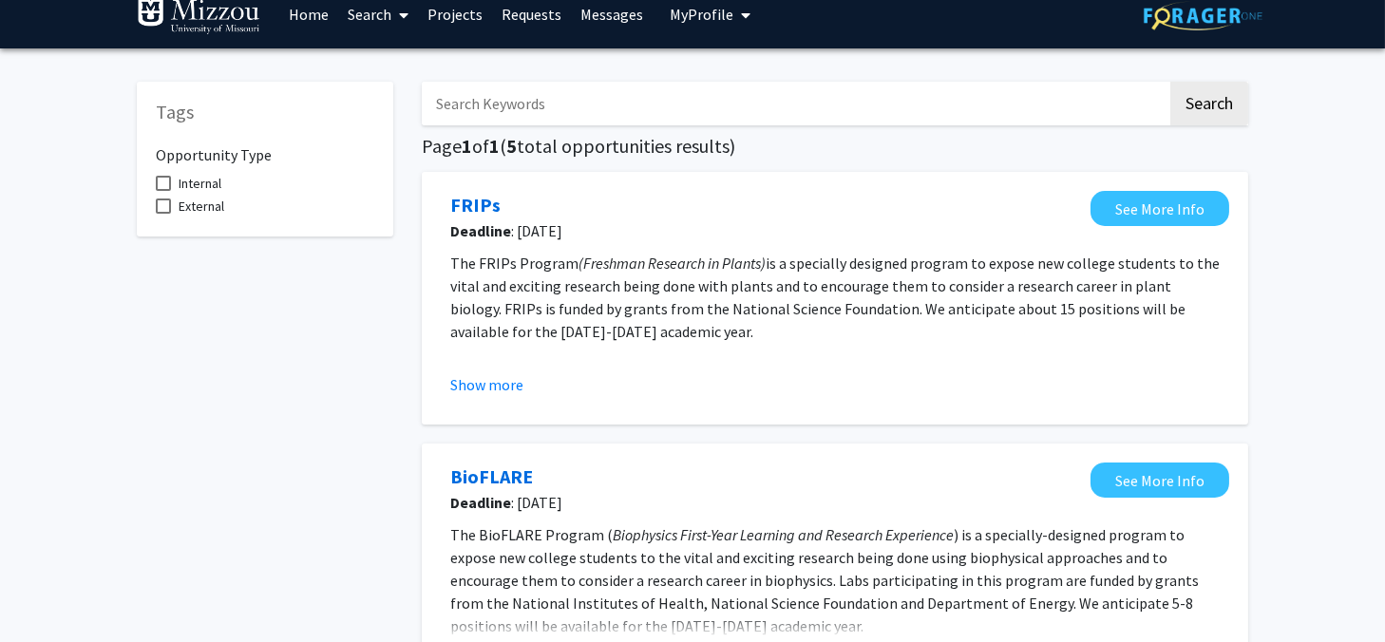
drag, startPoint x: 678, startPoint y: 351, endPoint x: 684, endPoint y: 232, distance: 118.9
click at [684, 232] on fg-opportunity "FRIPs Deadline : Sep 7, 2025 See More Info The FRIPs Program (Freshman Research…" at bounding box center [835, 298] width 789 height 215
click at [699, 343] on h5 at bounding box center [835, 354] width 770 height 23
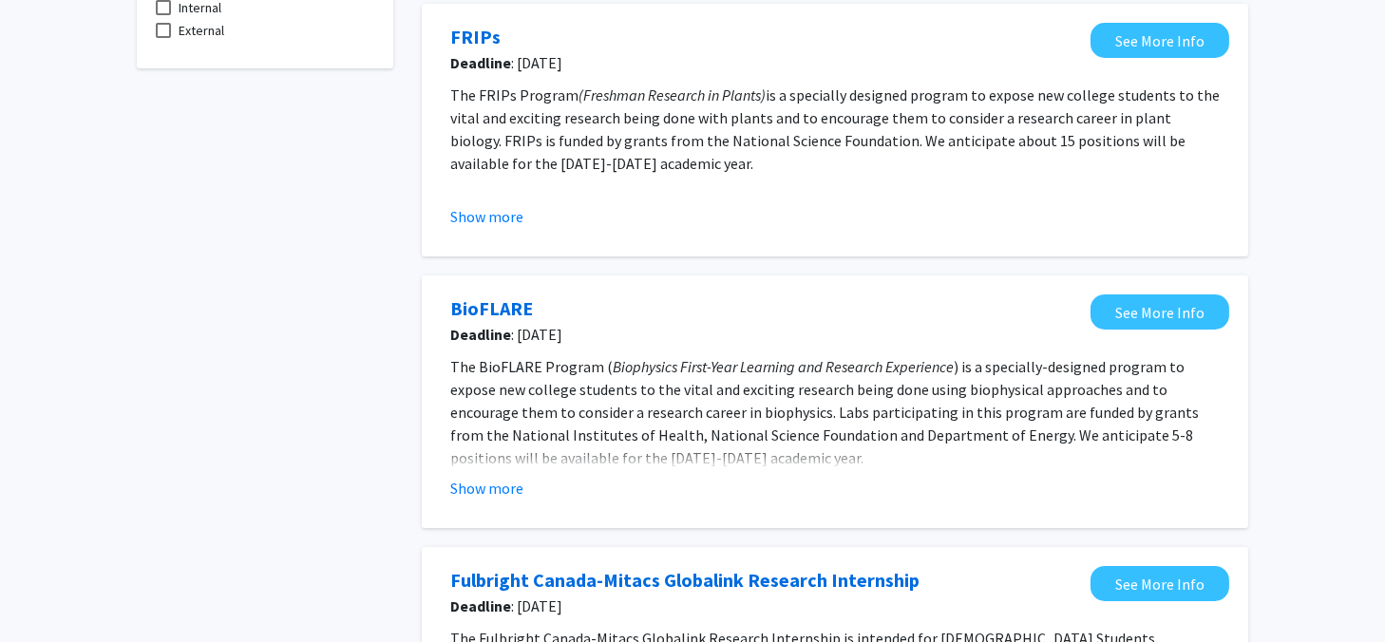
scroll to position [284, 0]
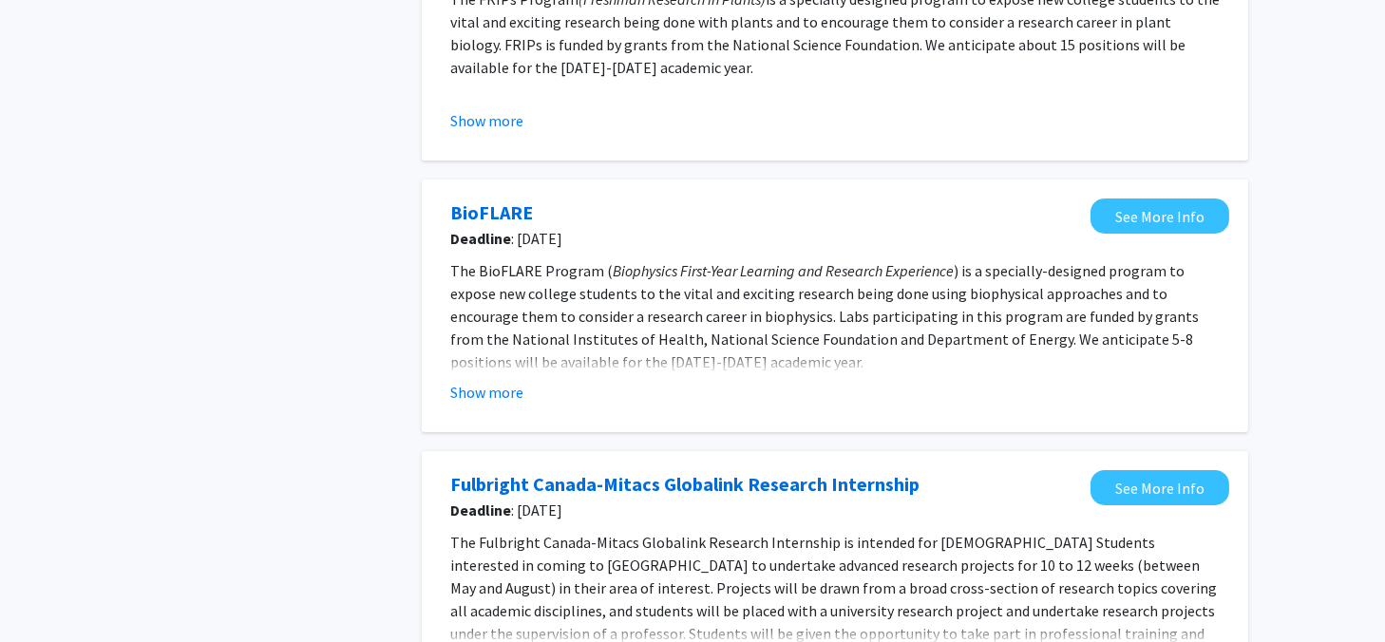
click at [410, 347] on div "Search Page 1 of 1 ( 5 total opportunities results) FRIPs Deadline : Sep 7, 202…" at bounding box center [835, 562] width 855 height 1526
click at [413, 347] on div "Search Page 1 of 1 ( 5 total opportunities results) FRIPs Deadline : Sep 7, 202…" at bounding box center [835, 562] width 855 height 1526
click at [409, 347] on div "Search Page 1 of 1 ( 5 total opportunities results) FRIPs Deadline : Sep 7, 202…" at bounding box center [835, 562] width 855 height 1526
click at [410, 345] on div "Search Page 1 of 1 ( 5 total opportunities results) FRIPs Deadline : Sep 7, 202…" at bounding box center [835, 562] width 855 height 1526
click at [410, 344] on div "Search Page 1 of 1 ( 5 total opportunities results) FRIPs Deadline : Sep 7, 202…" at bounding box center [835, 562] width 855 height 1526
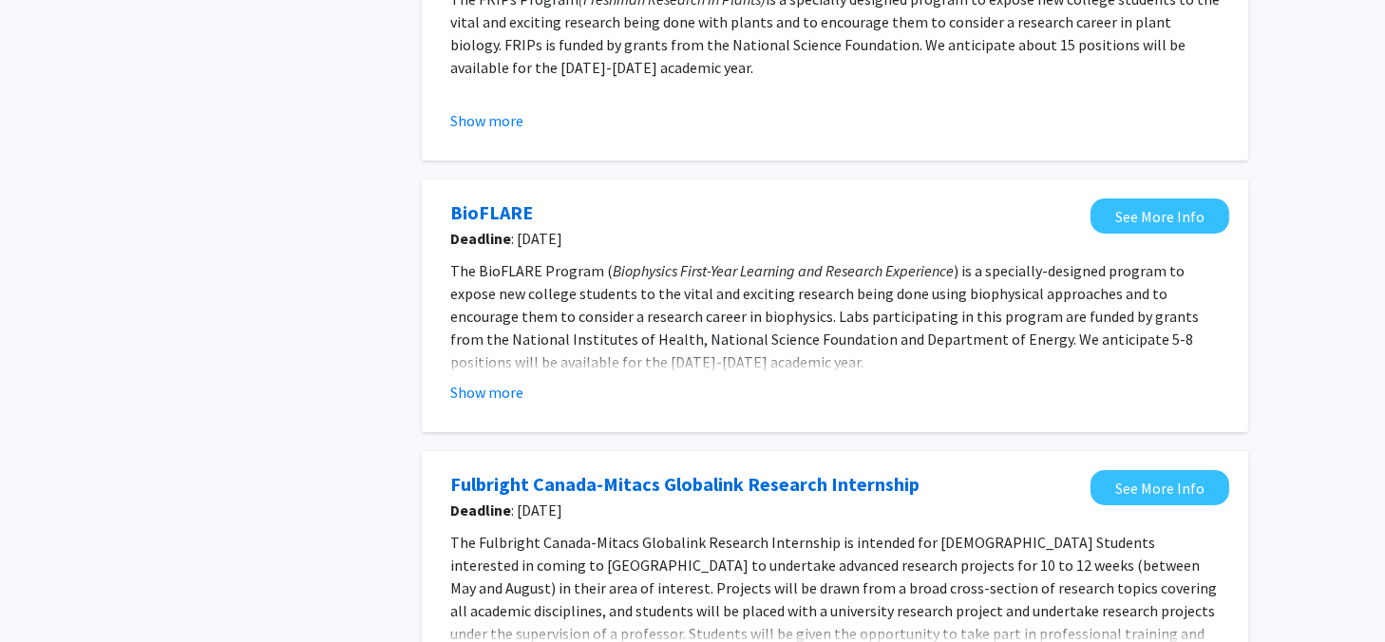
click at [492, 332] on span ") is a specially-designed program to expose new college students to the vital a…" at bounding box center [824, 316] width 749 height 110
click at [514, 391] on button "Show more" at bounding box center [486, 392] width 73 height 23
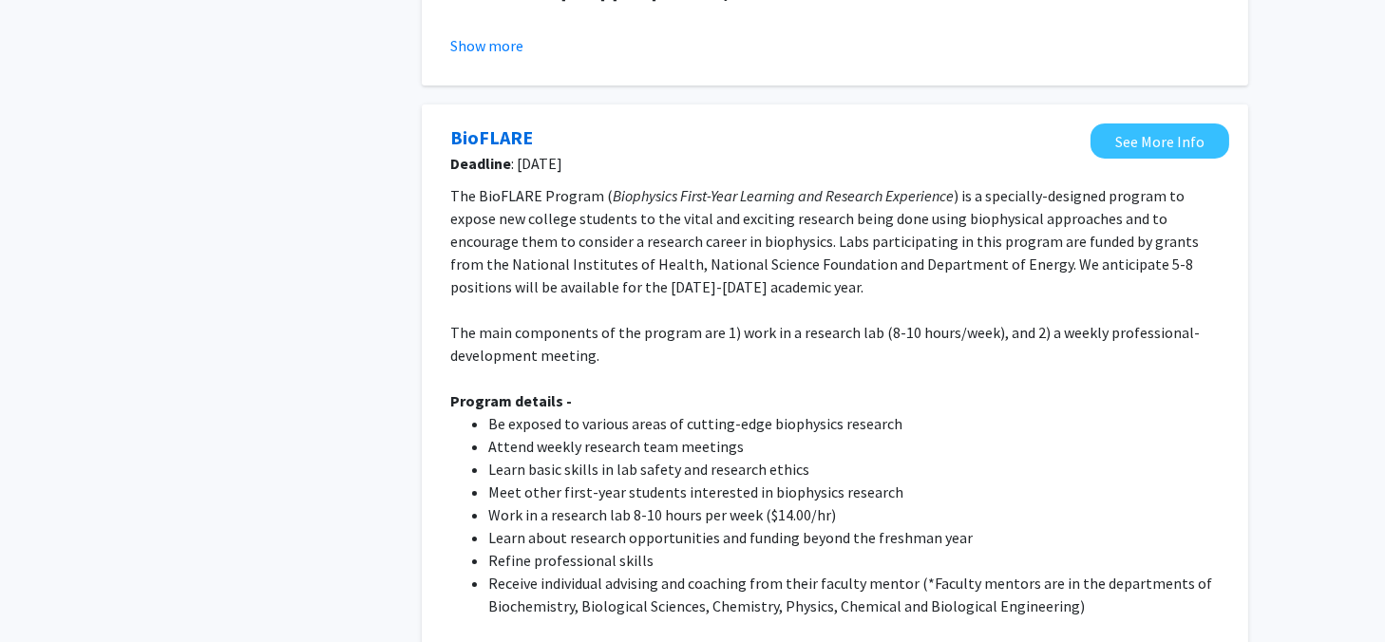
scroll to position [475, 0]
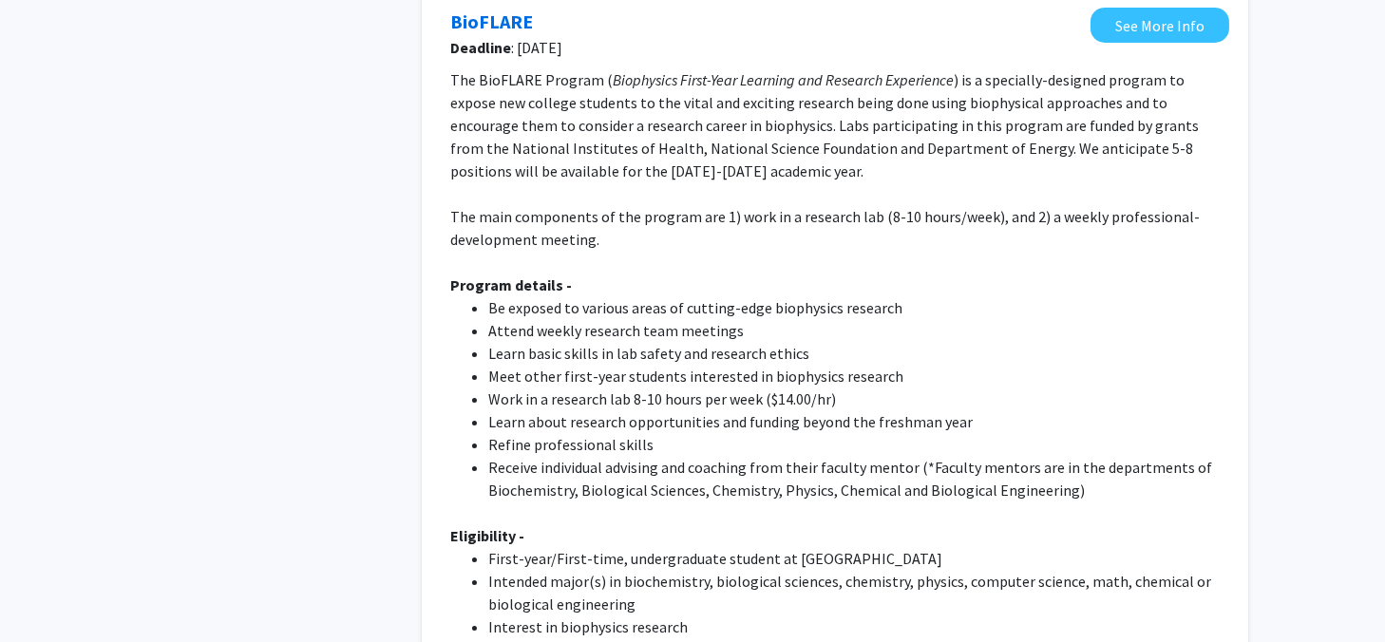
click at [420, 393] on div "Search Page 1 of 1 ( 5 total opportunities results) FRIPs Deadline : Sep 7, 202…" at bounding box center [835, 644] width 855 height 2073
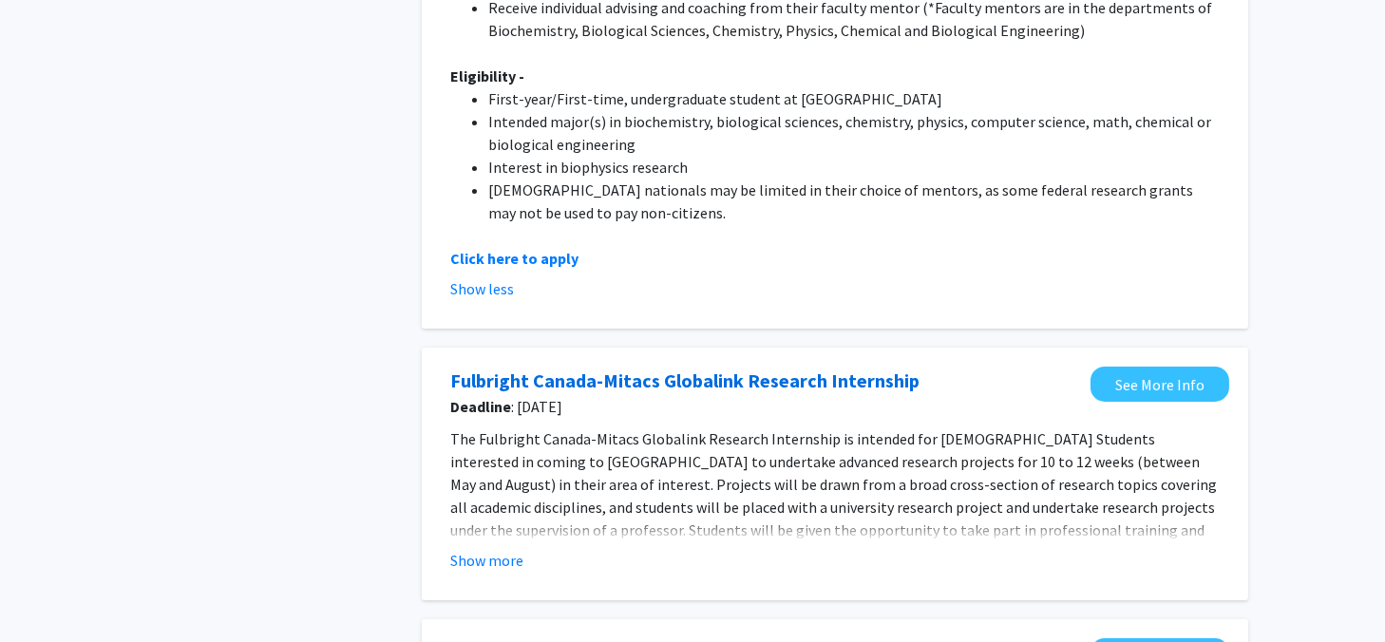
scroll to position [950, 0]
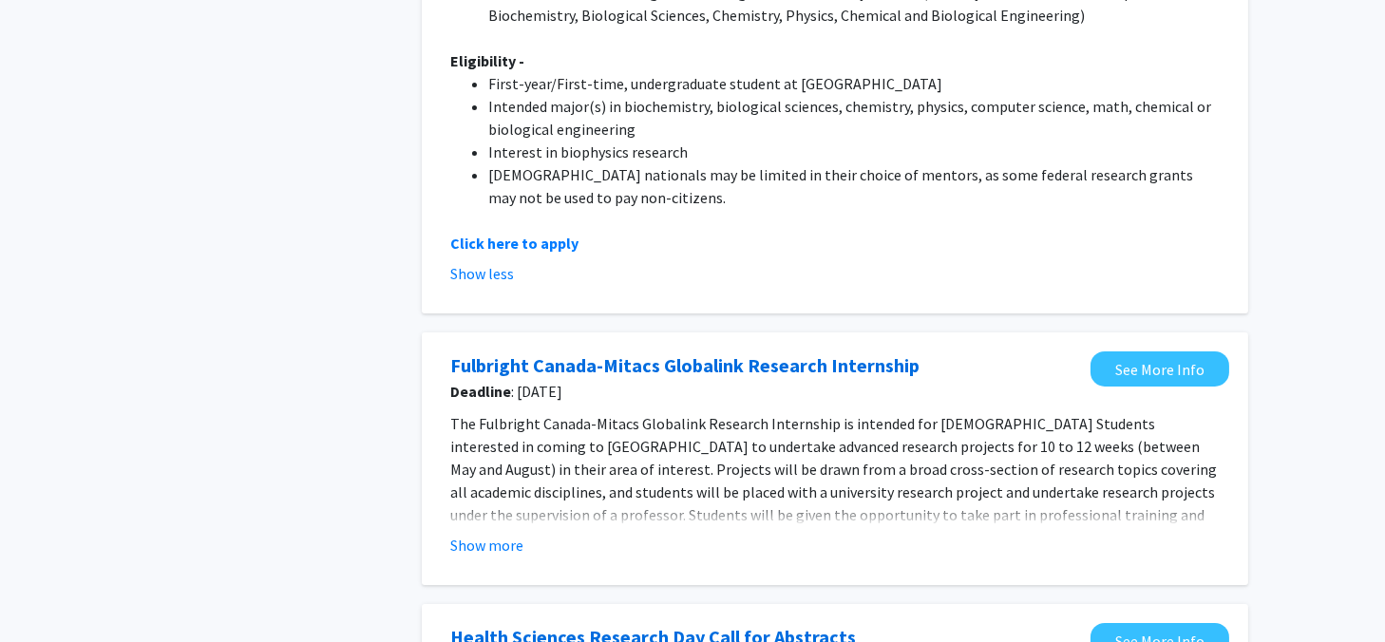
click at [420, 393] on div "Search Page 1 of 1 ( 5 total opportunities results) FRIPs Deadline : Sep 7, 202…" at bounding box center [835, 168] width 855 height 2073
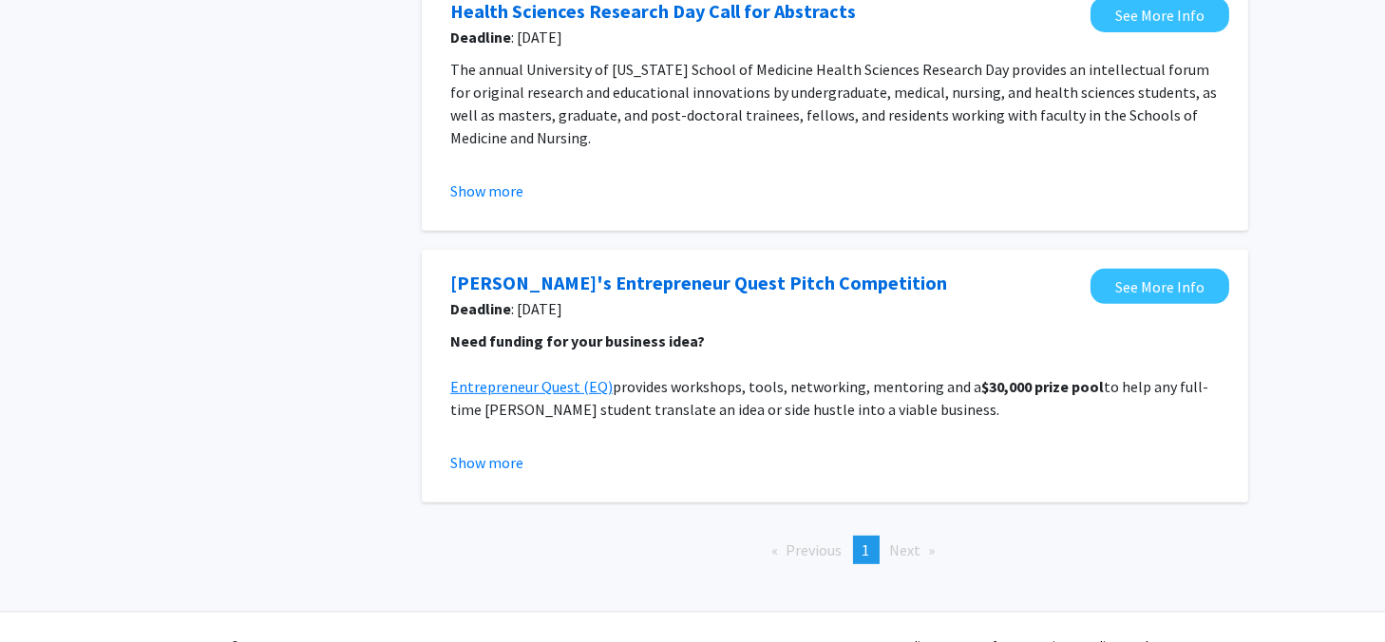
scroll to position [1612, 0]
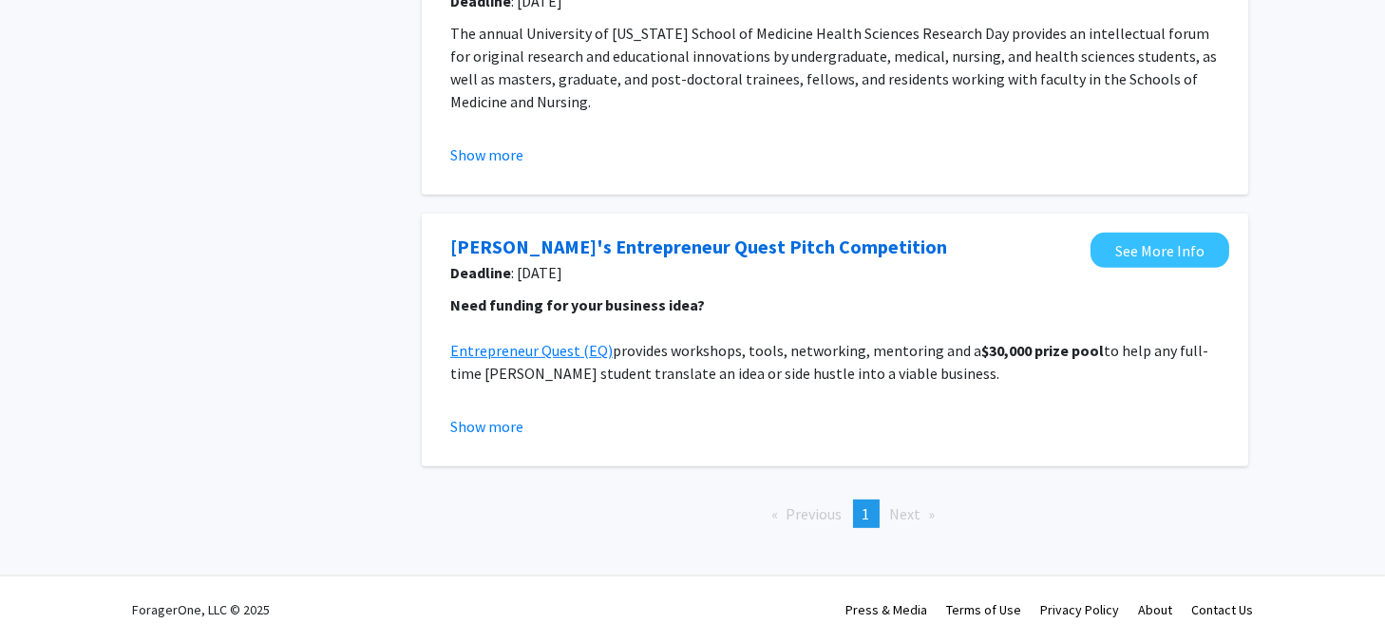
click at [425, 396] on div "Mizzou's Entrepreneur Quest Pitch Competition Deadline : Sep 5, 2025 See More I…" at bounding box center [835, 340] width 827 height 253
click at [426, 395] on div "Mizzou's Entrepreneur Quest Pitch Competition Deadline : Sep 5, 2025 See More I…" at bounding box center [835, 340] width 827 height 253
drag, startPoint x: 202, startPoint y: 299, endPoint x: 216, endPoint y: 306, distance: 14.9
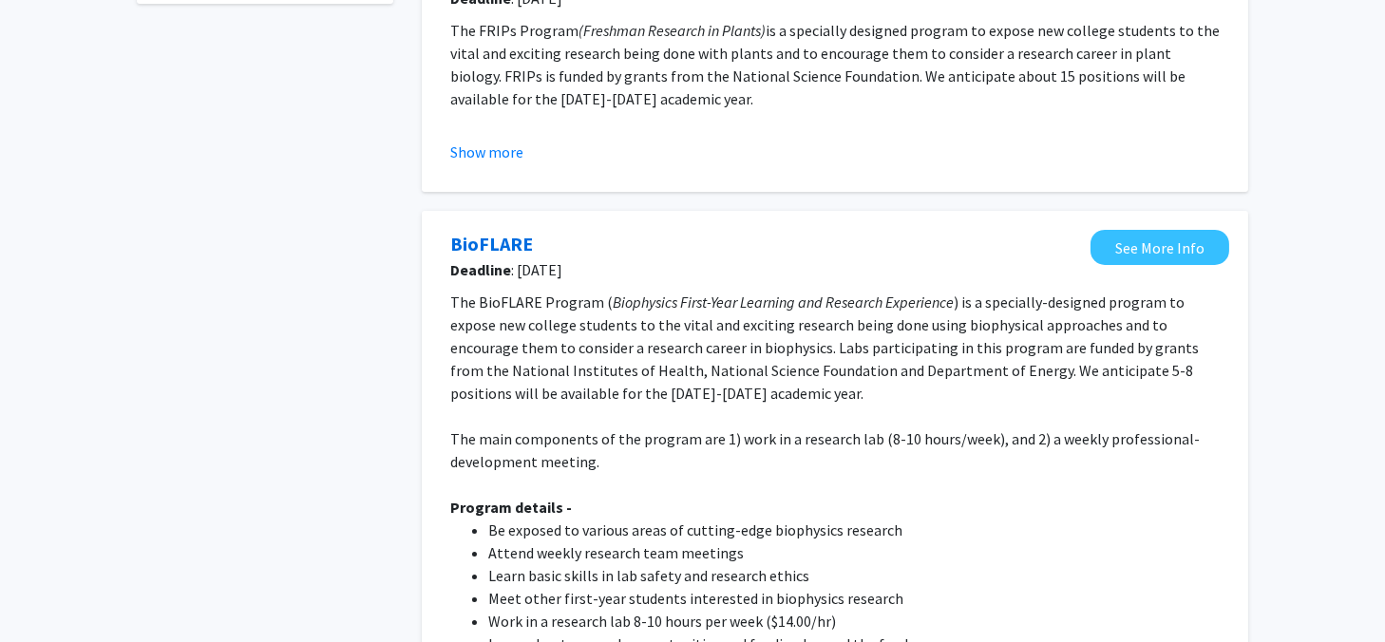
scroll to position [0, 0]
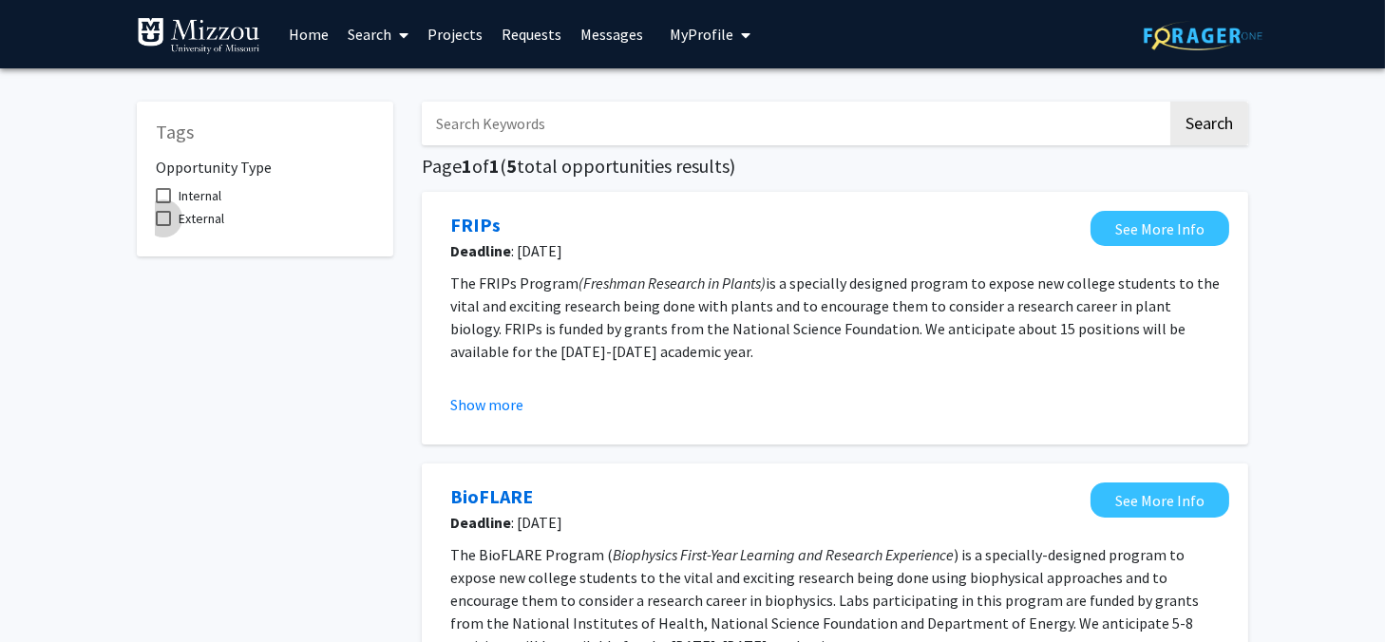
click at [211, 224] on span "External" at bounding box center [202, 218] width 46 height 23
click at [163, 226] on input "External" at bounding box center [162, 226] width 1 height 1
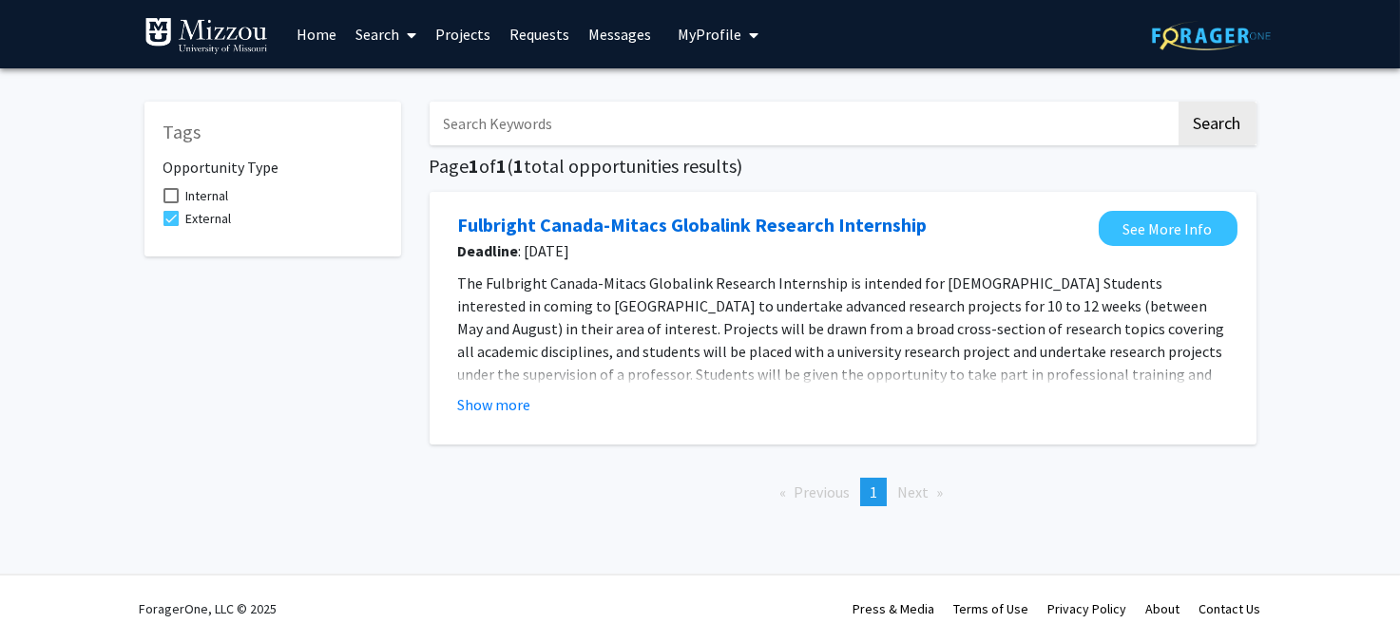
click at [351, 336] on div "Tags Opportunity Type Internal External" at bounding box center [272, 302] width 285 height 439
click at [211, 218] on span "External" at bounding box center [209, 218] width 46 height 23
click at [171, 226] on input "External" at bounding box center [170, 226] width 1 height 1
checkbox input "false"
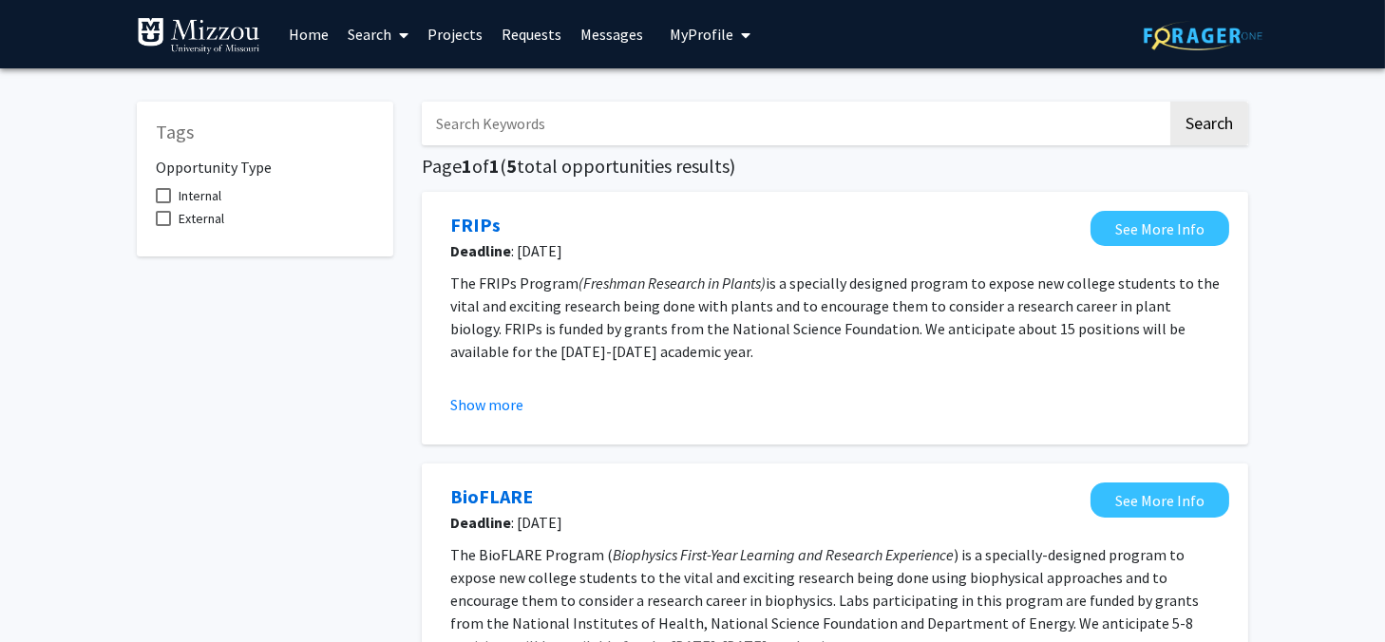
click at [437, 40] on link "Projects" at bounding box center [455, 34] width 74 height 67
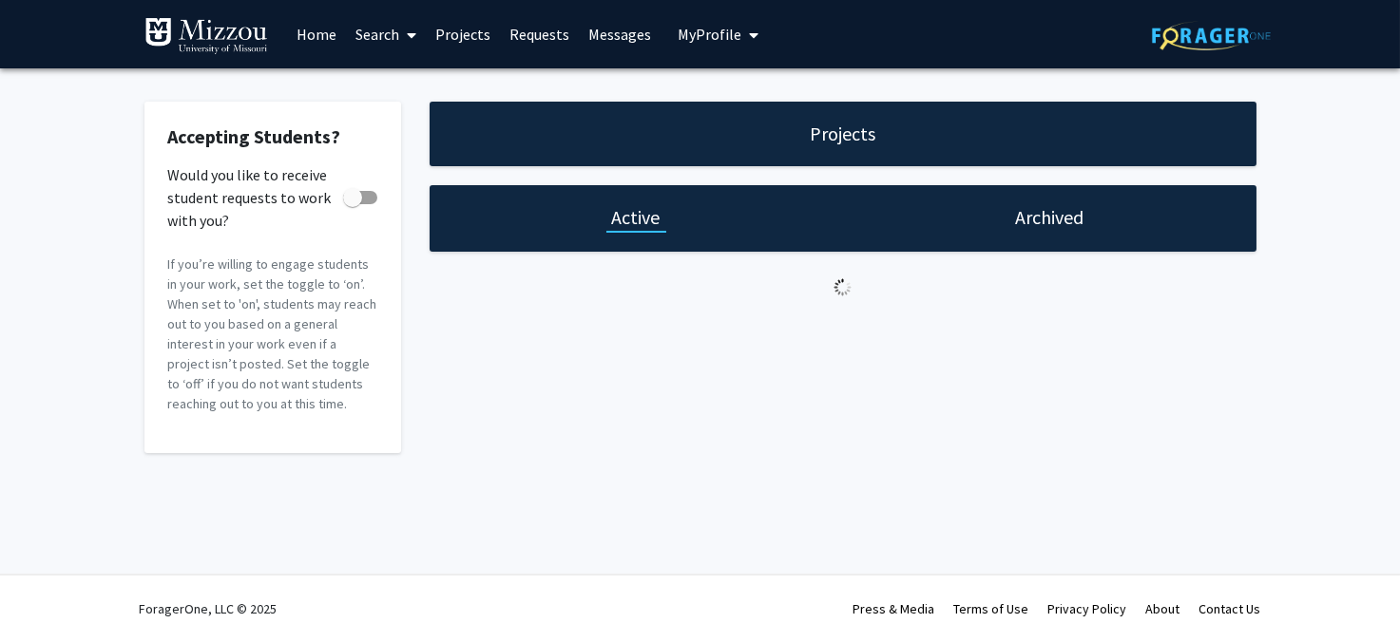
checkbox input "true"
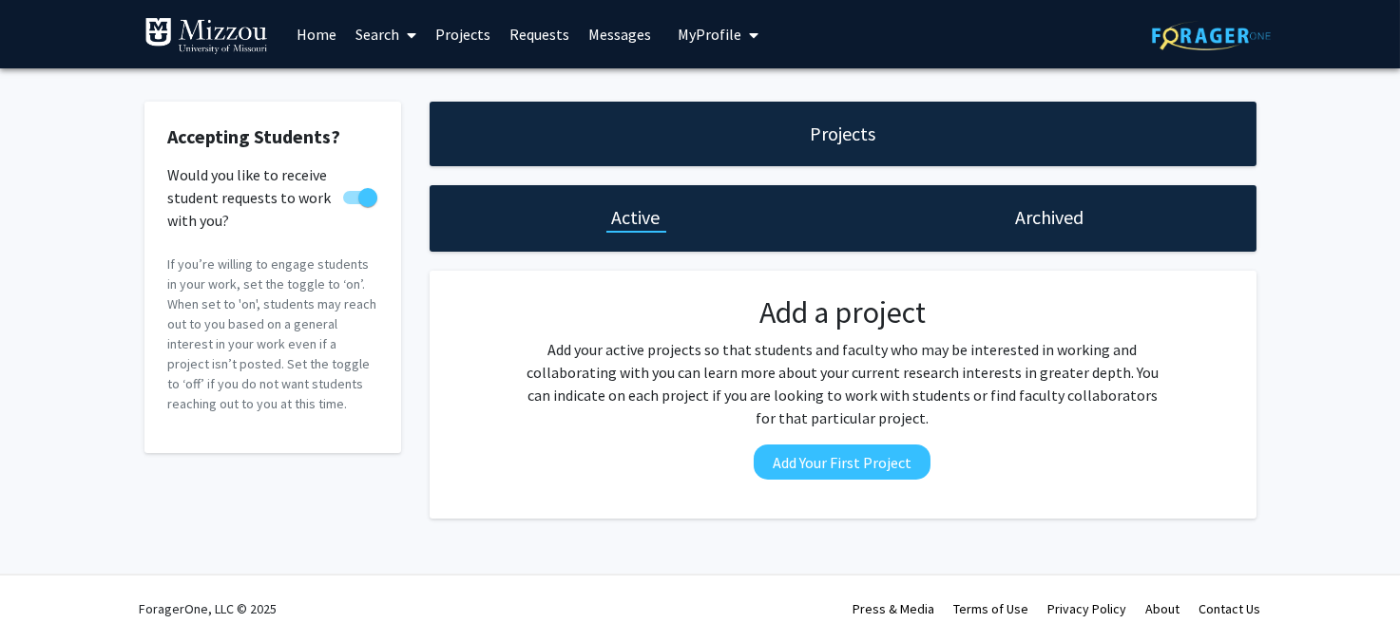
click at [571, 336] on div "Add a project Add your active projects so that students and faculty who may be …" at bounding box center [842, 395] width 673 height 200
click at [853, 467] on button "Add Your First Project" at bounding box center [842, 462] width 177 height 35
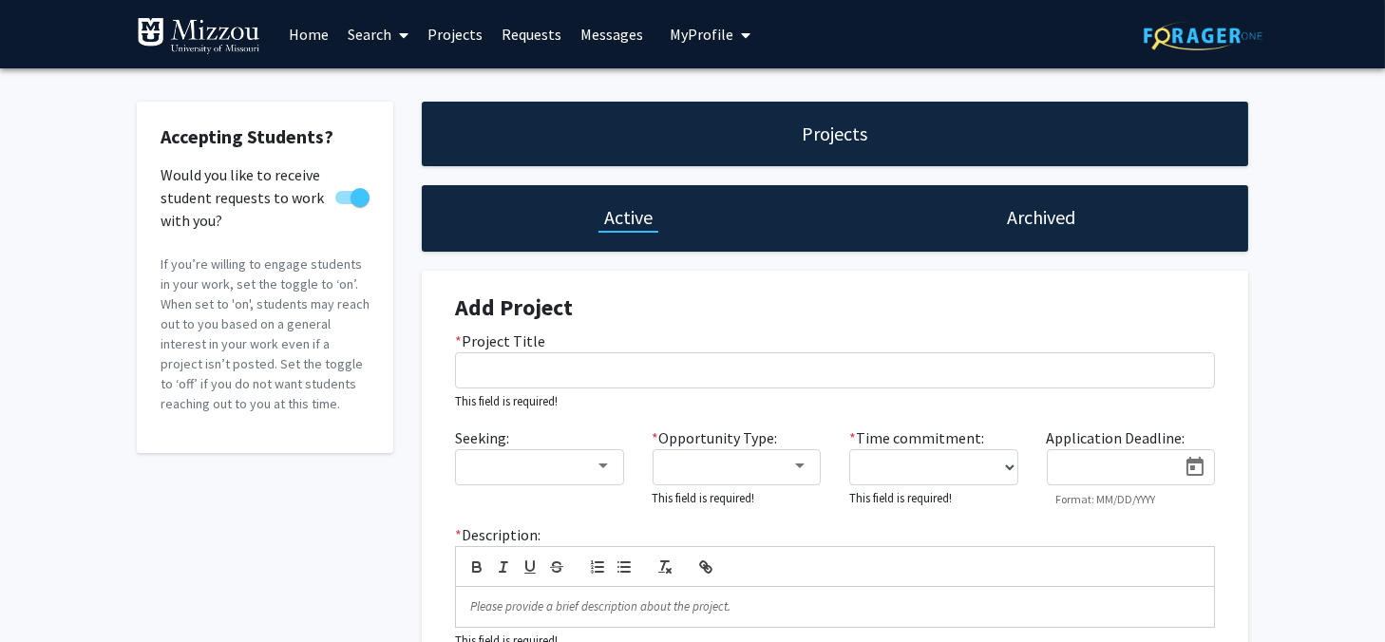
click at [1272, 392] on div "Accepting Students? Would you like to receive student requests to work with you…" at bounding box center [692, 439] width 1385 height 742
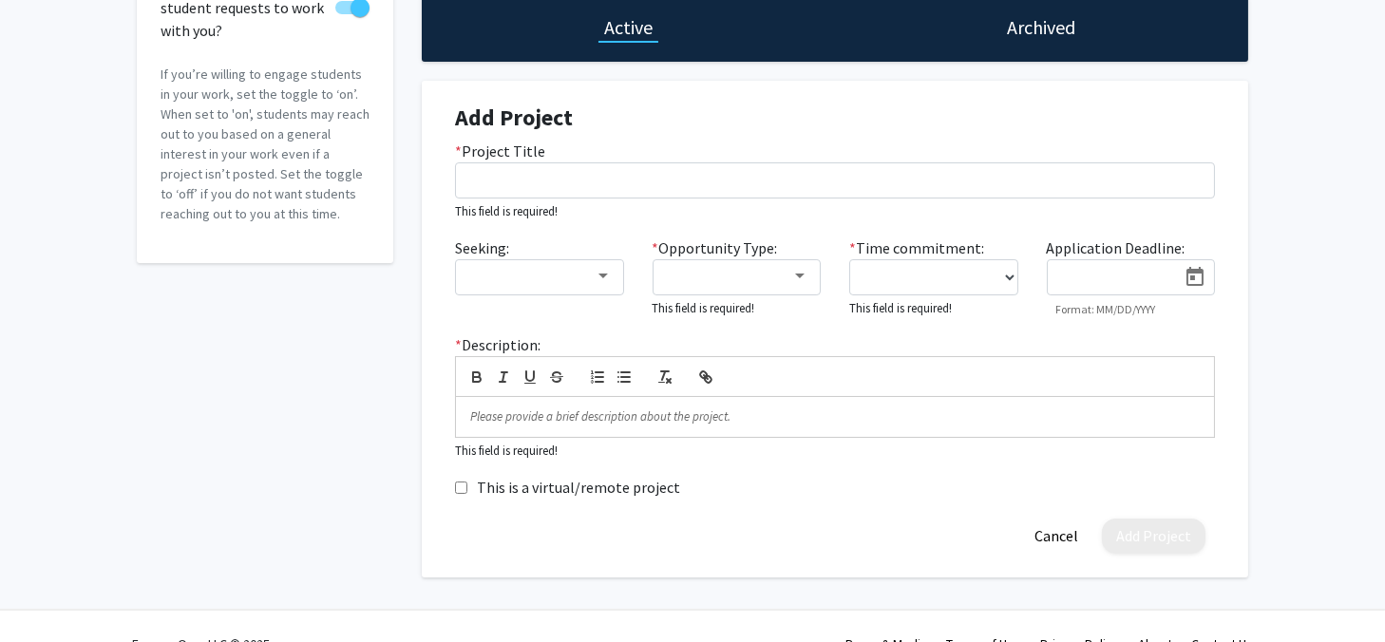
click at [1279, 391] on div "Accepting Students? Would you like to receive student requests to work with you…" at bounding box center [692, 249] width 1385 height 742
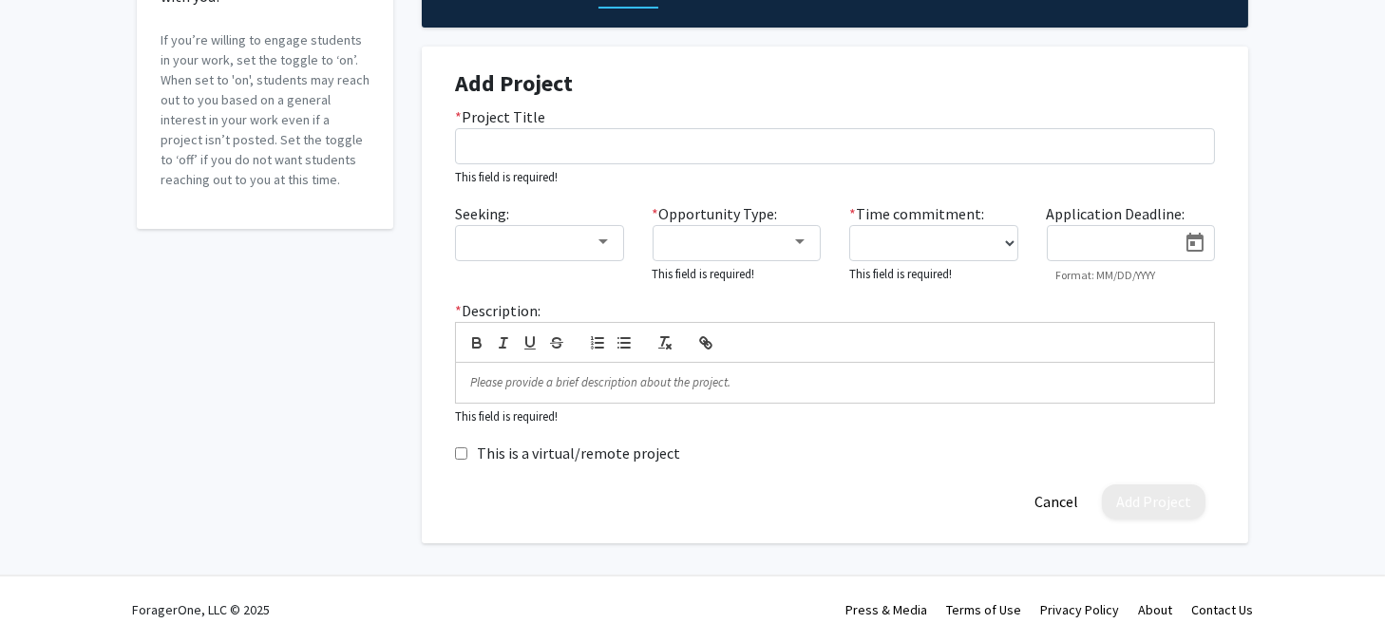
click at [1282, 390] on div "Accepting Students? Would you like to receive student requests to work with you…" at bounding box center [692, 215] width 1385 height 742
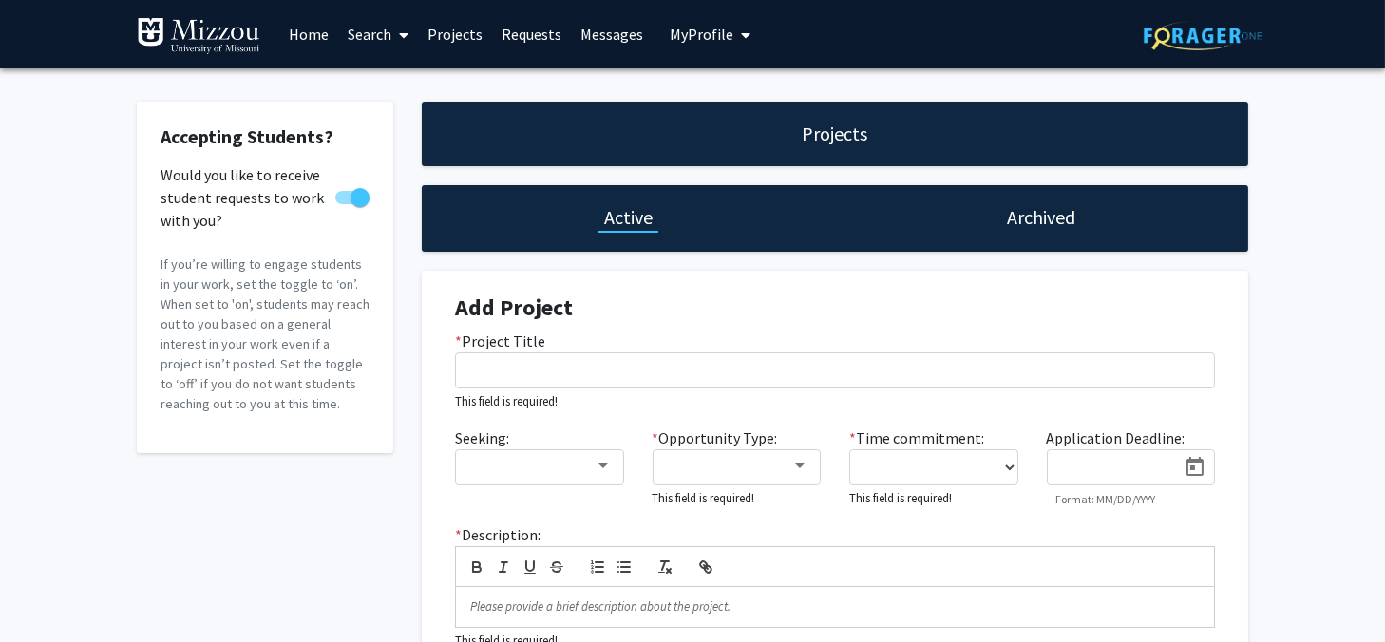
click at [1284, 390] on div "Accepting Students? Would you like to receive student requests to work with you…" at bounding box center [692, 439] width 1385 height 742
click at [1056, 212] on h1 "Archived" at bounding box center [1042, 217] width 68 height 27
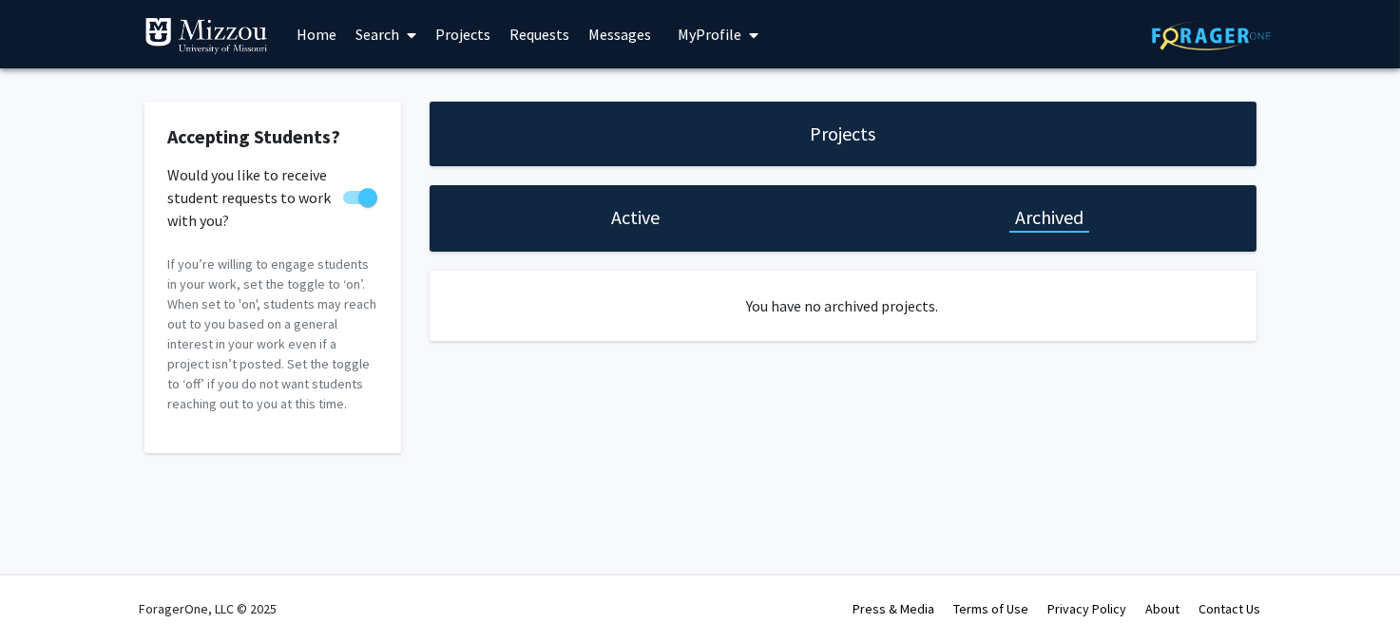
click at [665, 226] on div "Active" at bounding box center [636, 217] width 60 height 27
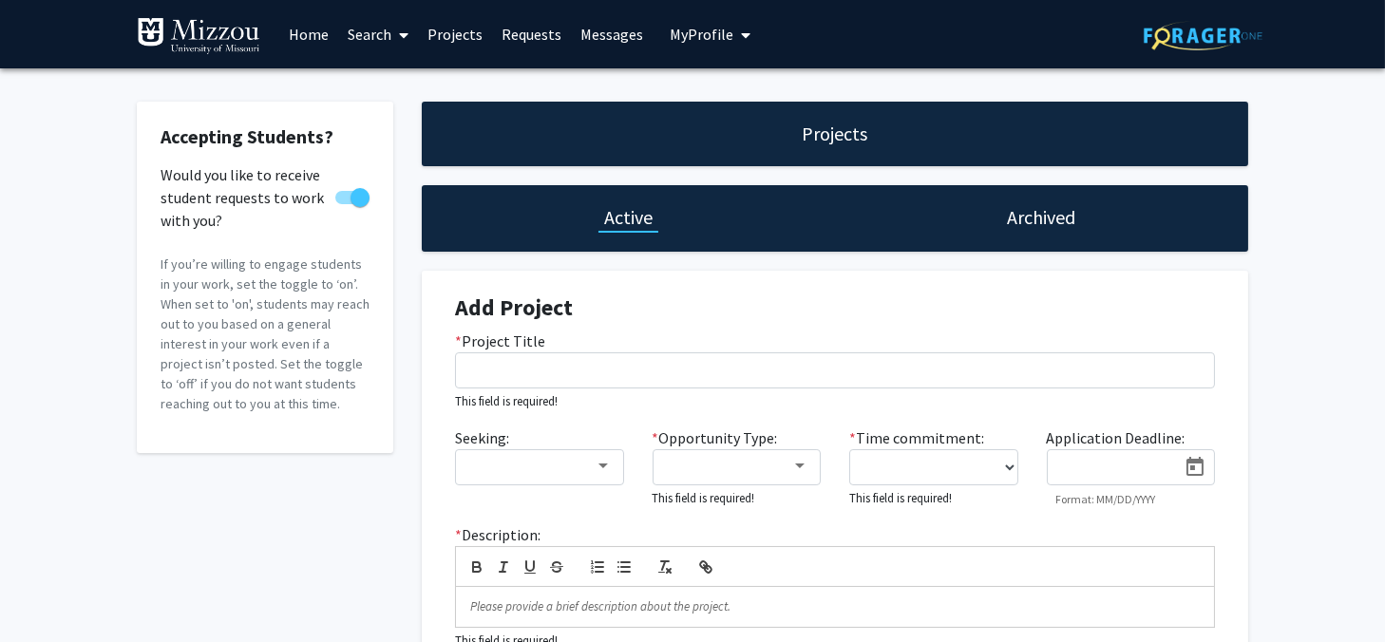
click at [1230, 304] on div "Add Project * Project Title This field is required! Seeking: * Opportunity Type…" at bounding box center [835, 519] width 798 height 497
click at [705, 38] on span "My Profile" at bounding box center [702, 34] width 64 height 19
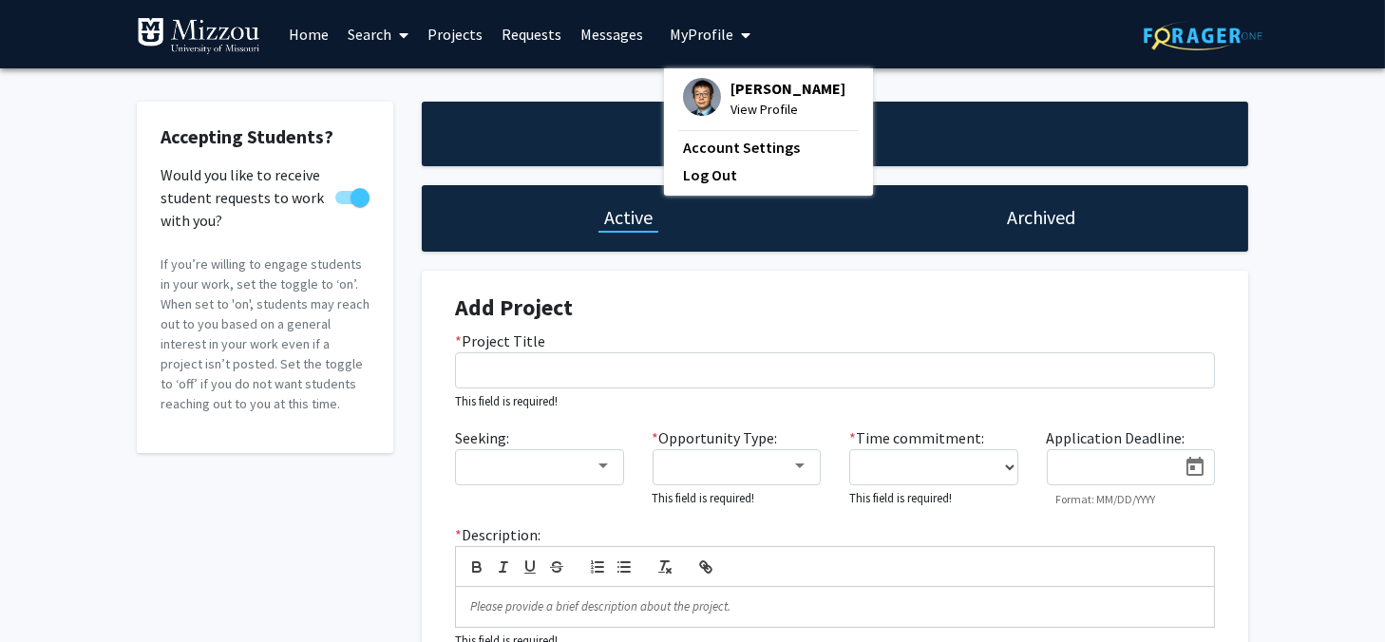
click at [411, 409] on div "Projects Active Archived Add Project * Project Title This field is required! Se…" at bounding box center [835, 435] width 855 height 666
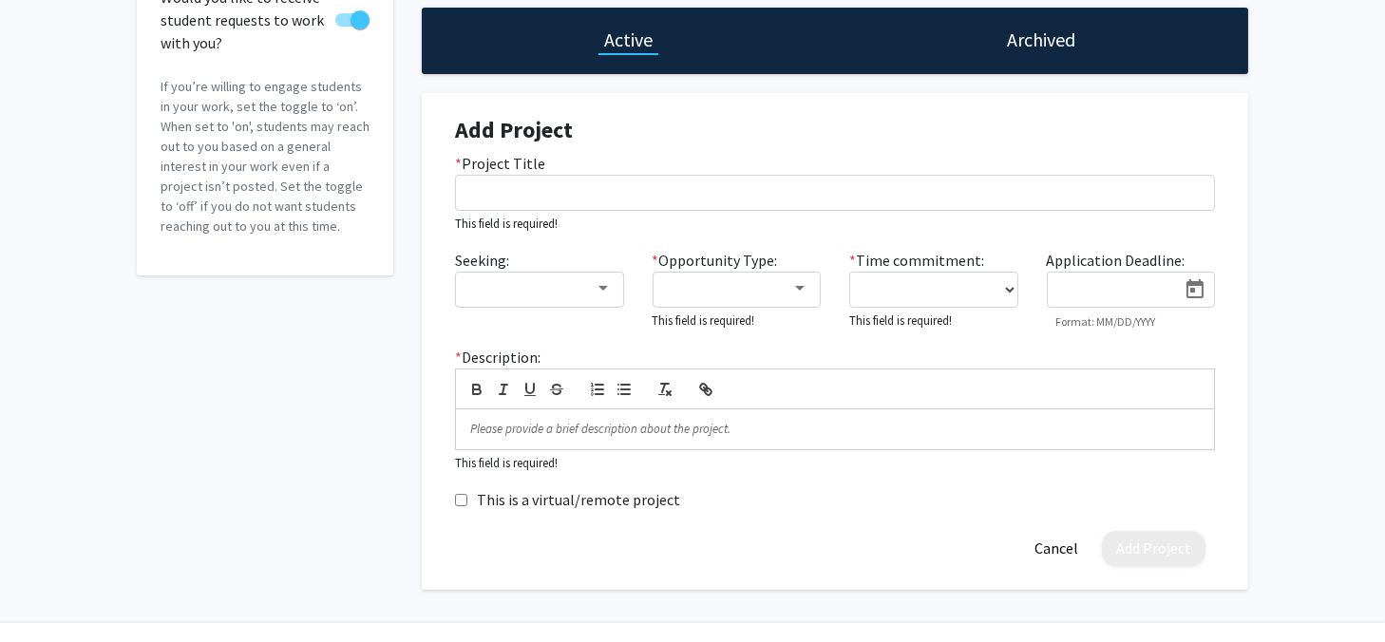
scroll to position [190, 0]
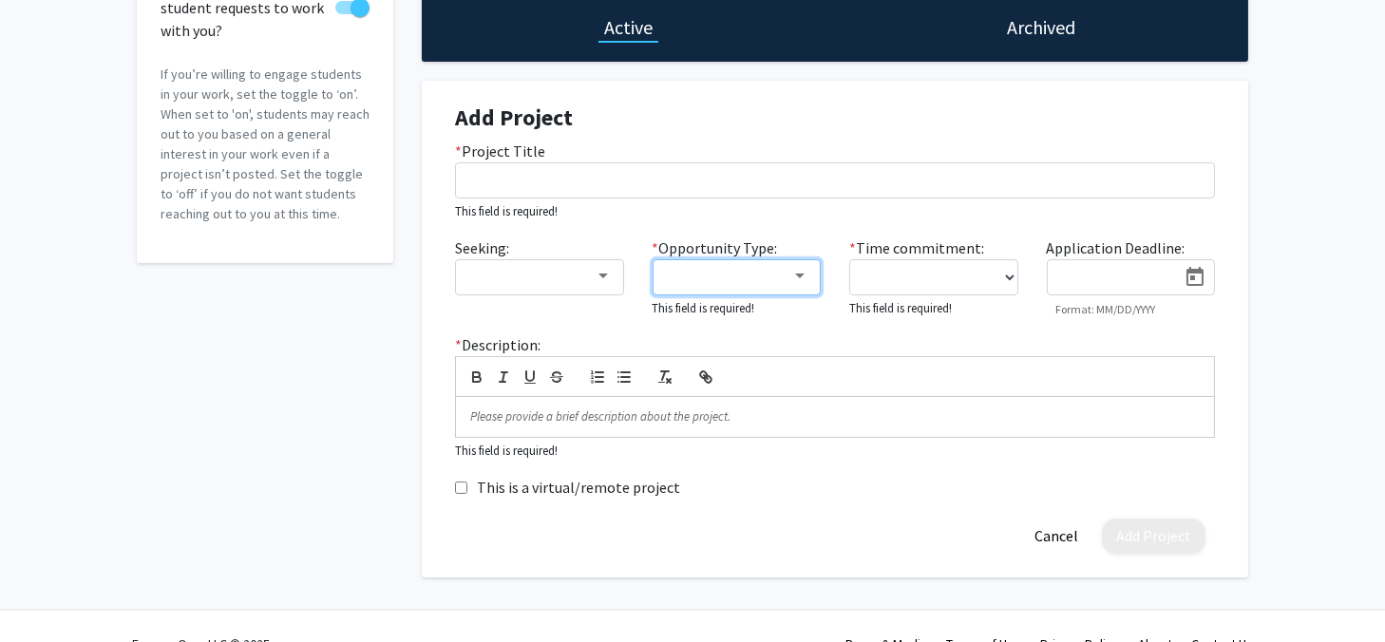
click at [747, 272] on div at bounding box center [728, 276] width 127 height 23
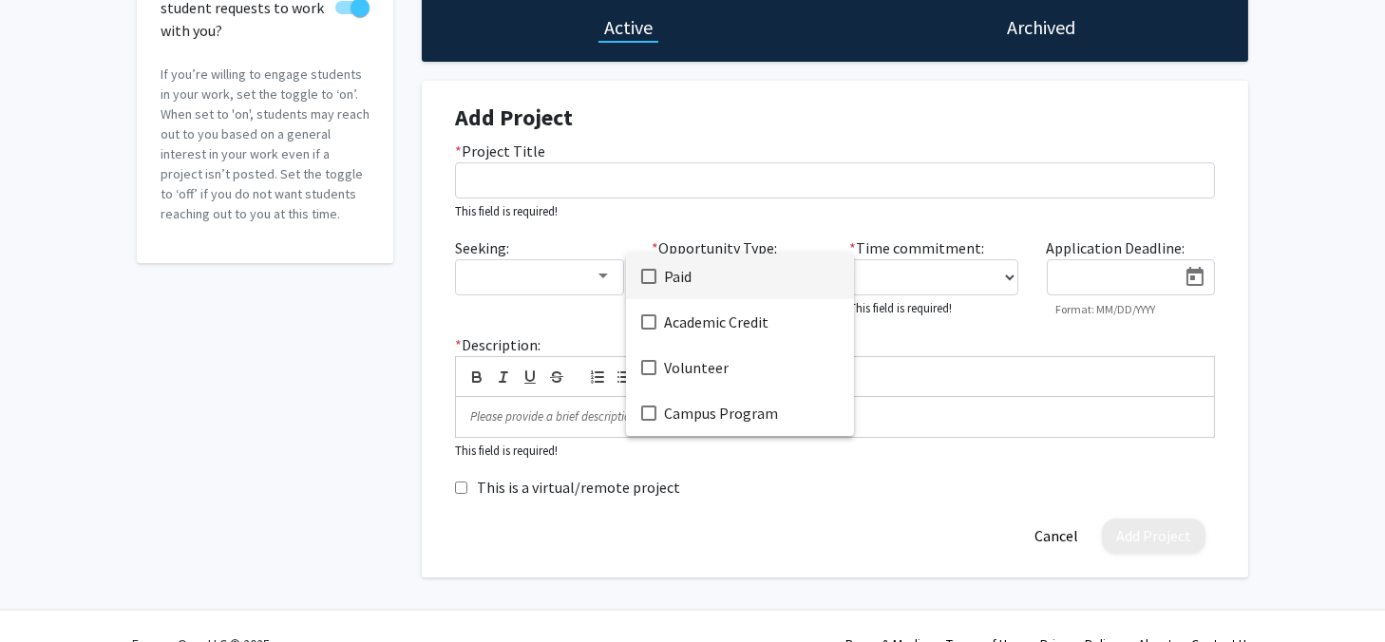
click at [645, 272] on mat-pseudo-checkbox at bounding box center [648, 276] width 15 height 15
click at [649, 275] on mat-pseudo-checkbox at bounding box center [648, 276] width 15 height 15
click at [660, 372] on mat-option "Volunteer" at bounding box center [740, 368] width 228 height 46
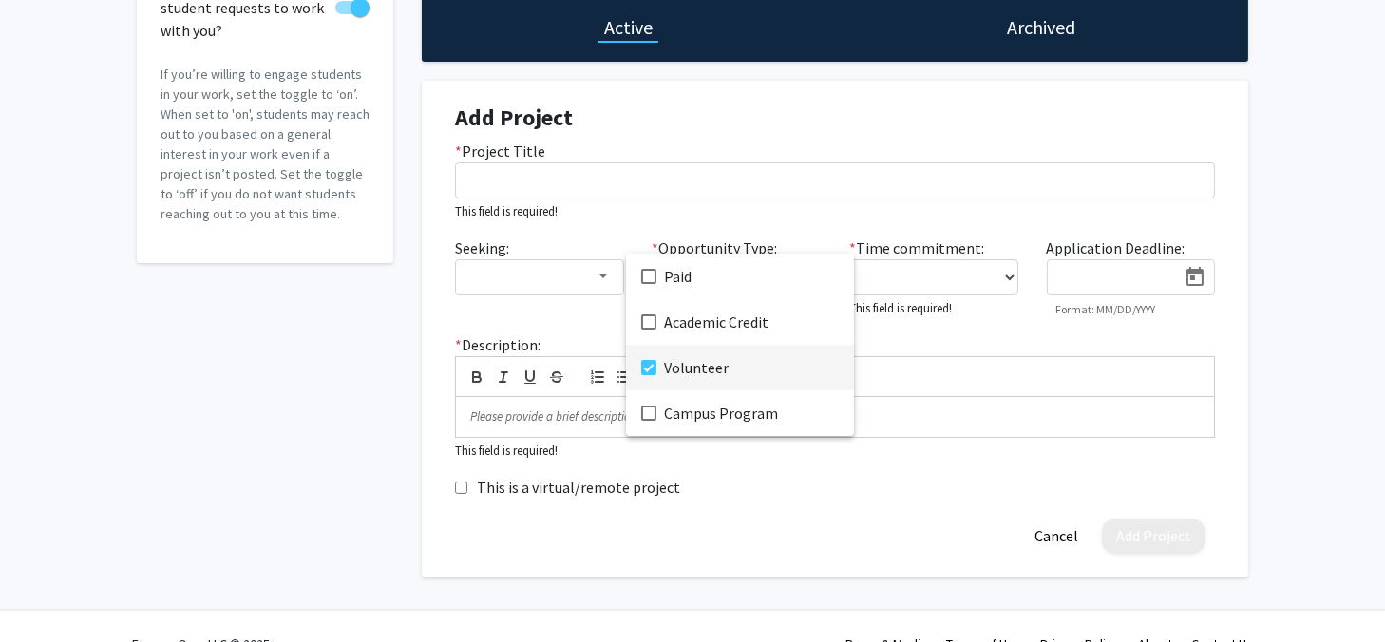
click at [660, 372] on mat-option "Volunteer" at bounding box center [740, 368] width 228 height 46
click at [1262, 324] on div at bounding box center [692, 321] width 1385 height 642
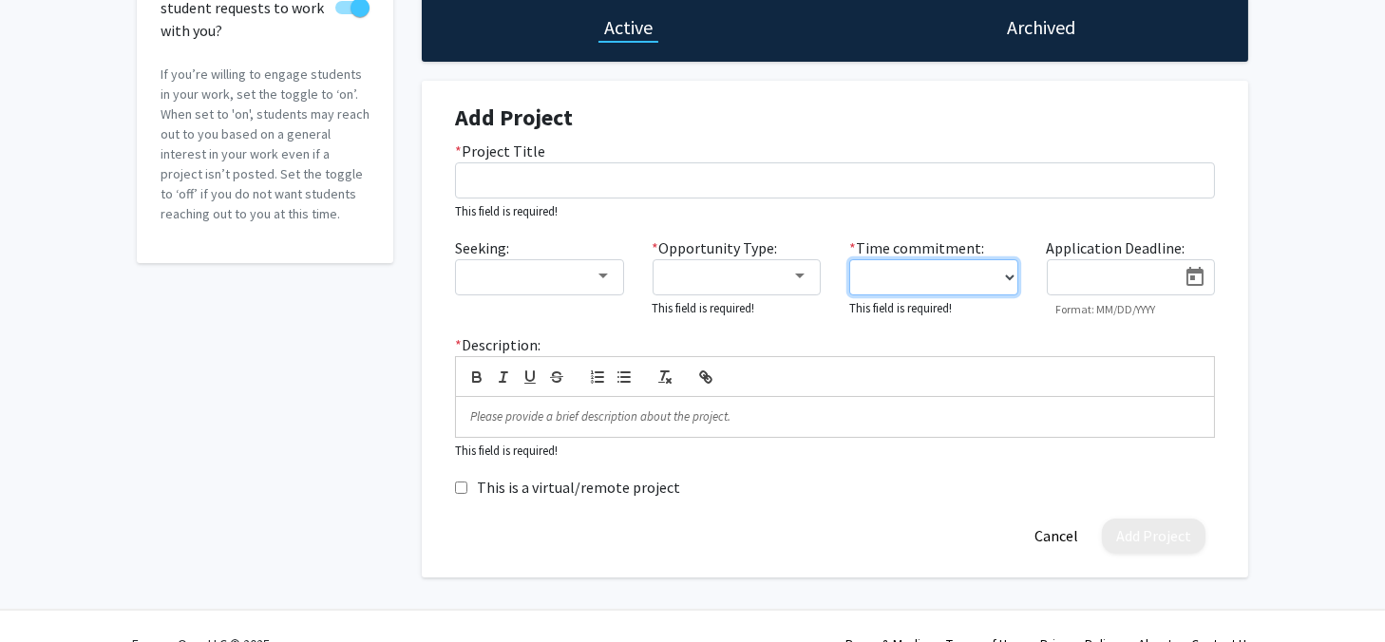
click at [1002, 266] on select "0 - 5 hours/week 5 - 10 hours/week 10 - 15 hours/week 15 - 20 hours/week 20 - 3…" at bounding box center [933, 277] width 169 height 36
click at [999, 269] on select "0 - 5 hours/week 5 - 10 hours/week 10 - 15 hours/week 15 - 20 hours/week 20 - 3…" at bounding box center [933, 277] width 169 height 36
click at [1119, 270] on input at bounding box center [1118, 278] width 120 height 17
click at [1263, 279] on div "Accepting Students? Would you like to receive student requests to work with you…" at bounding box center [692, 249] width 1385 height 742
click at [1269, 280] on div "Accepting Students? Would you like to receive student requests to work with you…" at bounding box center [692, 249] width 1385 height 742
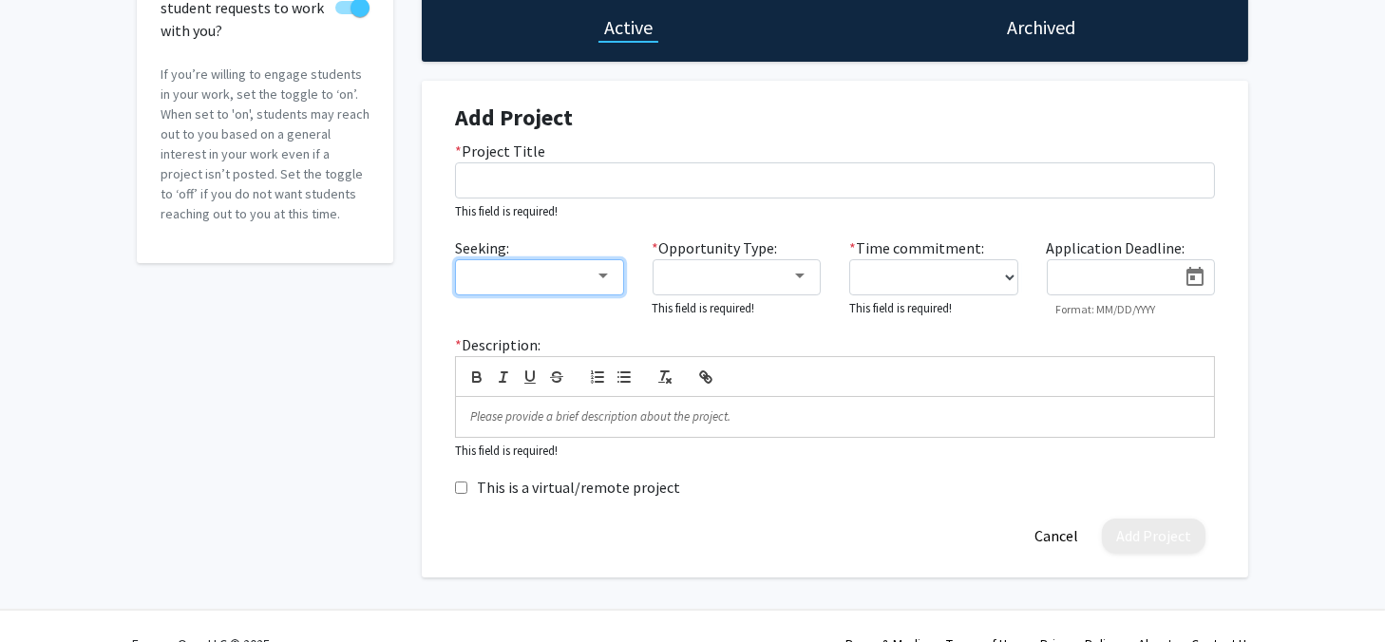
click at [579, 276] on div at bounding box center [530, 276] width 127 height 23
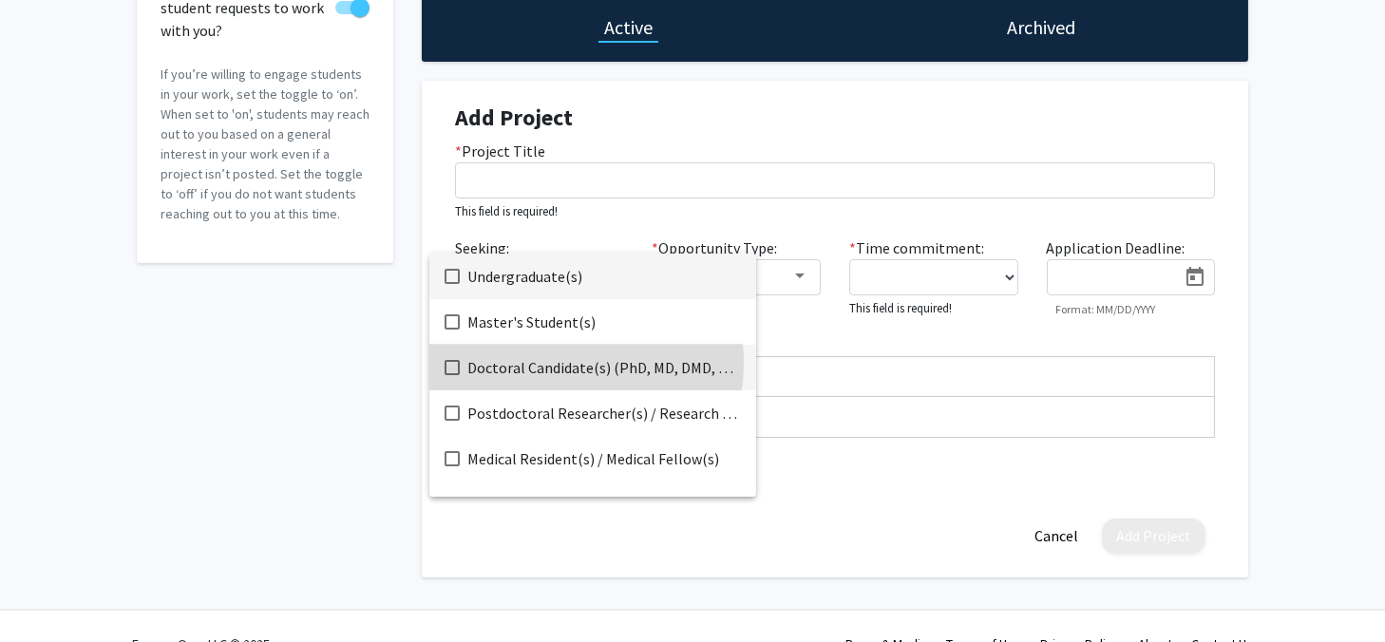
click at [562, 363] on span "Doctoral Candidate(s) (PhD, MD, DMD, PharmD, etc.)" at bounding box center [604, 368] width 274 height 46
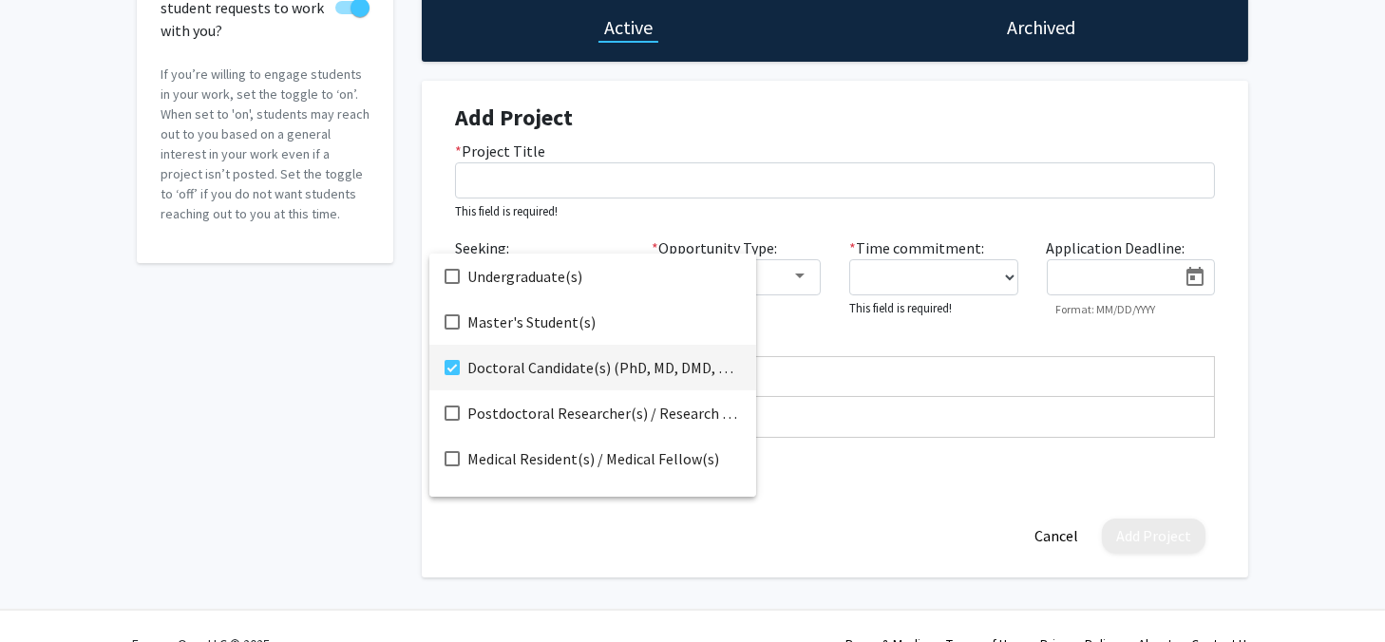
click at [804, 282] on div at bounding box center [692, 321] width 1385 height 642
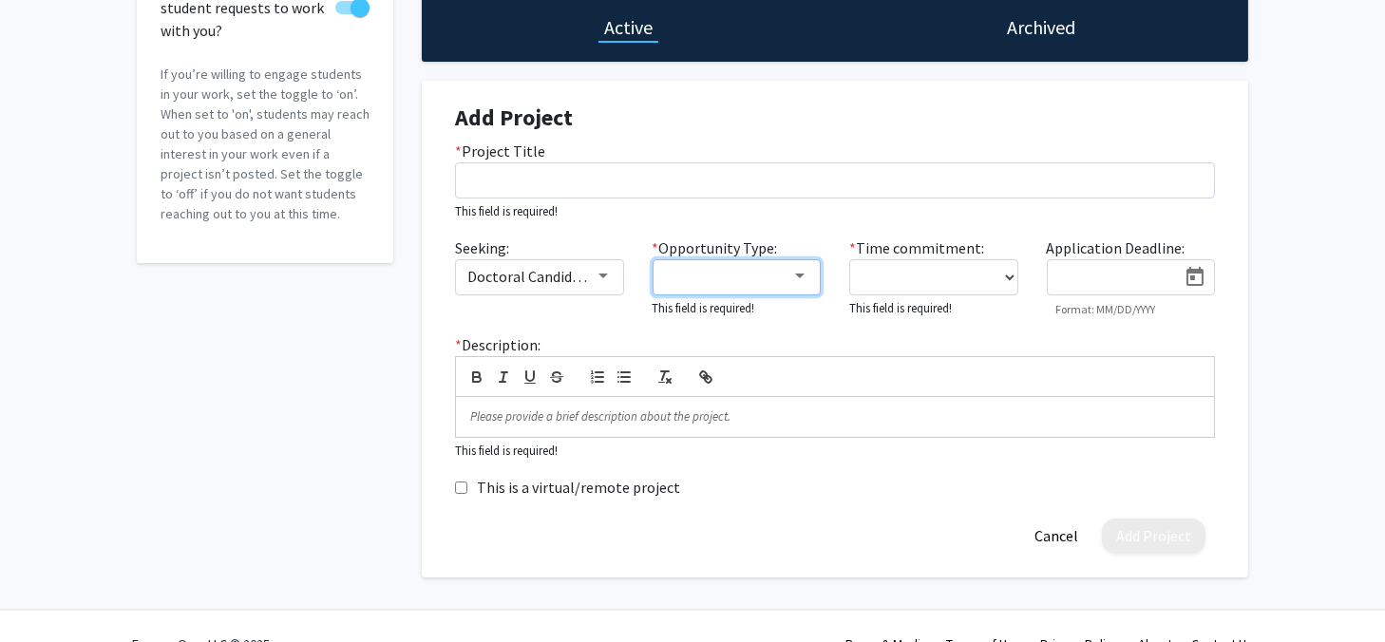
click at [802, 279] on div at bounding box center [800, 276] width 17 height 15
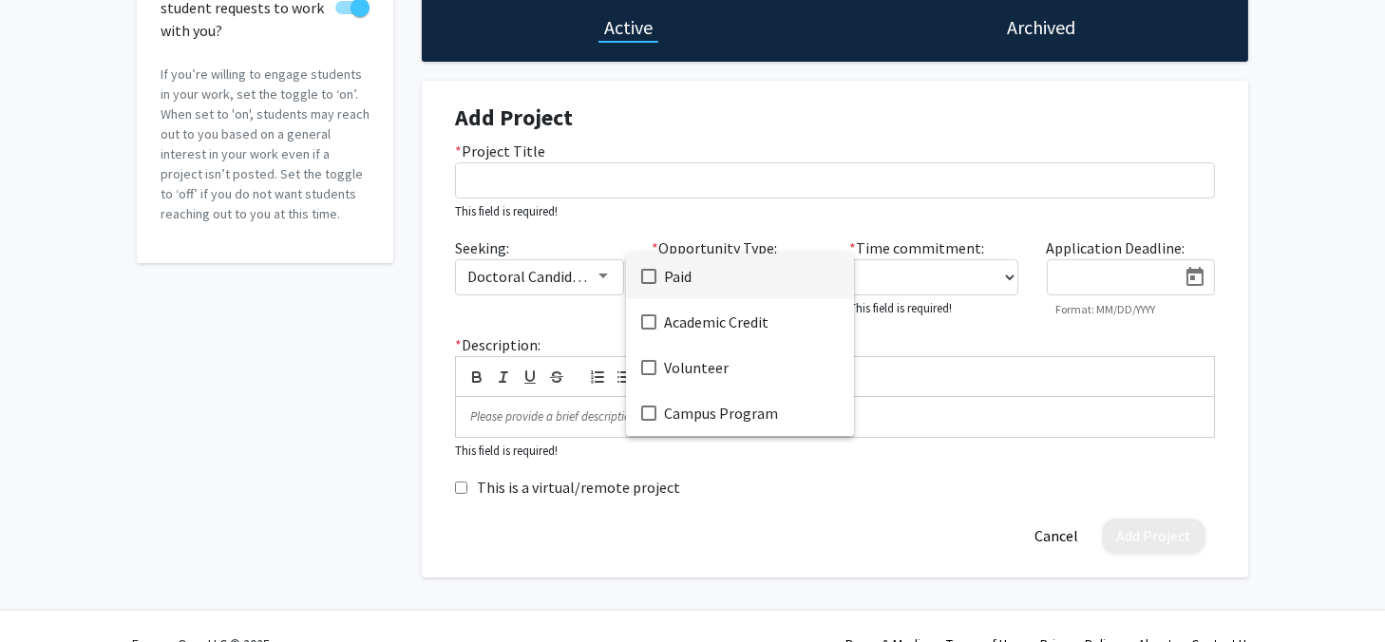
click at [659, 283] on mat-option "Paid" at bounding box center [740, 277] width 228 height 46
click at [981, 281] on div at bounding box center [692, 321] width 1385 height 642
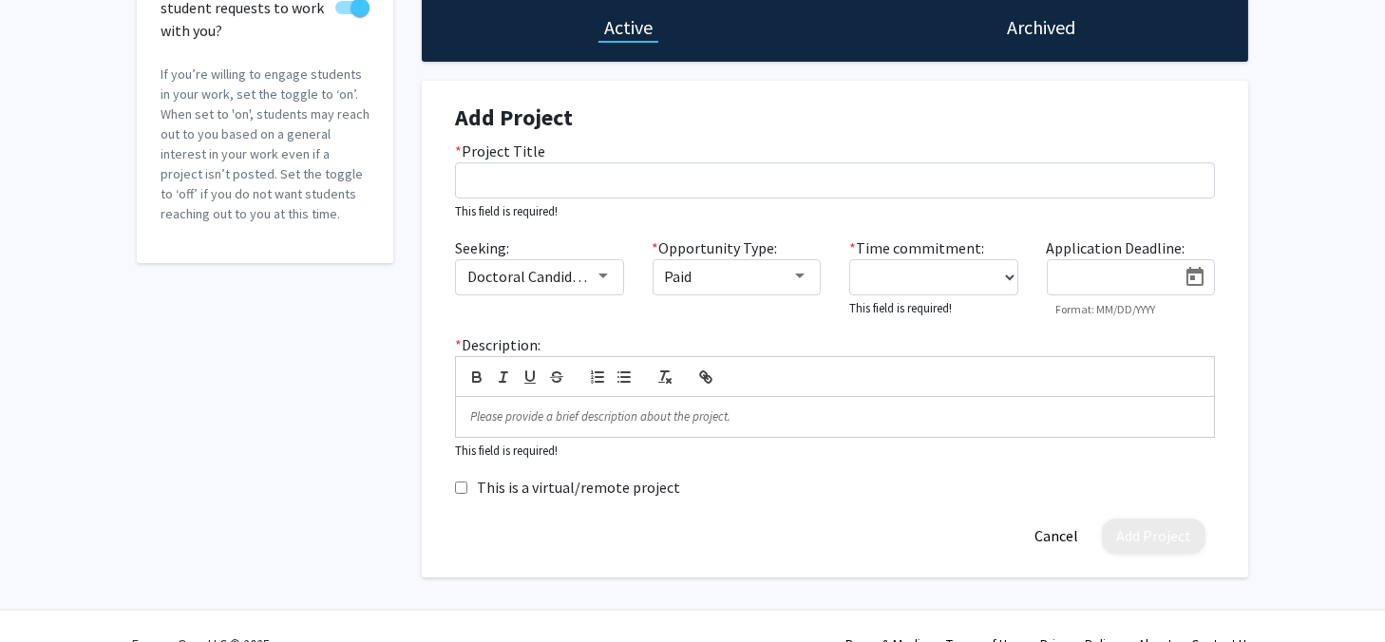
click at [1182, 318] on div "Seeking: Doctoral Candidate(s) (PhD, MD, DMD, PharmD, etc.) * Opportunity Type:…" at bounding box center [835, 285] width 789 height 97
click at [1285, 326] on div "Accepting Students? Would you like to receive student requests to work with you…" at bounding box center [692, 249] width 1385 height 742
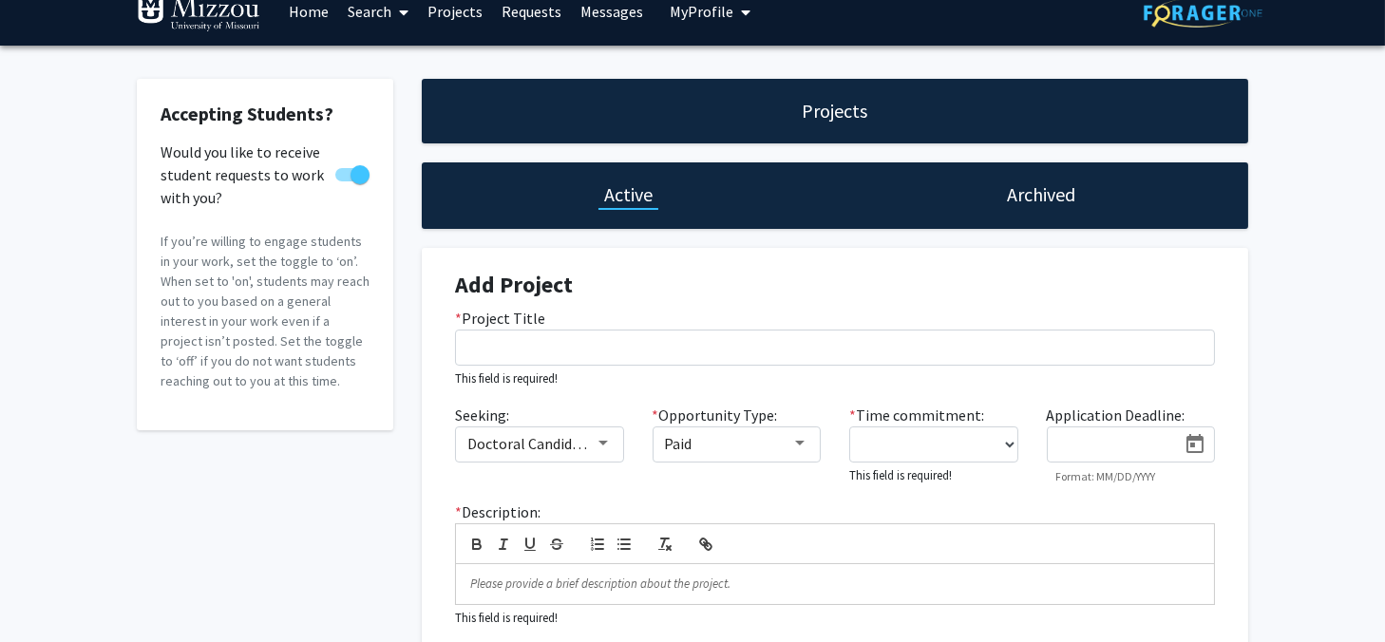
scroll to position [0, 0]
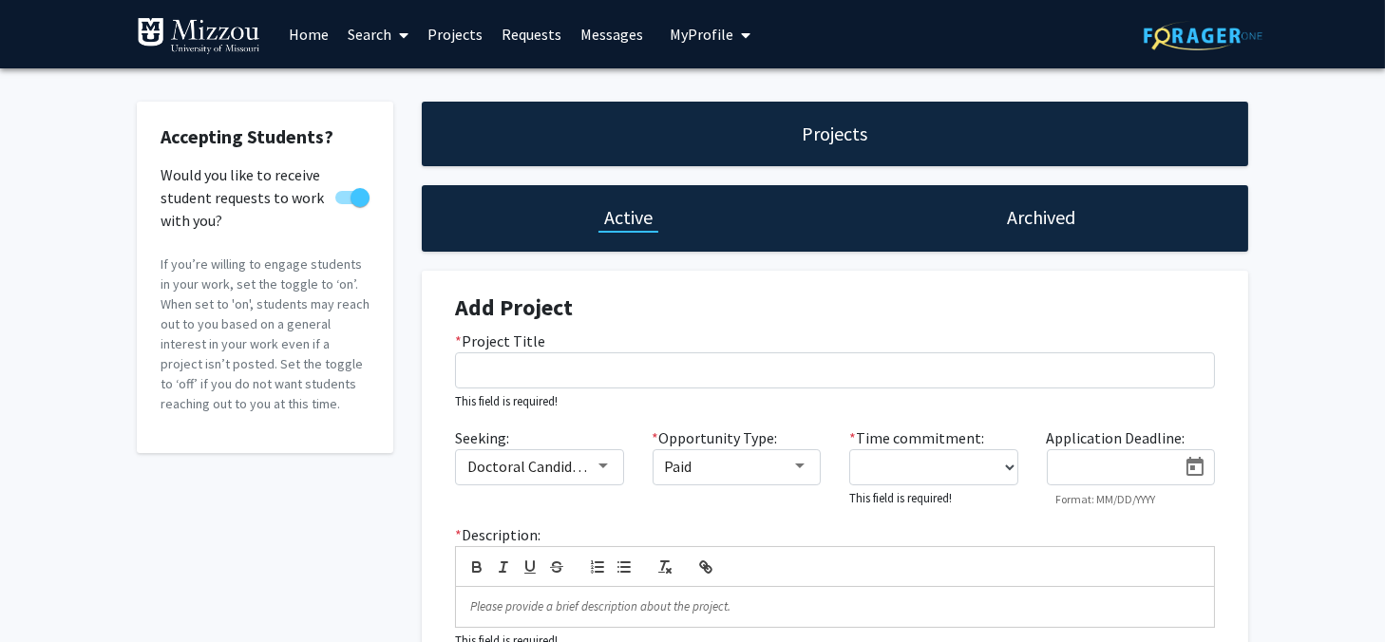
click at [1328, 328] on div "Accepting Students? Would you like to receive student requests to work with you…" at bounding box center [692, 439] width 1385 height 742
click at [146, 366] on fg-card "Accepting Students? Would you like to receive student requests to work with you…" at bounding box center [265, 278] width 257 height 352
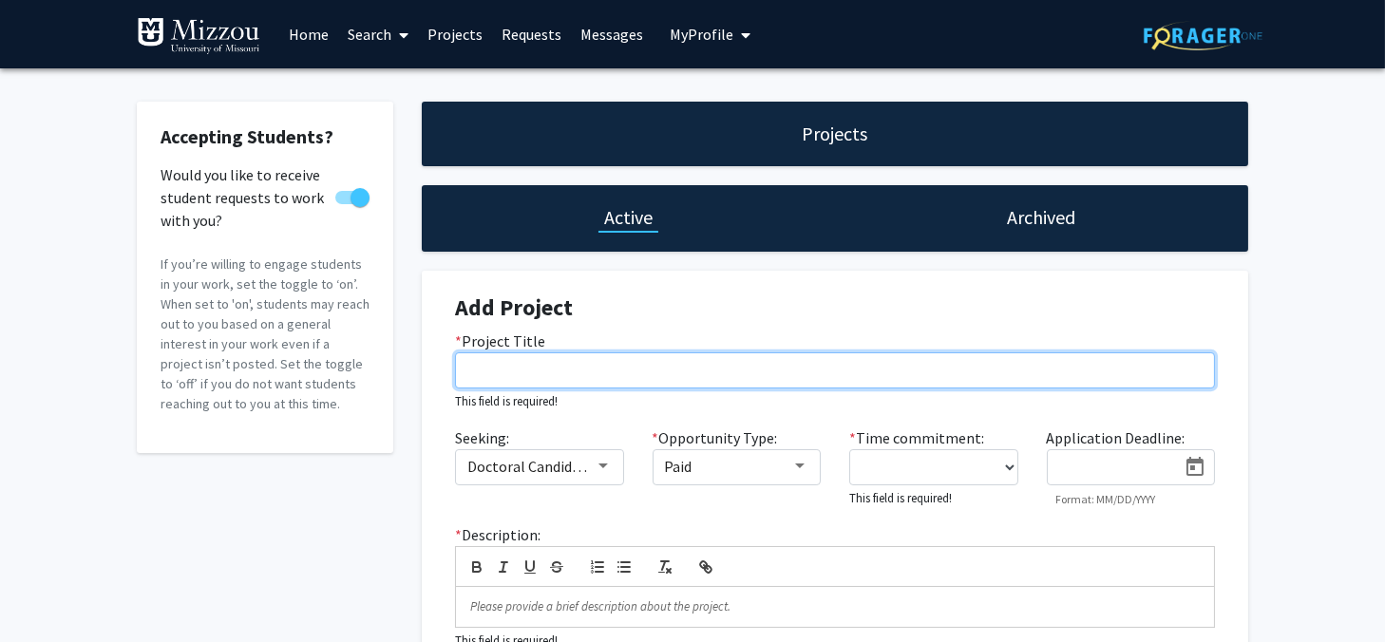
click at [512, 384] on input "* Project Title" at bounding box center [835, 371] width 760 height 36
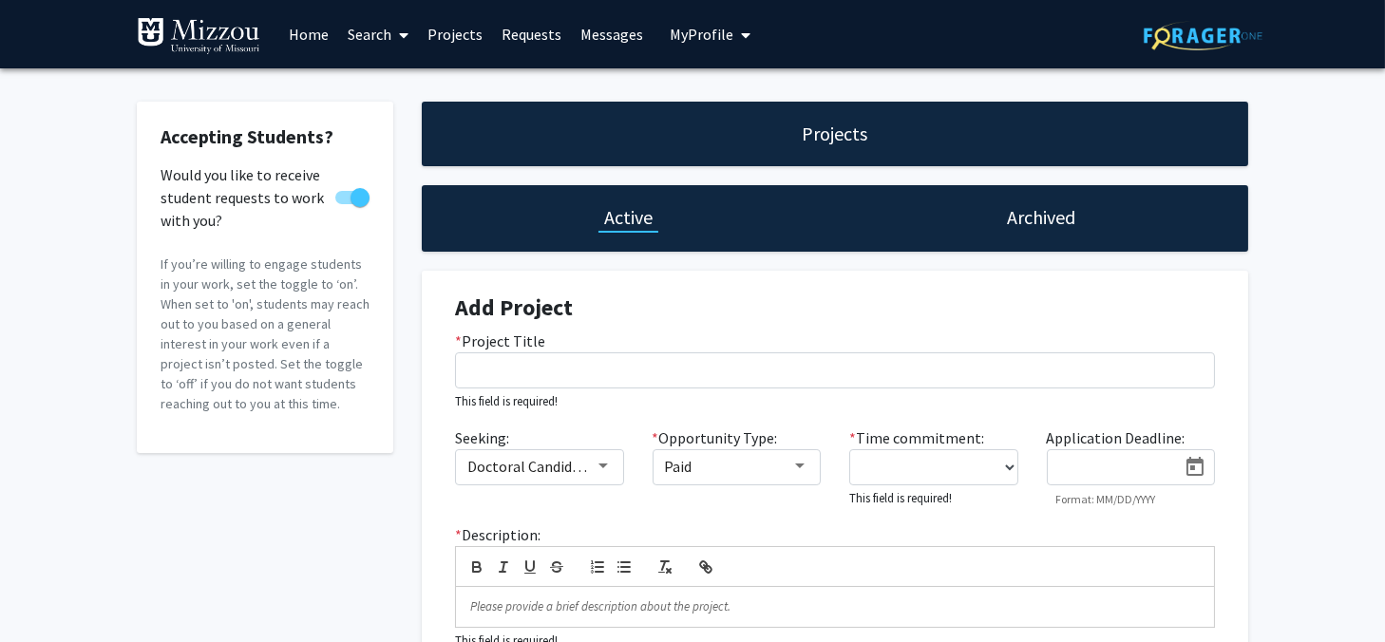
click at [606, 305] on h4 "Add Project" at bounding box center [835, 309] width 760 height 28
click at [88, 157] on div "Accepting Students? Would you like to receive student requests to work with you…" at bounding box center [692, 439] width 1385 height 742
click at [648, 278] on div "Add Project * Project Title This field is required! Seeking: Doctoral Candidate…" at bounding box center [835, 519] width 798 height 497
click at [317, 40] on link "Home" at bounding box center [308, 34] width 59 height 67
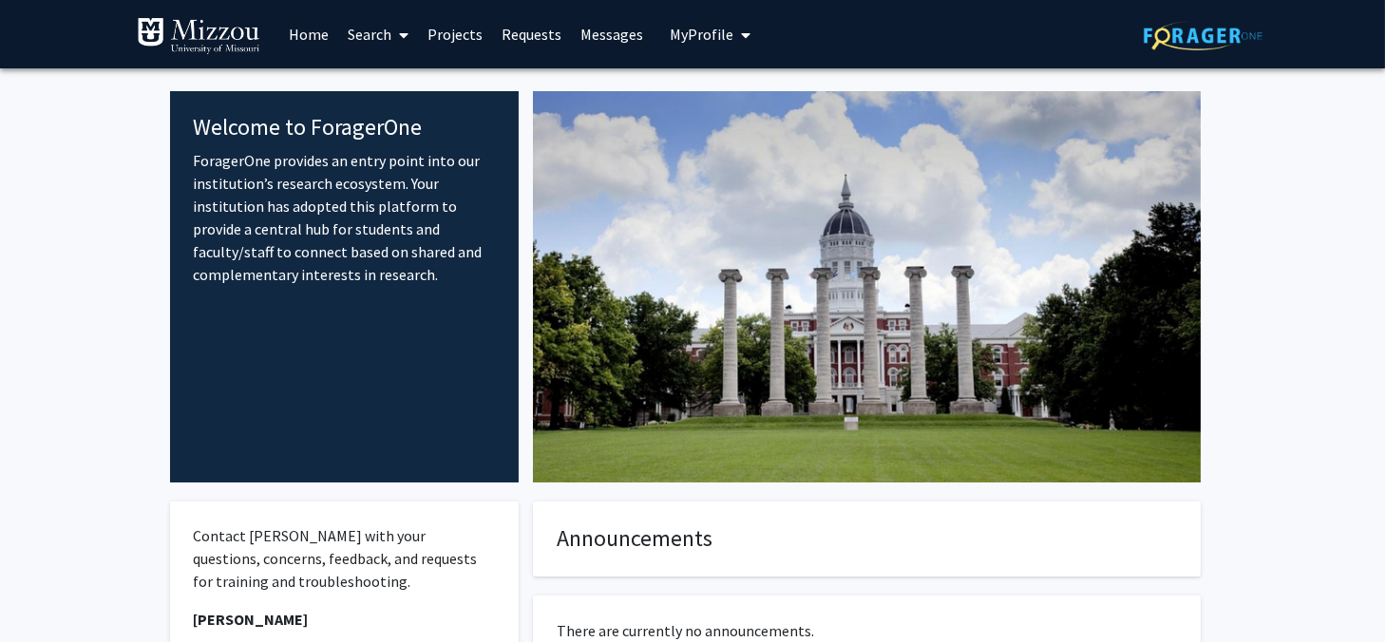
click at [1315, 284] on fg-internal-home-page "Welcome to ForagerOne ForagerOne provides an entry point into our institution’s…" at bounding box center [692, 501] width 1385 height 867
click at [103, 324] on fg-internal-home-page "Welcome to ForagerOne ForagerOne provides an entry point into our institution’s…" at bounding box center [692, 501] width 1385 height 867
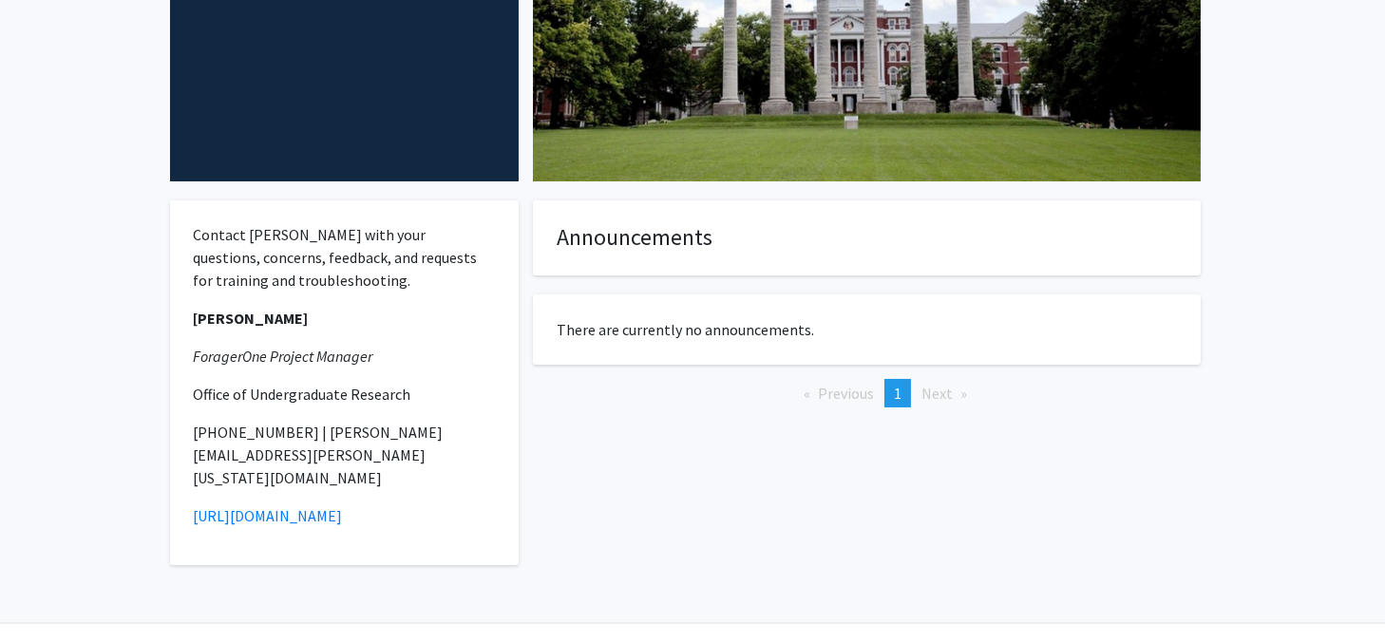
scroll to position [303, 0]
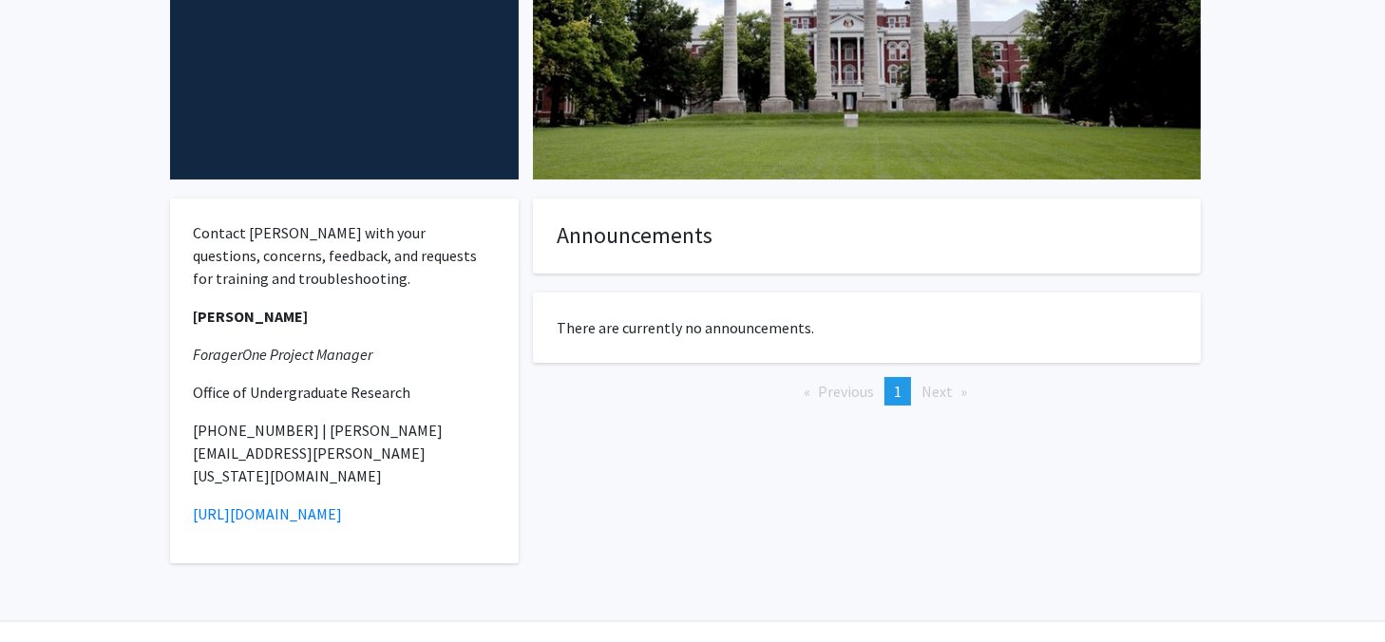
click at [101, 331] on fg-internal-home-page "Welcome to ForagerOne ForagerOne provides an entry point into our institution’s…" at bounding box center [692, 198] width 1385 height 867
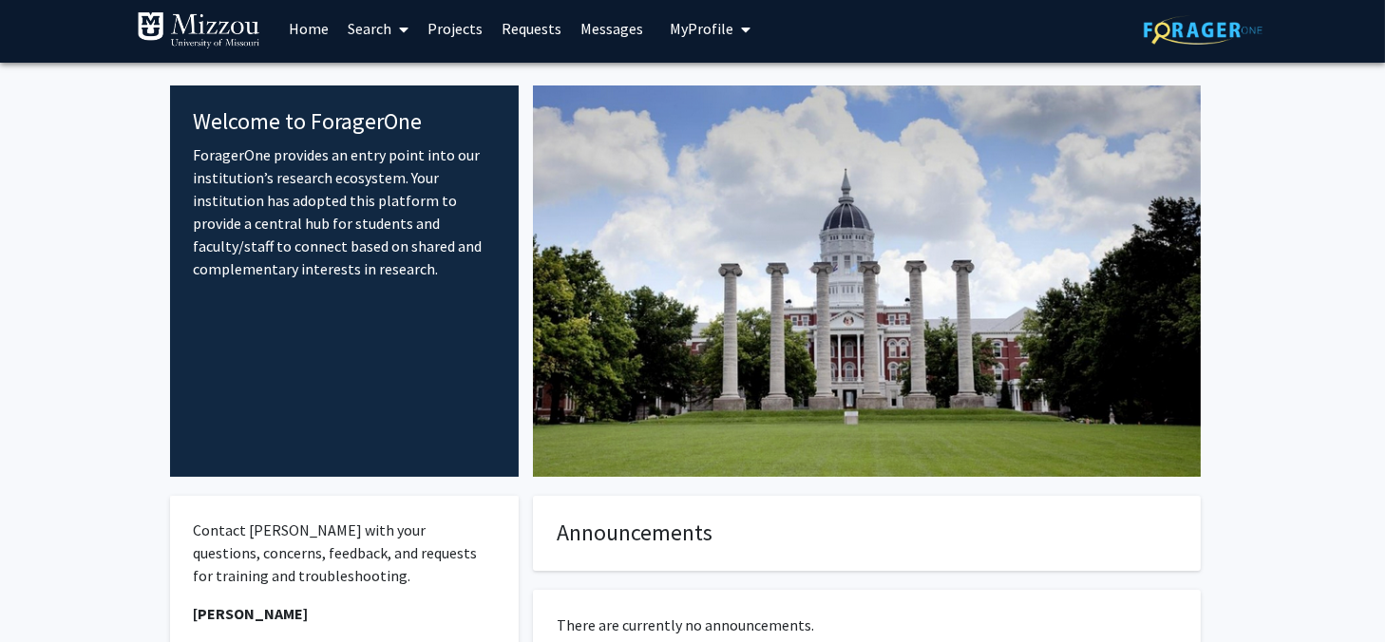
scroll to position [0, 0]
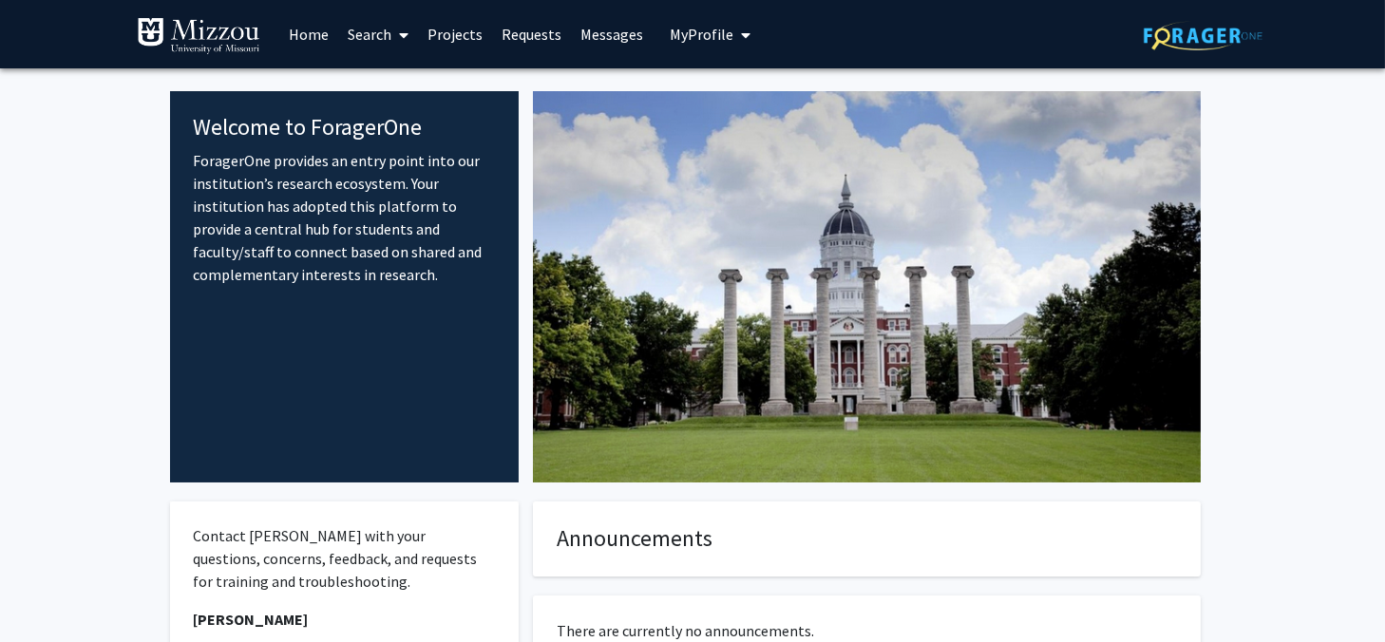
click at [72, 143] on fg-internal-home-page "Welcome to ForagerOne ForagerOne provides an entry point into our institution’s…" at bounding box center [692, 501] width 1385 height 867
click at [85, 311] on fg-internal-home-page "Welcome to ForagerOne ForagerOne provides an entry point into our institution’s…" at bounding box center [692, 501] width 1385 height 867
click at [713, 36] on span "My Profile" at bounding box center [702, 34] width 64 height 19
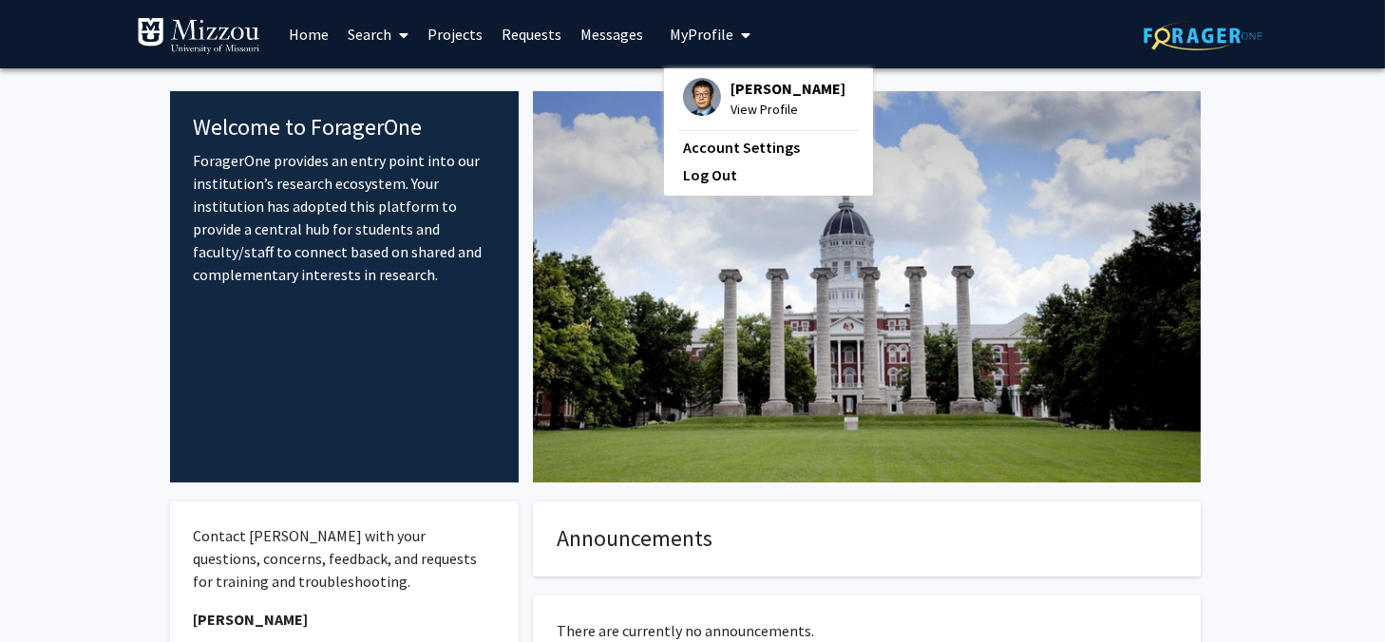
click at [603, 37] on link "Messages" at bounding box center [612, 34] width 82 height 67
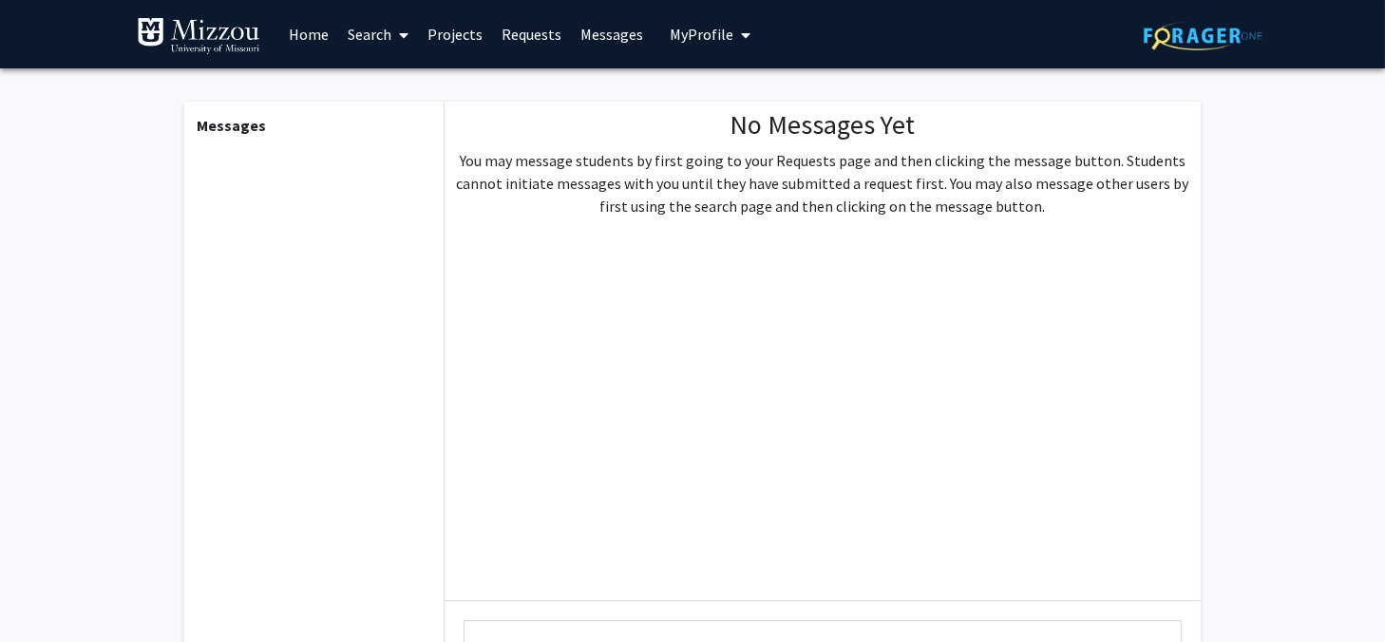
click at [146, 265] on fg-messaging "Messages No Messages Yet You may message students by first going to your Reques…" at bounding box center [692, 438] width 1385 height 741
click at [315, 38] on link "Home" at bounding box center [308, 34] width 59 height 67
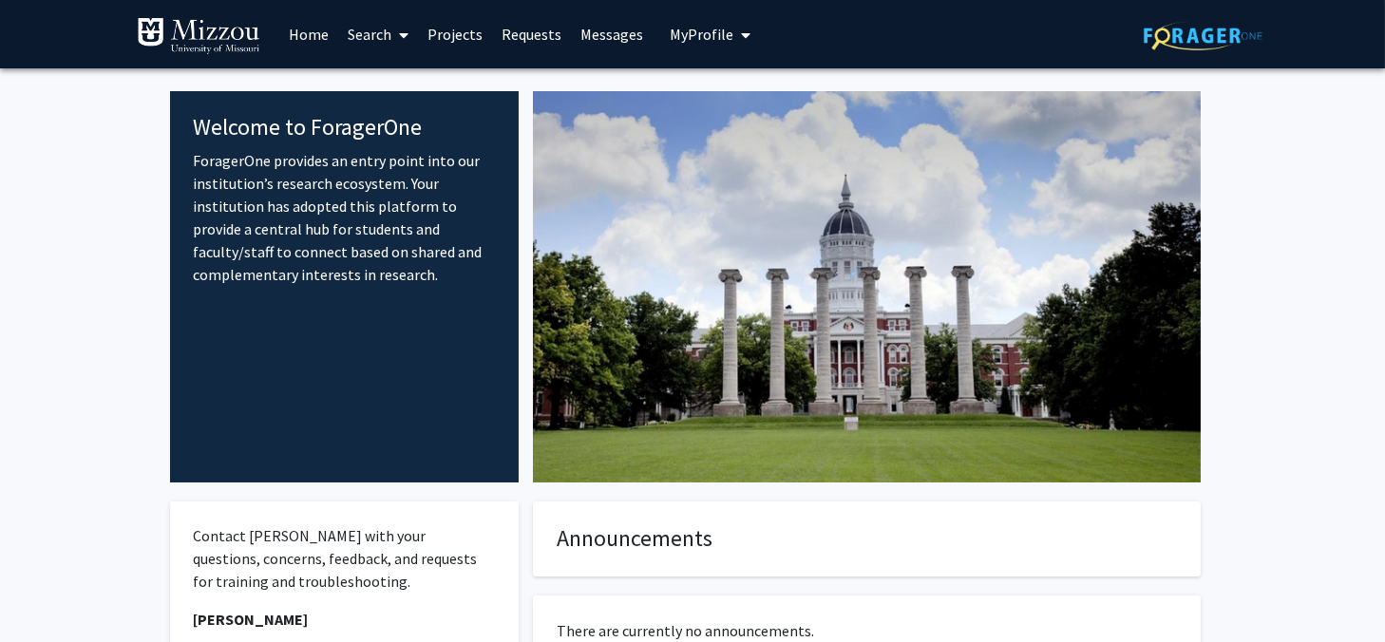
click at [1290, 310] on fg-internal-home-page "Welcome to ForagerOne ForagerOne provides an entry point into our institution’s…" at bounding box center [692, 501] width 1385 height 867
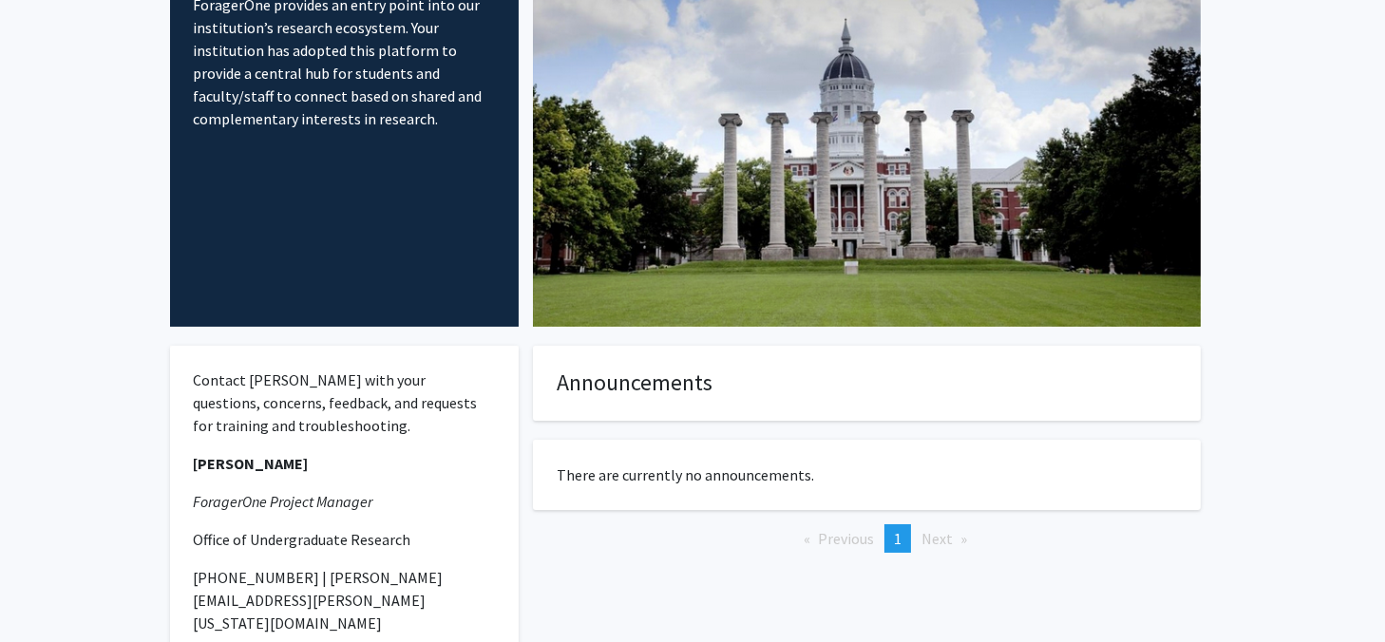
scroll to position [190, 0]
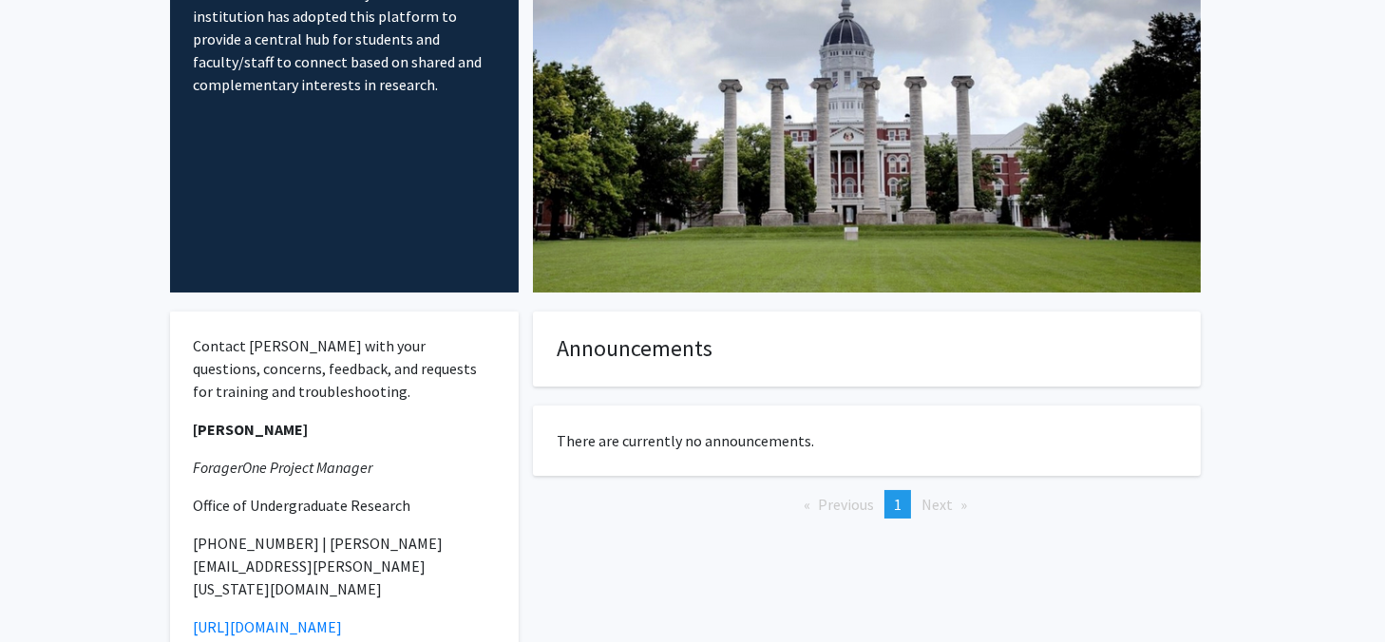
click at [1288, 310] on fg-internal-home-page "Welcome to ForagerOne ForagerOne provides an entry point into our institution’s…" at bounding box center [692, 311] width 1385 height 867
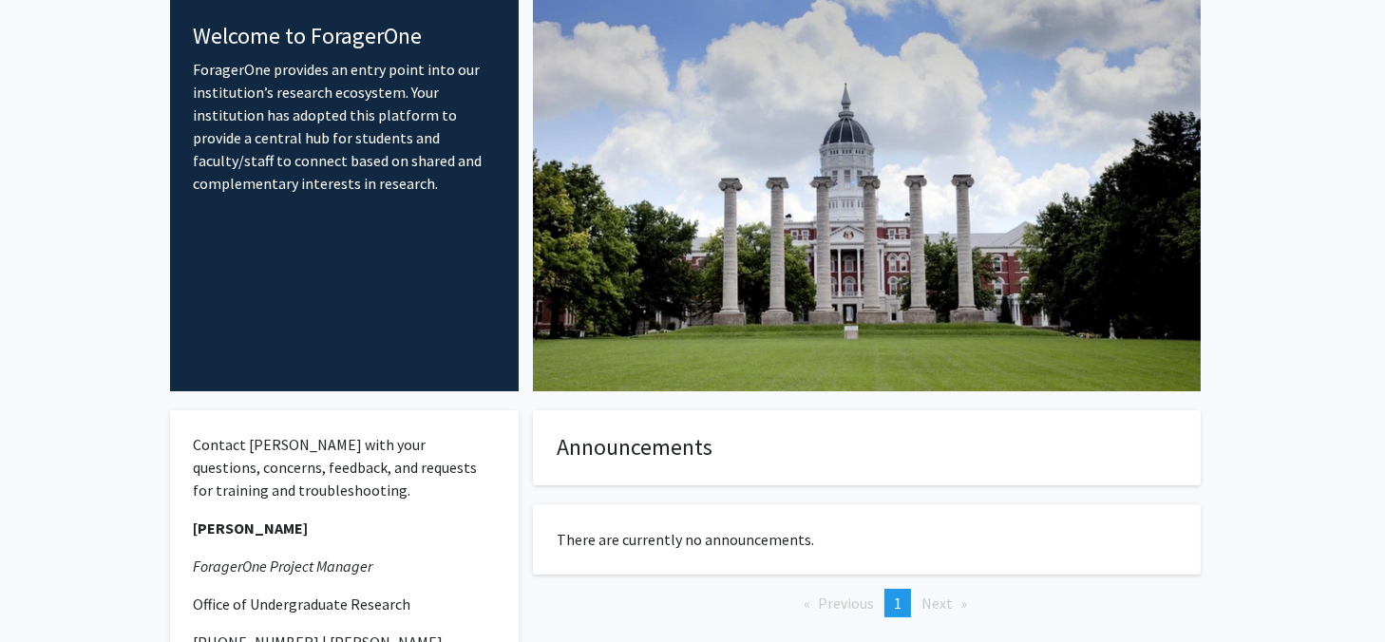
scroll to position [0, 0]
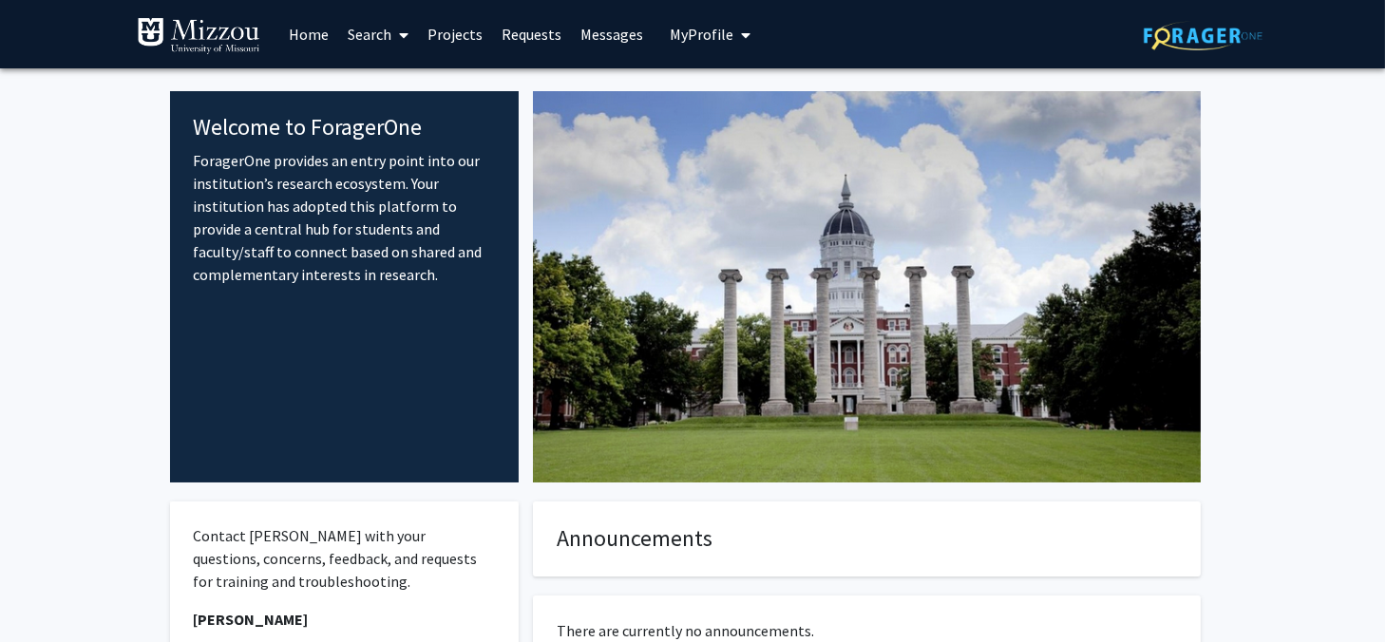
click at [365, 39] on link "Search" at bounding box center [378, 34] width 80 height 67
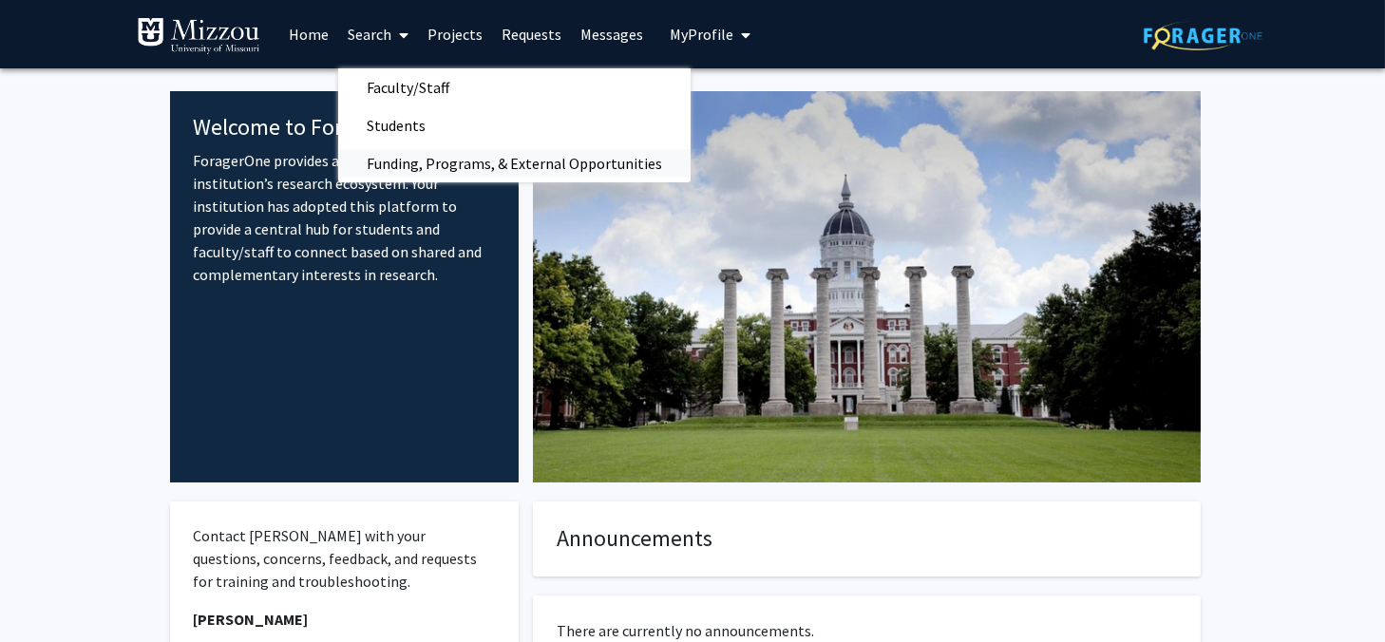
click at [413, 166] on span "Funding, Programs, & External Opportunities" at bounding box center [514, 163] width 353 height 38
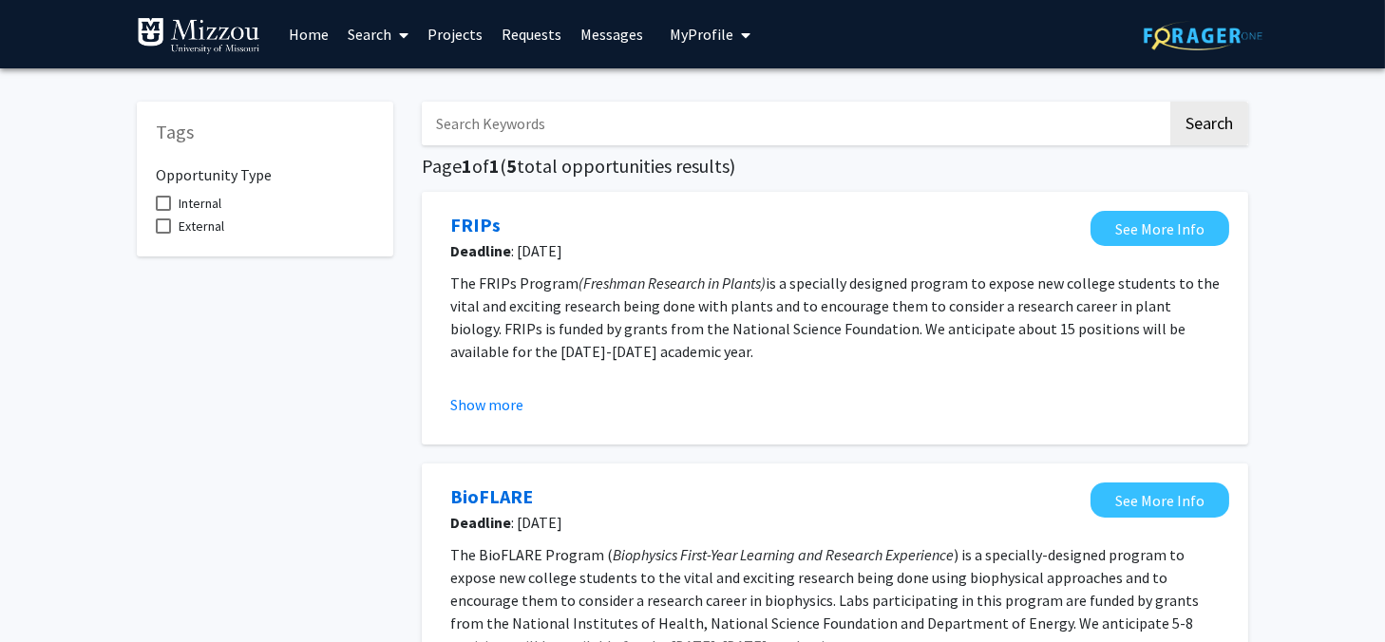
click at [425, 316] on div "FRIPs Deadline : Sep 7, 2025 See More Info The FRIPs Program (Freshman Research…" at bounding box center [835, 318] width 827 height 253
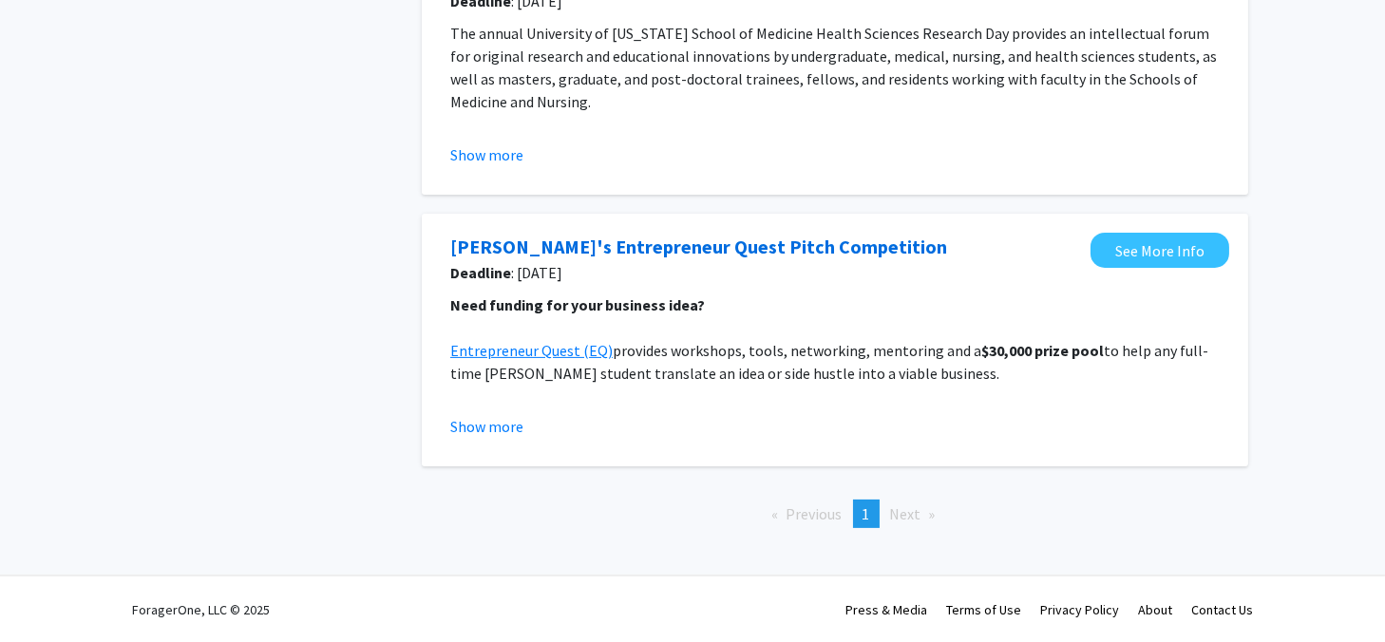
scroll to position [875, 0]
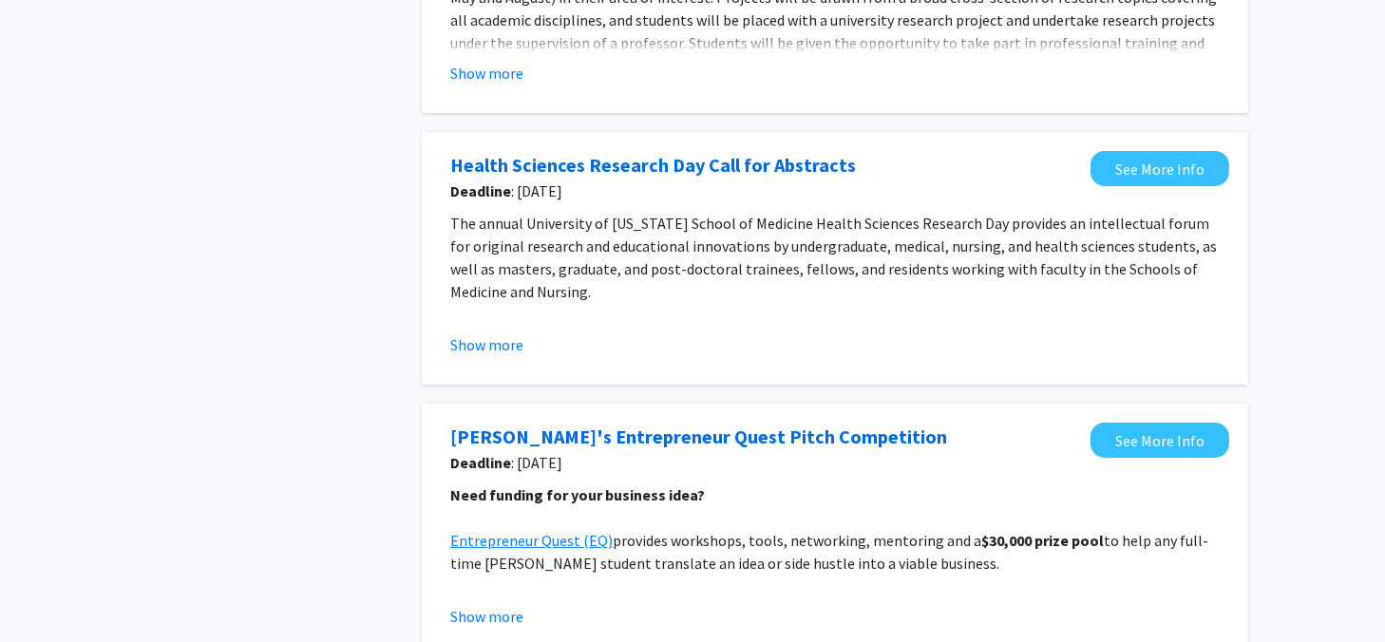
click at [427, 315] on div "Health Sciences Research Day Call for Abstracts Deadline : Sep 9, 2025 See More…" at bounding box center [835, 258] width 827 height 253
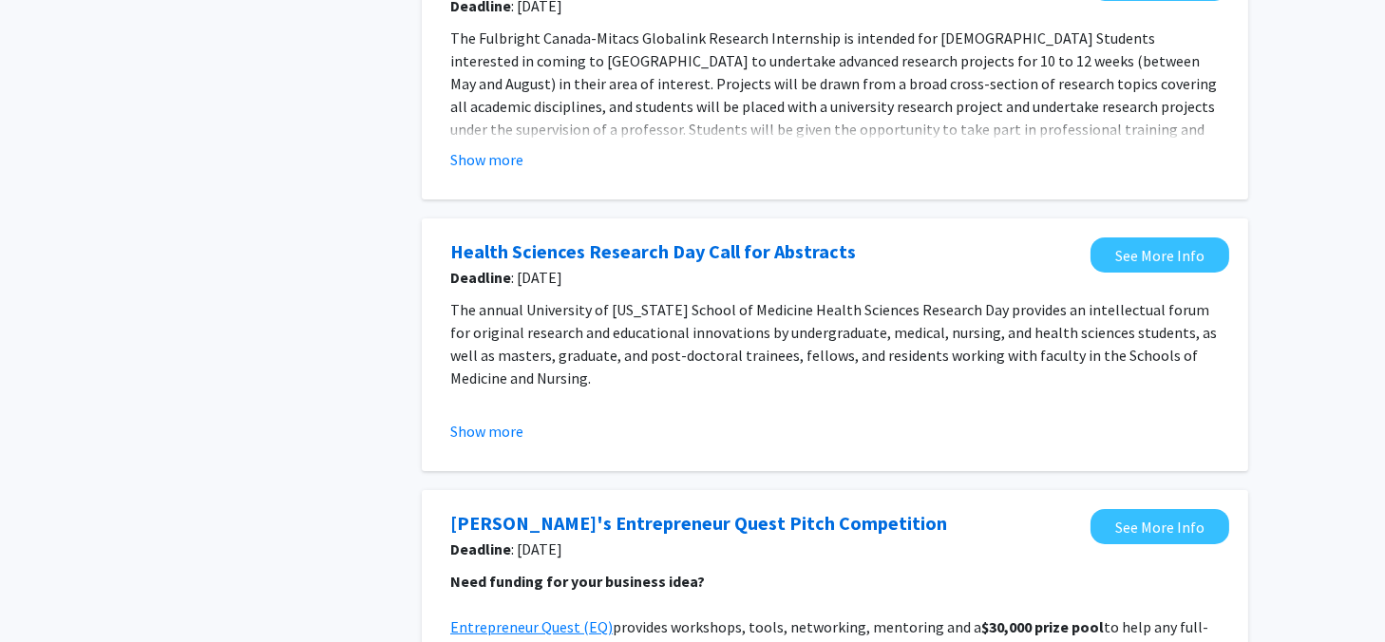
scroll to position [780, 0]
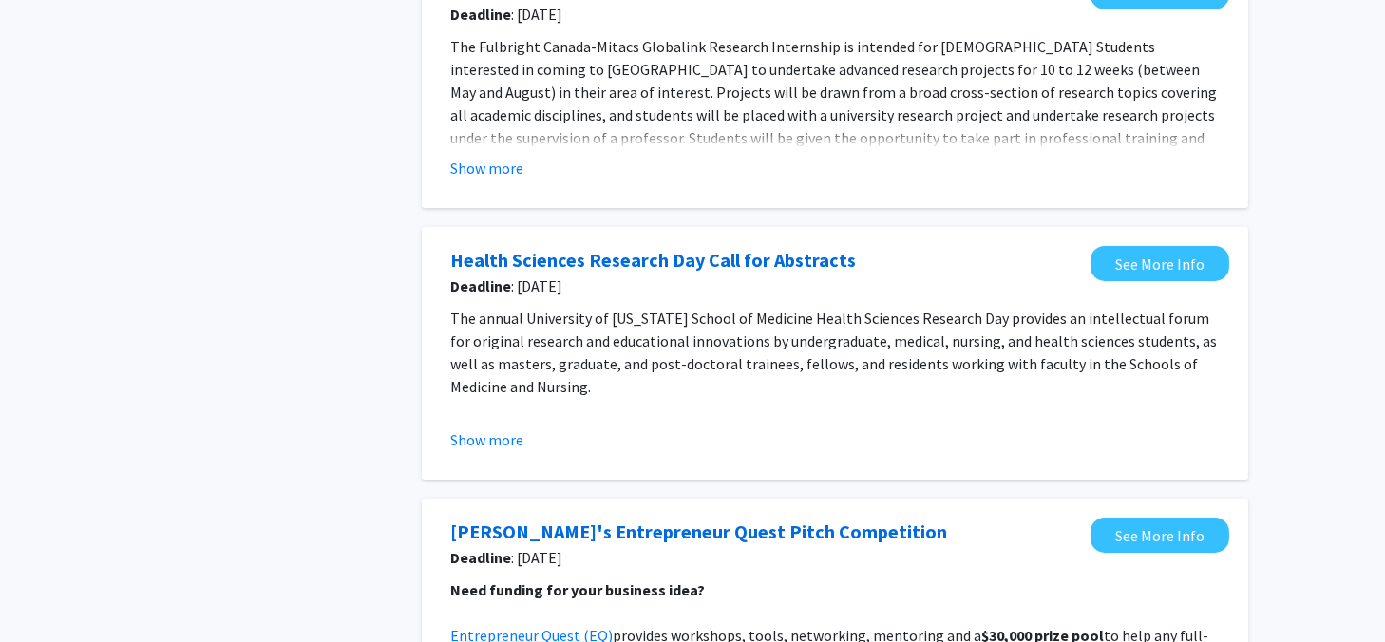
click at [427, 315] on div "Health Sciences Research Day Call for Abstracts Deadline : Sep 9, 2025 See More…" at bounding box center [835, 353] width 827 height 253
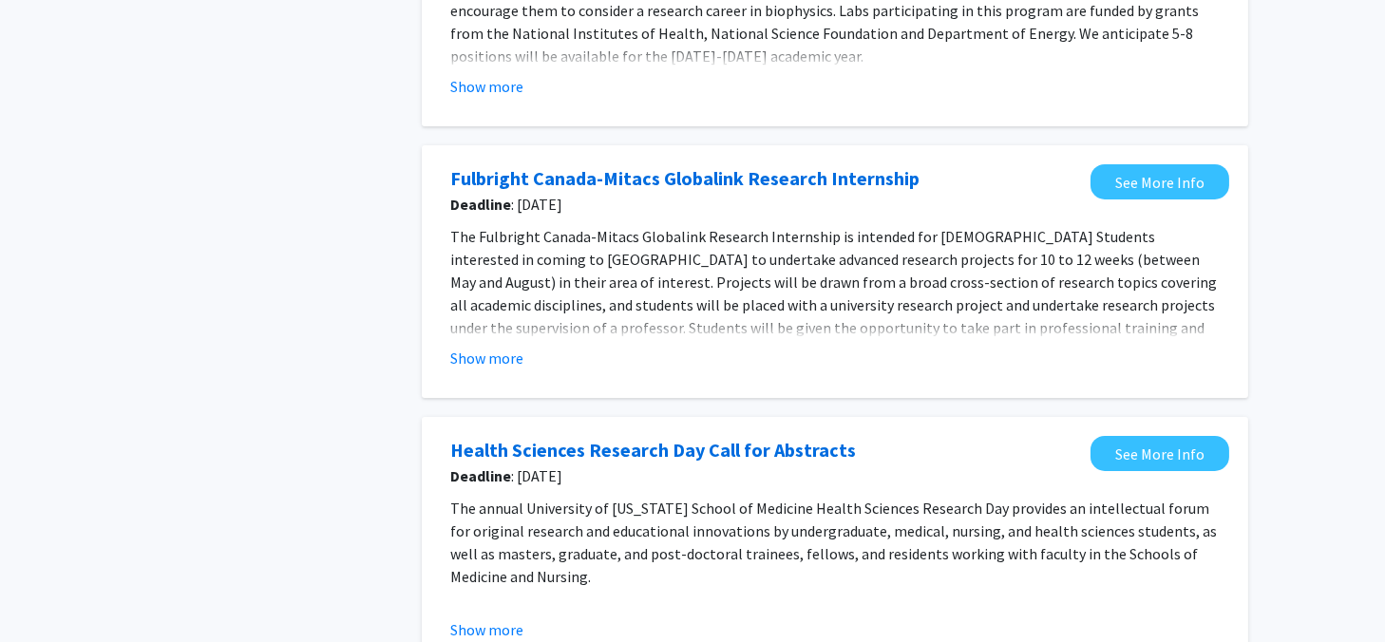
click at [427, 315] on div "Fulbright Canada-Mitacs Globalink Research Internship Deadline : Sep 17, 2025 S…" at bounding box center [835, 271] width 827 height 253
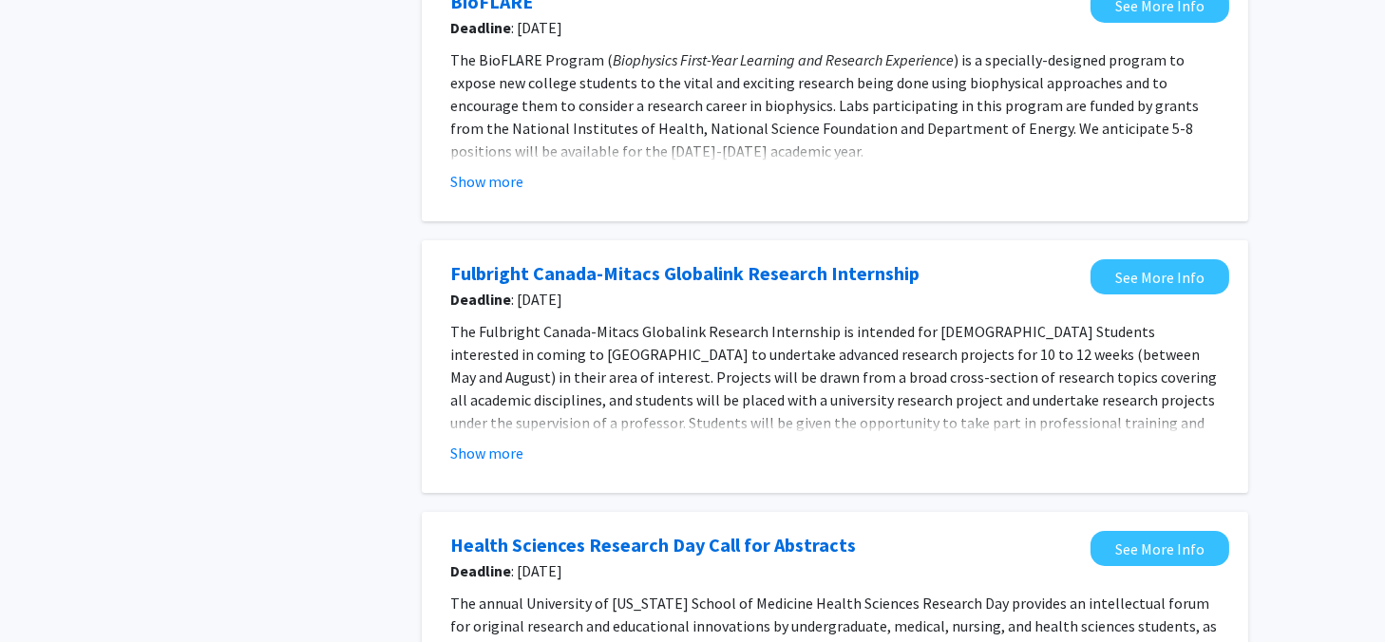
click at [427, 318] on div "Fulbright Canada-Mitacs Globalink Research Internship Deadline : Sep 17, 2025 S…" at bounding box center [835, 366] width 827 height 253
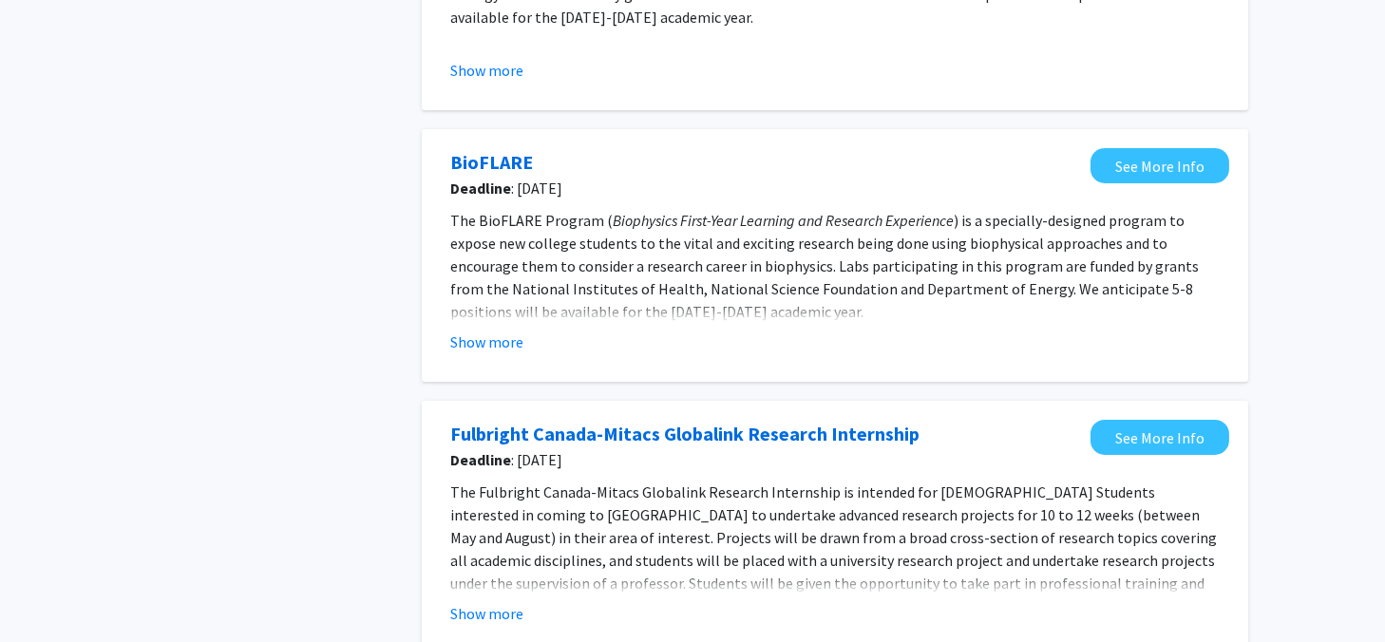
scroll to position [210, 0]
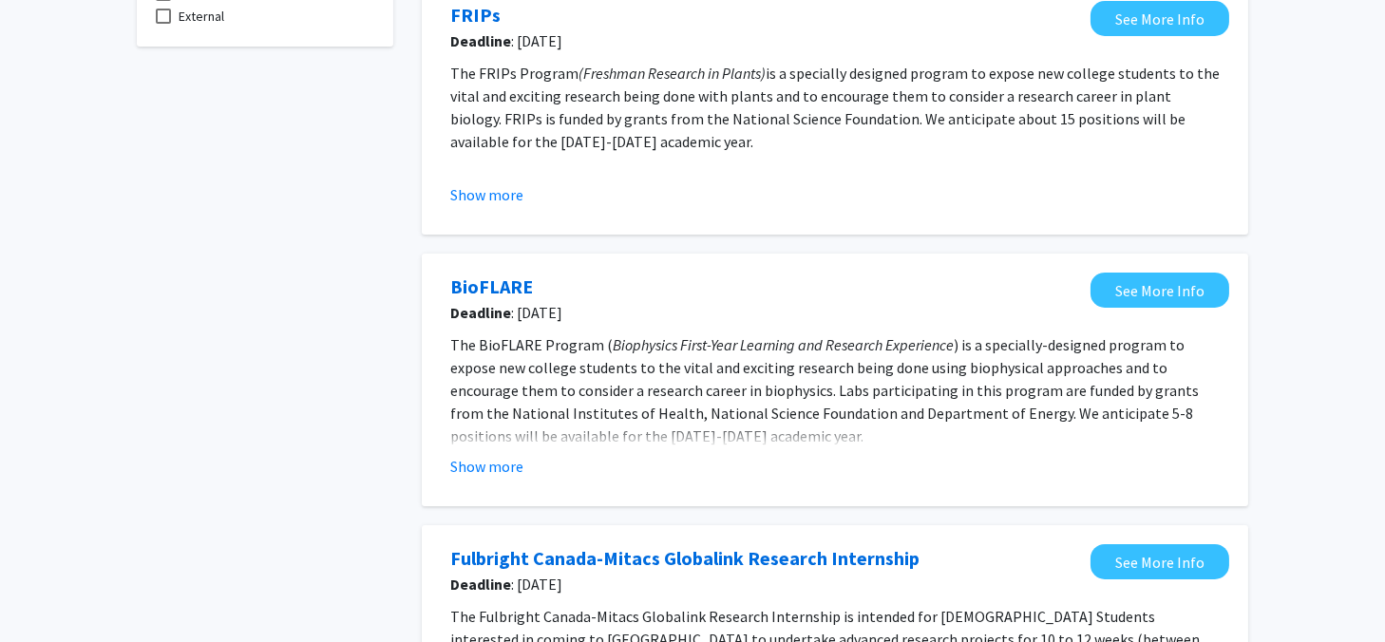
click at [427, 318] on div "BioFLARE Deadline : Aug 29, 2025 See More Info The BioFLARE Program ( Biophysic…" at bounding box center [835, 380] width 827 height 253
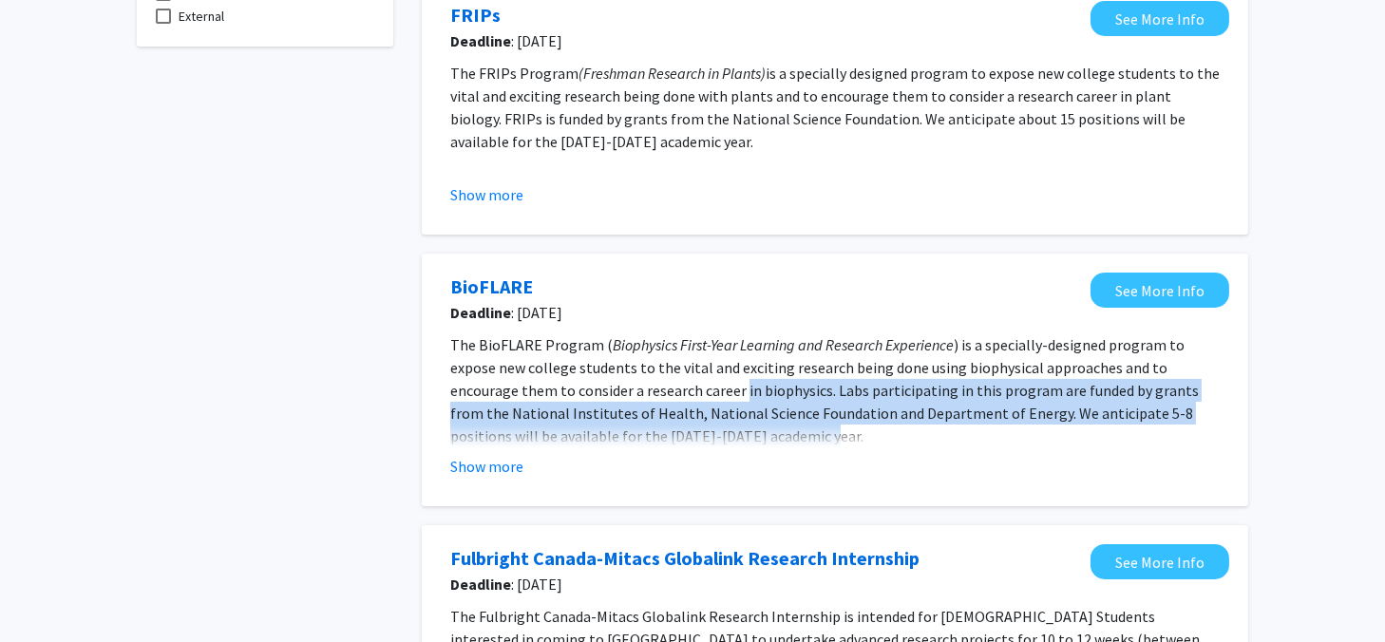
drag, startPoint x: 637, startPoint y: 391, endPoint x: 1203, endPoint y: 442, distance: 568.5
click at [1203, 442] on p "The BioFLARE Program ( Biophysics First-Year Learning and Research Experience )…" at bounding box center [835, 391] width 770 height 114
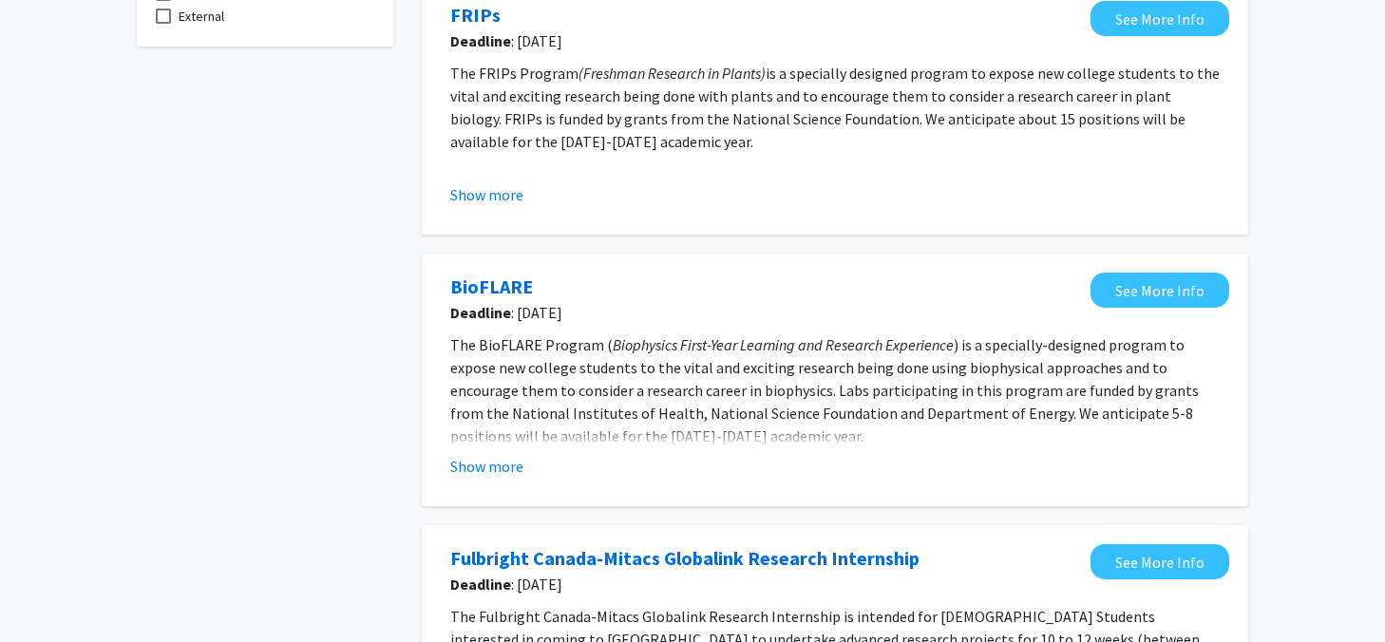
click at [1203, 442] on p "The BioFLARE Program ( Biophysics First-Year Learning and Research Experience )…" at bounding box center [835, 391] width 770 height 114
click at [1284, 429] on div "Tags Opportunity Type Internal External Search Page 1 of 1 ( 5 total opportunit…" at bounding box center [692, 649] width 1385 height 1583
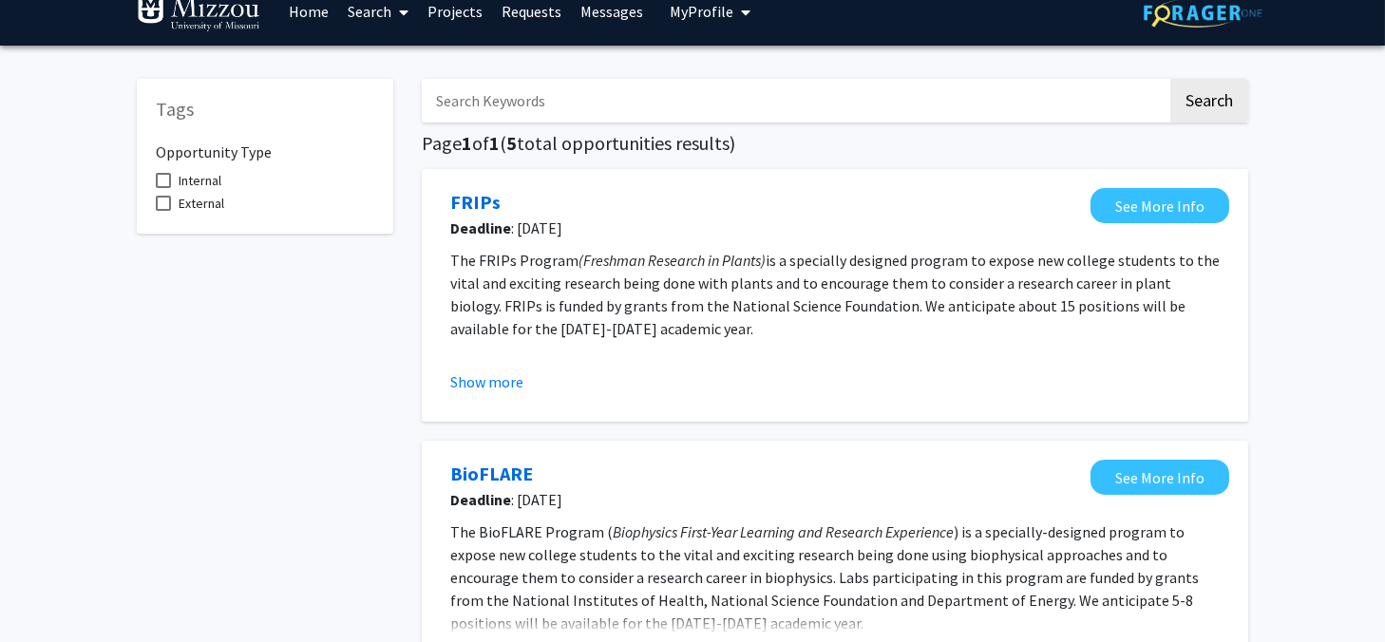
scroll to position [20, 0]
